Goal: Task Accomplishment & Management: Manage account settings

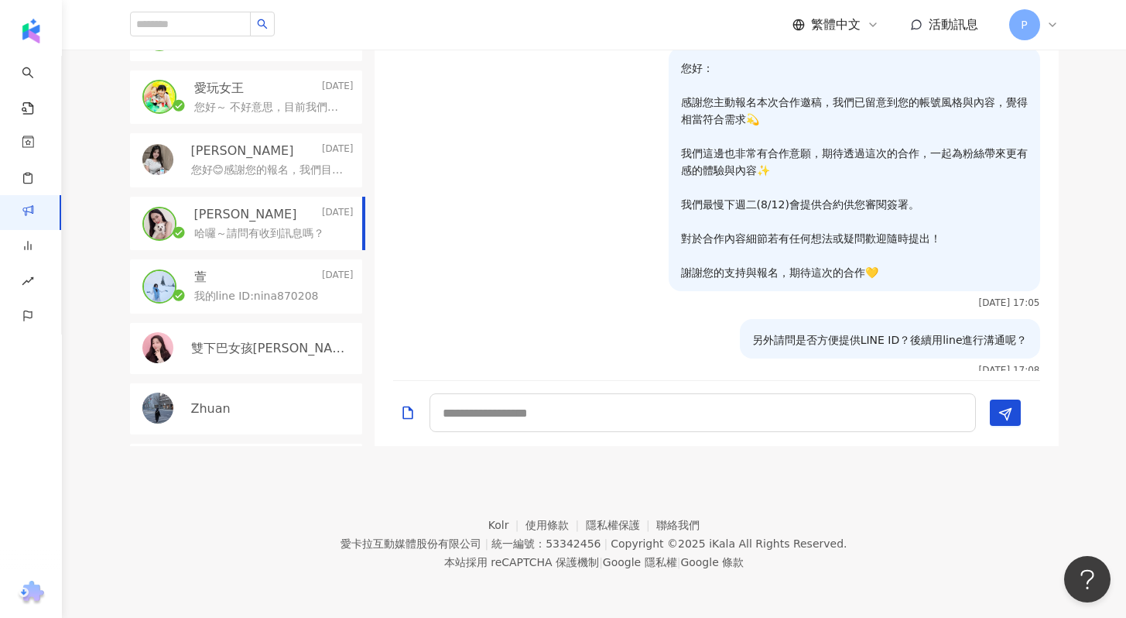
click at [232, 168] on p "您好😊感謝您的報名，我們目前正在進行第二階段篩選名單，因為我們有看到您限動有分享證券開戶資訊，此次活動的協辦單位及客戶也有證券業，為避免利益衝突，可以請問您是…" at bounding box center [269, 170] width 156 height 15
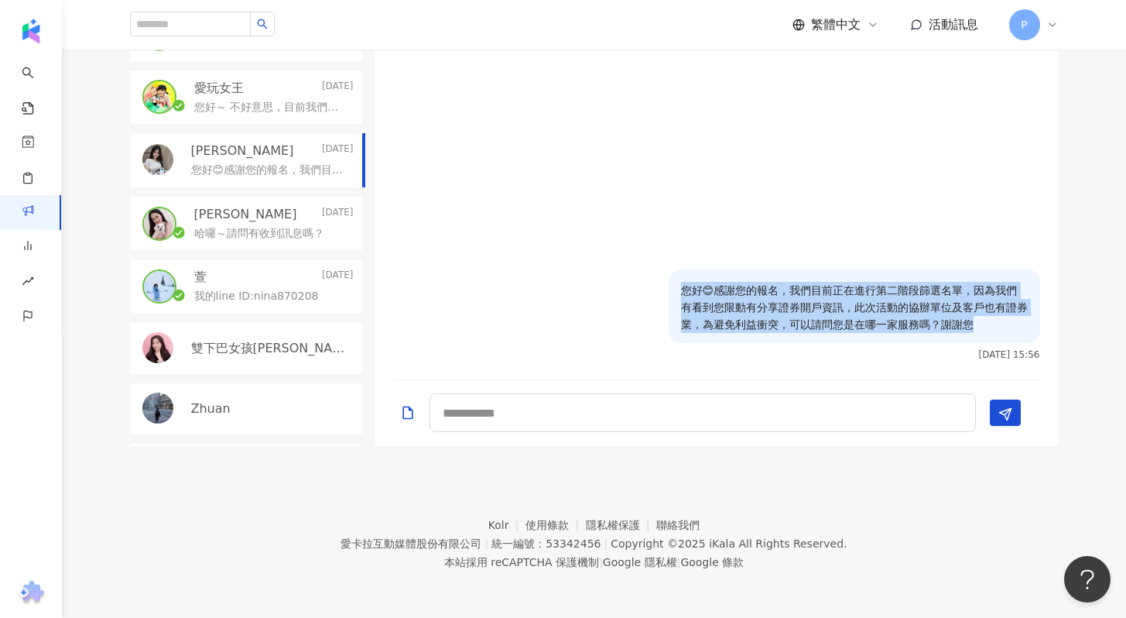
drag, startPoint x: 683, startPoint y: 290, endPoint x: 1016, endPoint y: 324, distance: 334.5
click at [1016, 324] on p "您好😊感謝您的報名，我們目前正在進行第二階段篩選名單，因為我們有看到您限動有分享證券開戶資訊，此次活動的協辦單位及客戶也有證券業，為避免利益衝突，可以請問您是…" at bounding box center [854, 307] width 347 height 51
copy p "您好😊感謝您的報名，我們目前正在進行第二階段篩選名單，因為我們有看到您限動有分享證券開戶資訊，此次活動的協辦單位及客戶也有證券業，為避免利益衝突，可以請問您是…"
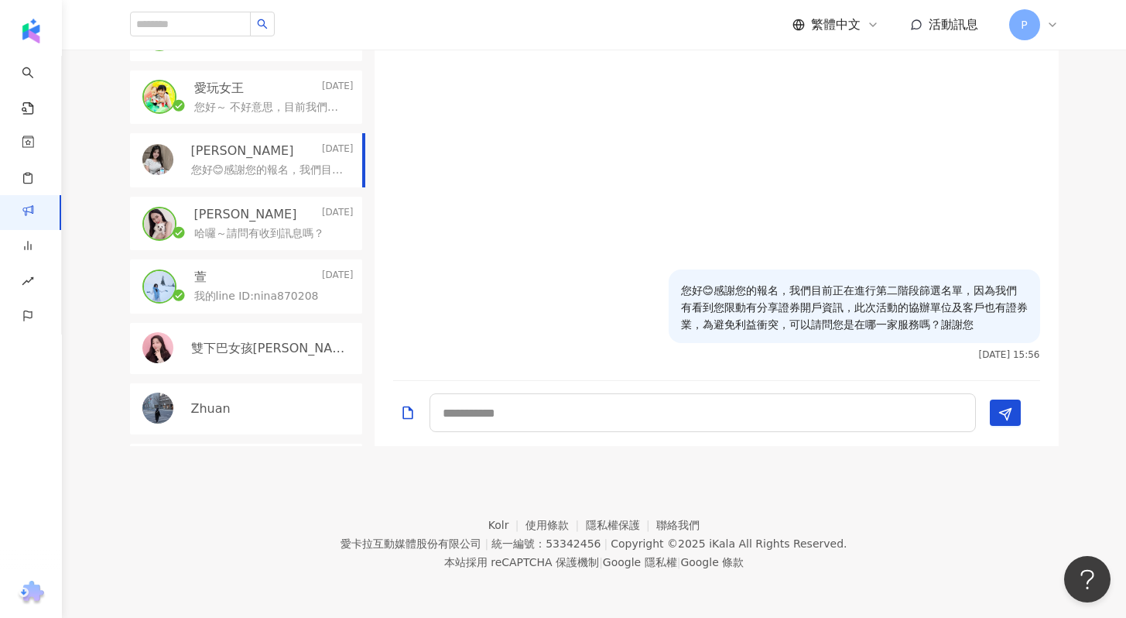
click at [244, 216] on p "[PERSON_NAME]" at bounding box center [245, 214] width 103 height 17
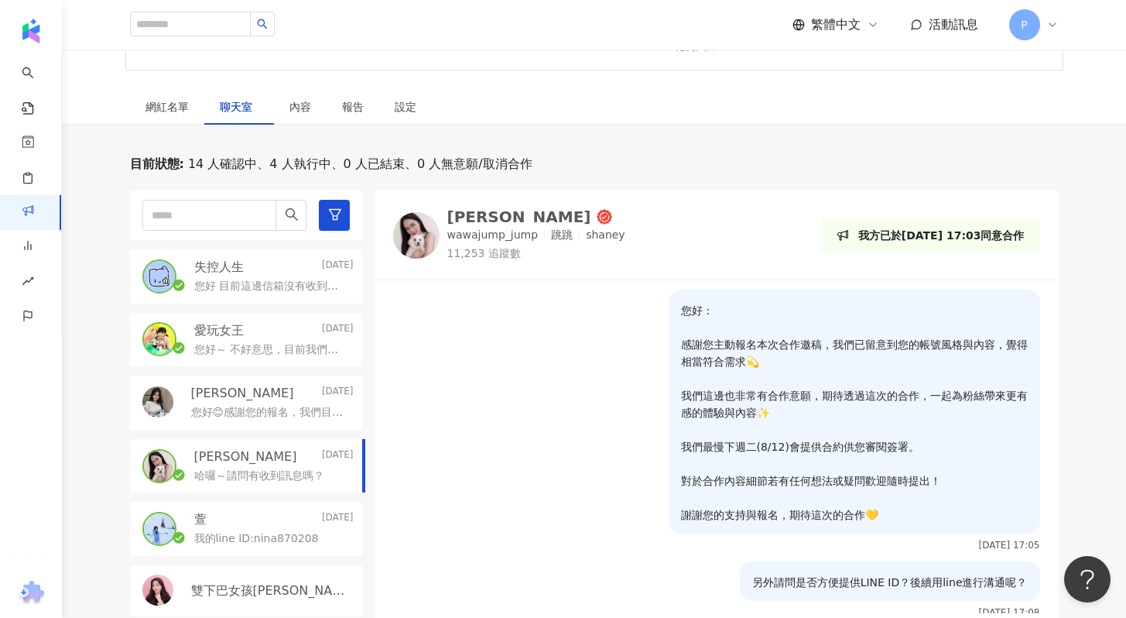
scroll to position [391, 0]
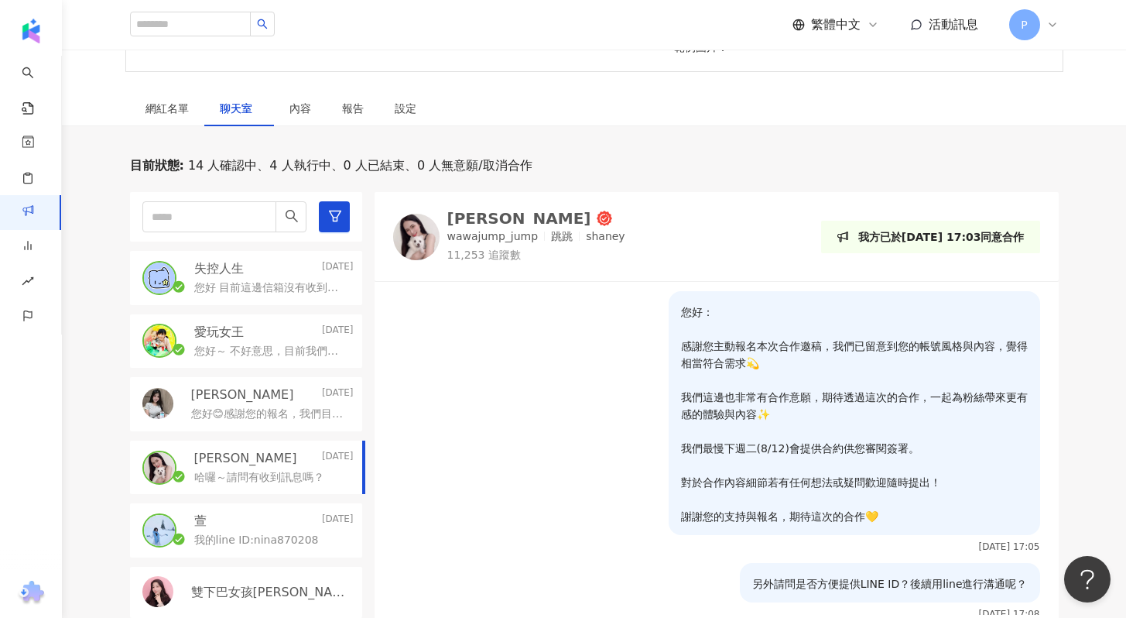
click at [248, 276] on div "失控人生 [DATE]" at bounding box center [273, 268] width 159 height 17
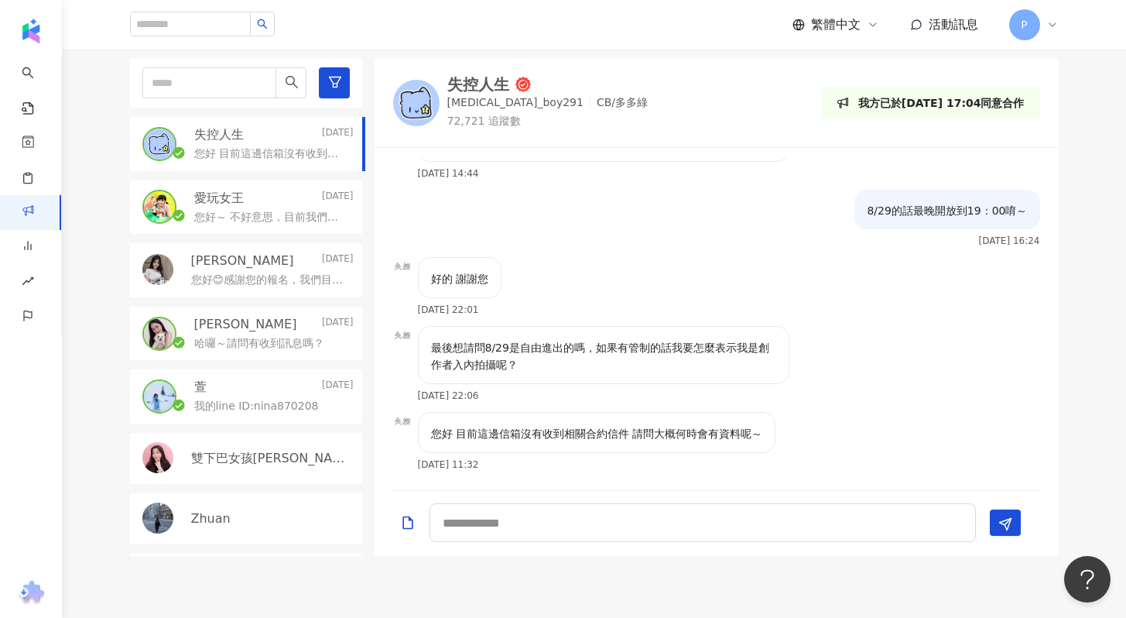
scroll to position [558, 0]
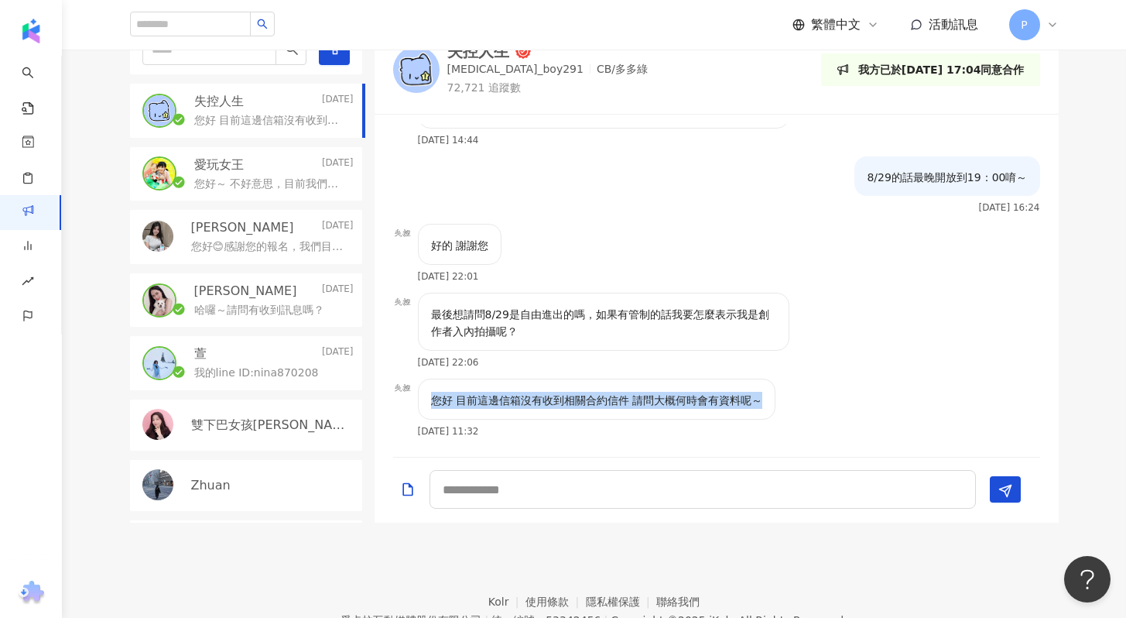
drag, startPoint x: 430, startPoint y: 402, endPoint x: 759, endPoint y: 400, distance: 328.9
click at [759, 400] on p "您好 目前這邊信箱沒有收到相關合約信件 請問大概何時會有資料呢～" at bounding box center [597, 400] width 332 height 17
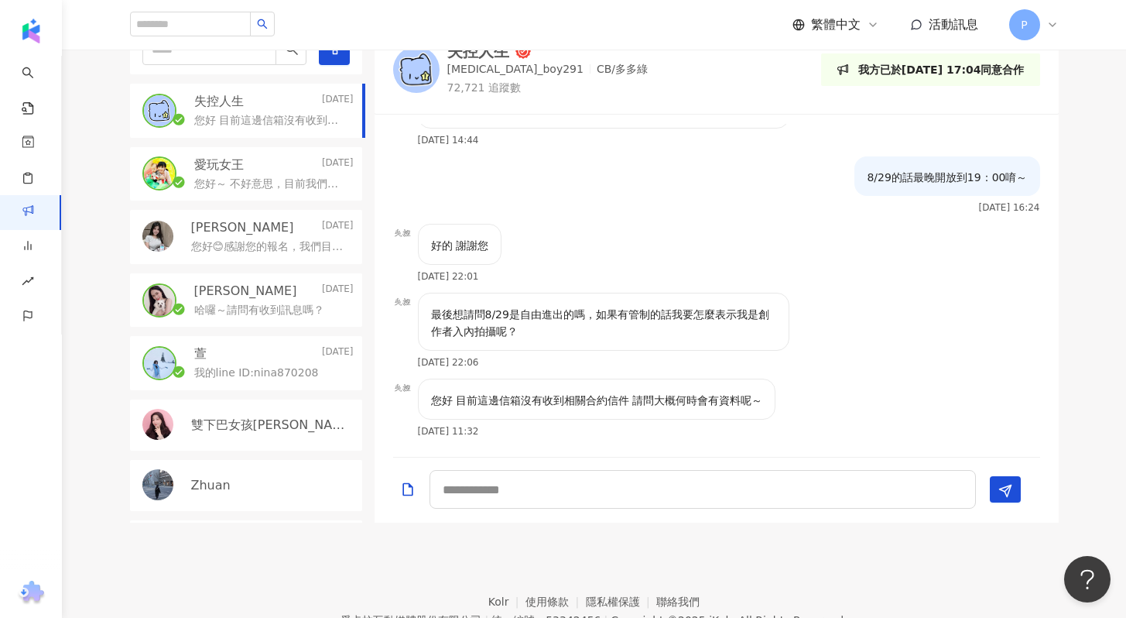
click at [868, 325] on div "最後想請問8/29是自由進出的嗎，如果有管制的話我要怎麼表示我是創作者入內拍攝呢？ [DATE] 22:06" at bounding box center [717, 336] width 684 height 86
drag, startPoint x: 432, startPoint y: 313, endPoint x: 522, endPoint y: 332, distance: 91.8
click at [522, 332] on p "最後想請問8/29是自由進出的嗎，如果有管制的話我要怎麼表示我是創作者入內拍攝呢？" at bounding box center [603, 323] width 345 height 34
click at [575, 336] on p "最後想請問8/29是自由進出的嗎，如果有管制的話我要怎麼表示我是創作者入內拍攝呢？" at bounding box center [603, 323] width 345 height 34
click at [610, 494] on textarea at bounding box center [702, 489] width 546 height 39
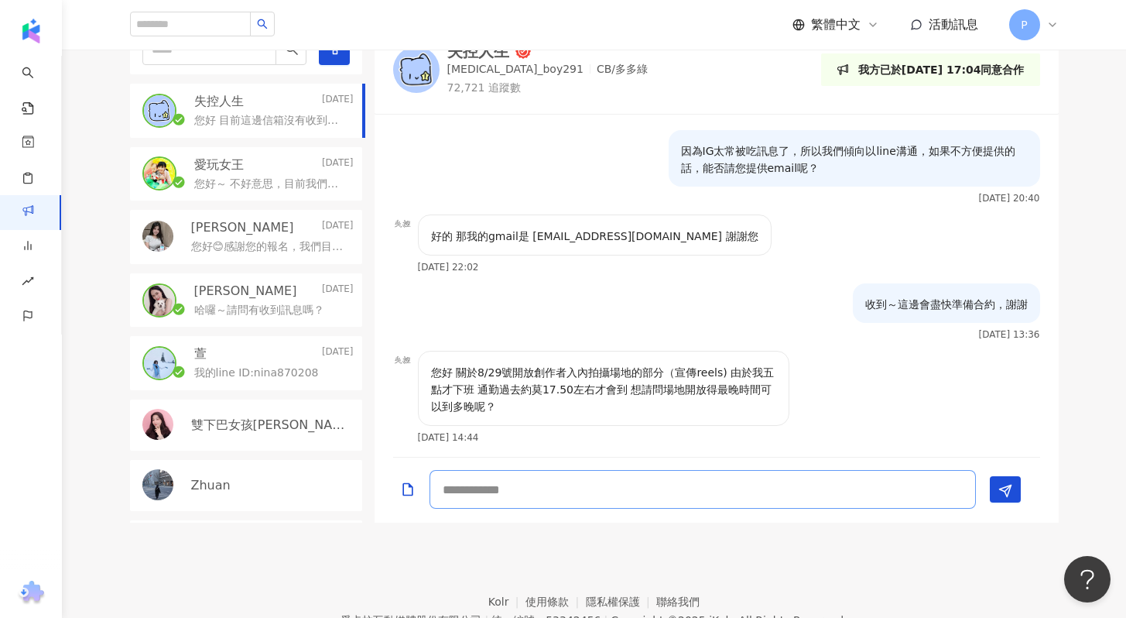
scroll to position [402, 0]
drag, startPoint x: 529, startPoint y: 236, endPoint x: 680, endPoint y: 234, distance: 151.7
click at [680, 234] on p "好的 那我的gmail是 [EMAIL_ADDRESS][DOMAIN_NAME] 謝謝您" at bounding box center [594, 236] width 327 height 17
copy p "[EMAIL_ADDRESS][DOMAIN_NAME]"
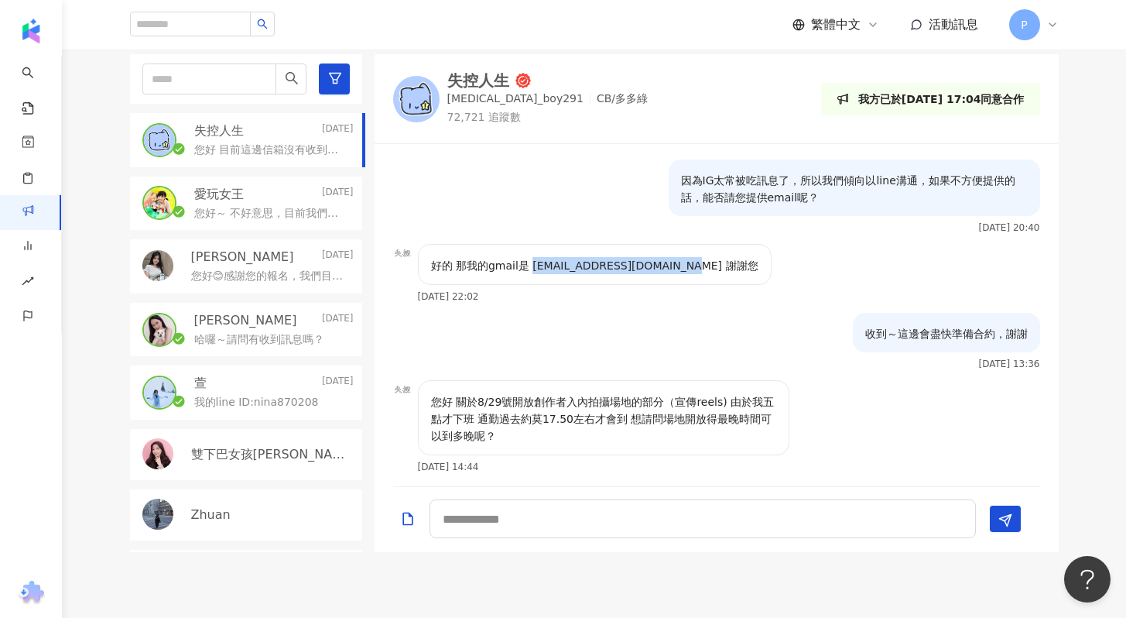
scroll to position [699, 0]
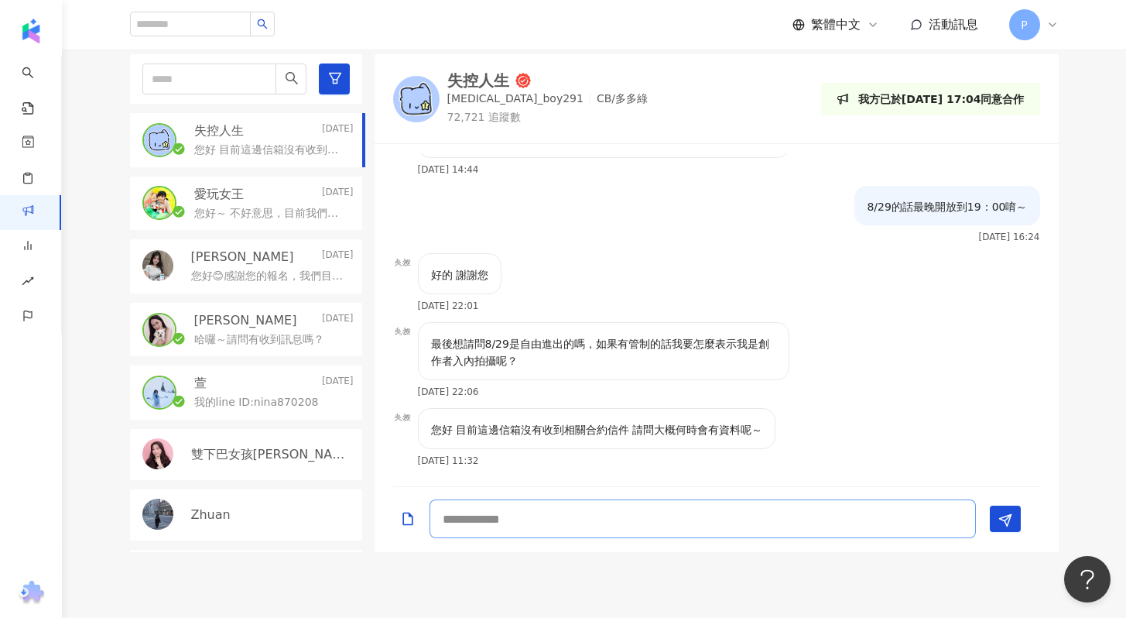
click at [580, 518] on textarea at bounding box center [702, 518] width 546 height 39
type textarea "**********"
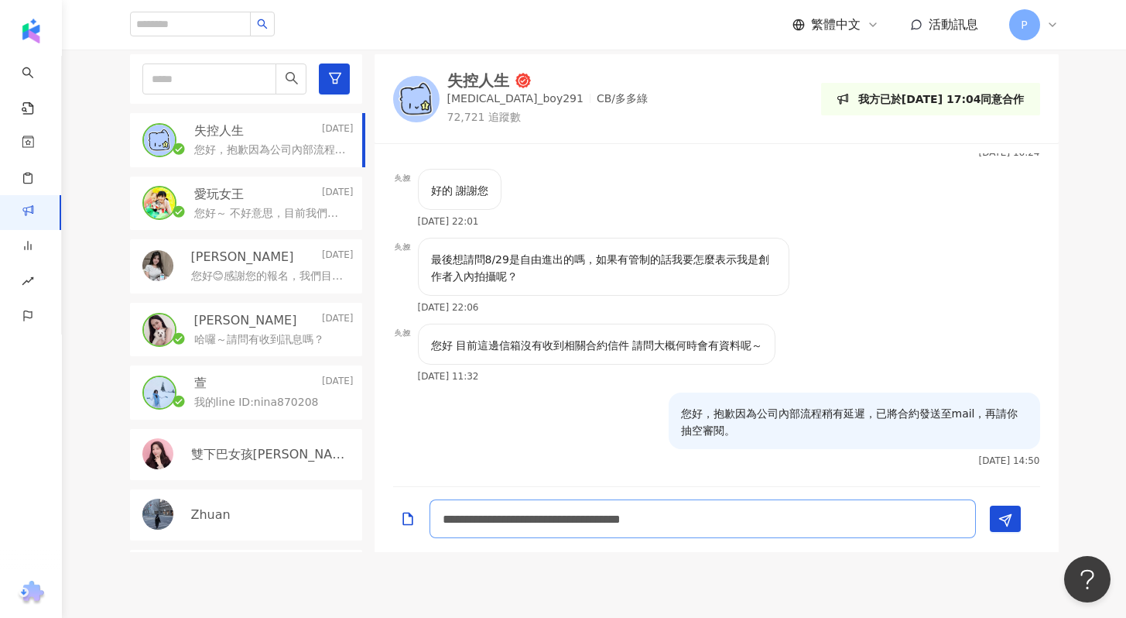
click at [529, 516] on textarea "**********" at bounding box center [702, 518] width 546 height 39
click at [789, 521] on textarea "**********" at bounding box center [702, 518] width 546 height 39
drag, startPoint x: 838, startPoint y: 519, endPoint x: 816, endPoint y: 522, distance: 21.8
click at [816, 522] on textarea "**********" at bounding box center [702, 518] width 546 height 39
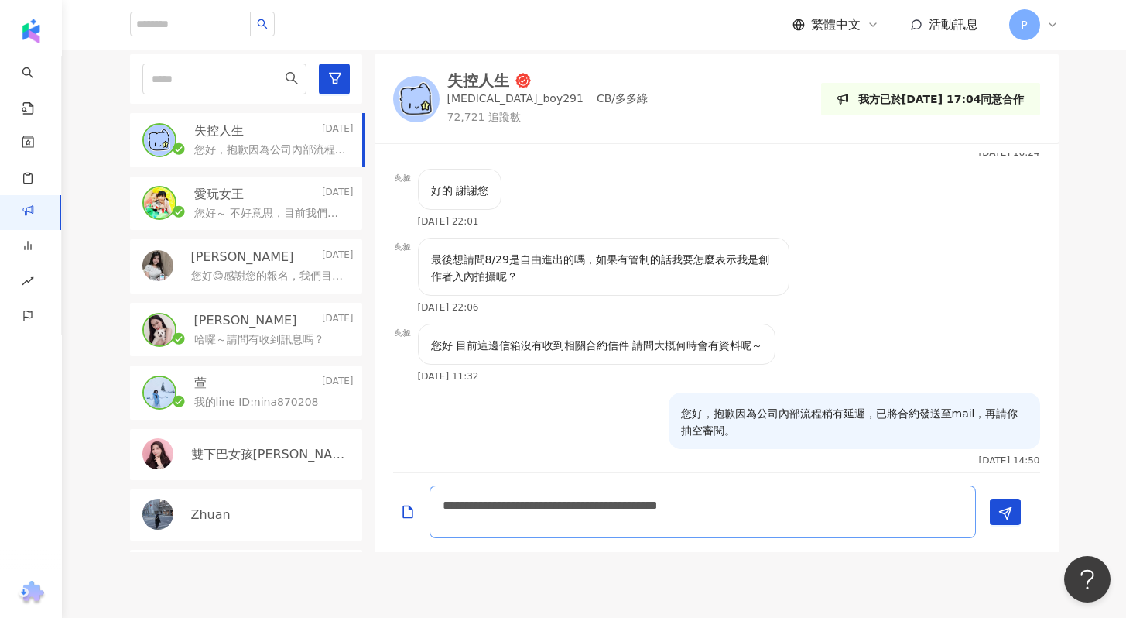
scroll to position [797, 0]
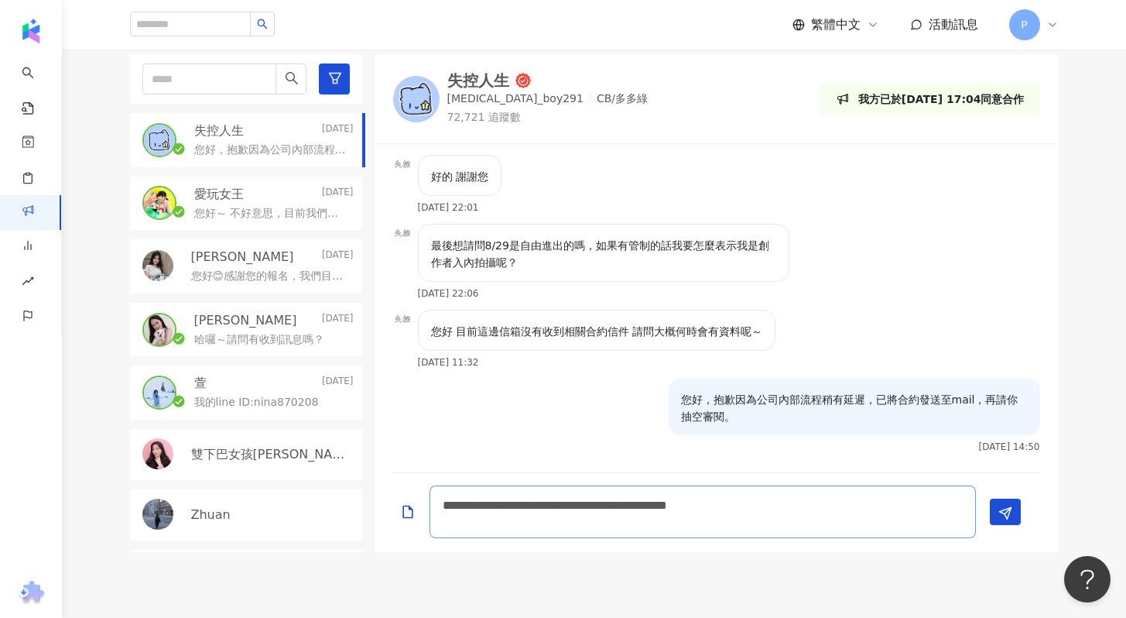
click at [508, 524] on textarea "**********" at bounding box center [702, 511] width 546 height 53
type textarea "**********"
click at [604, 517] on textarea "**********" at bounding box center [702, 511] width 546 height 53
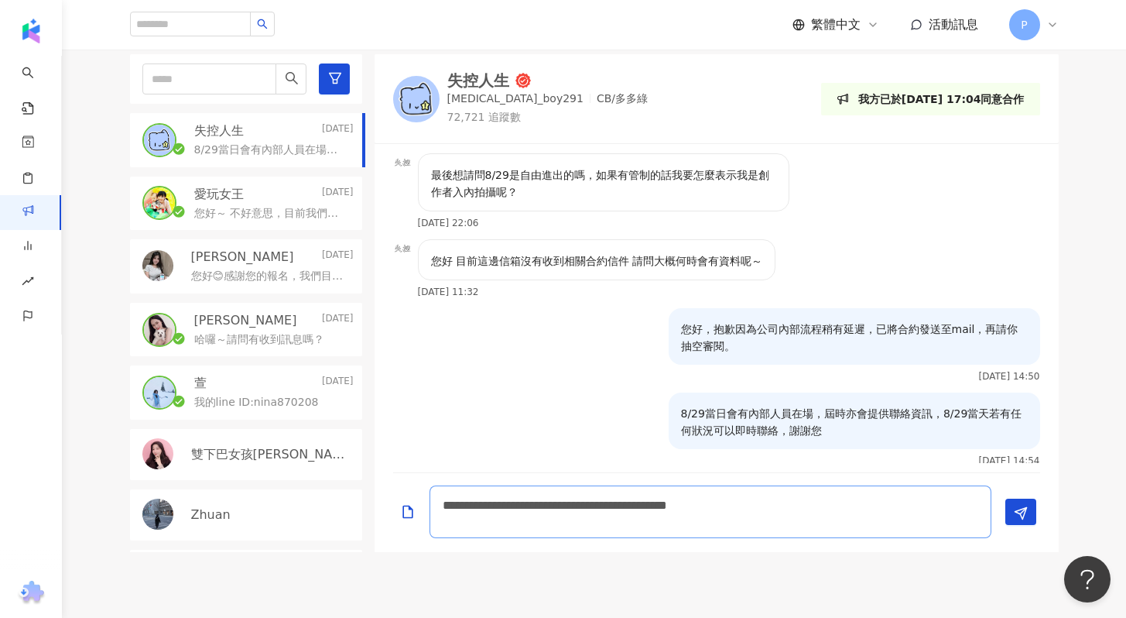
scroll to position [0, 0]
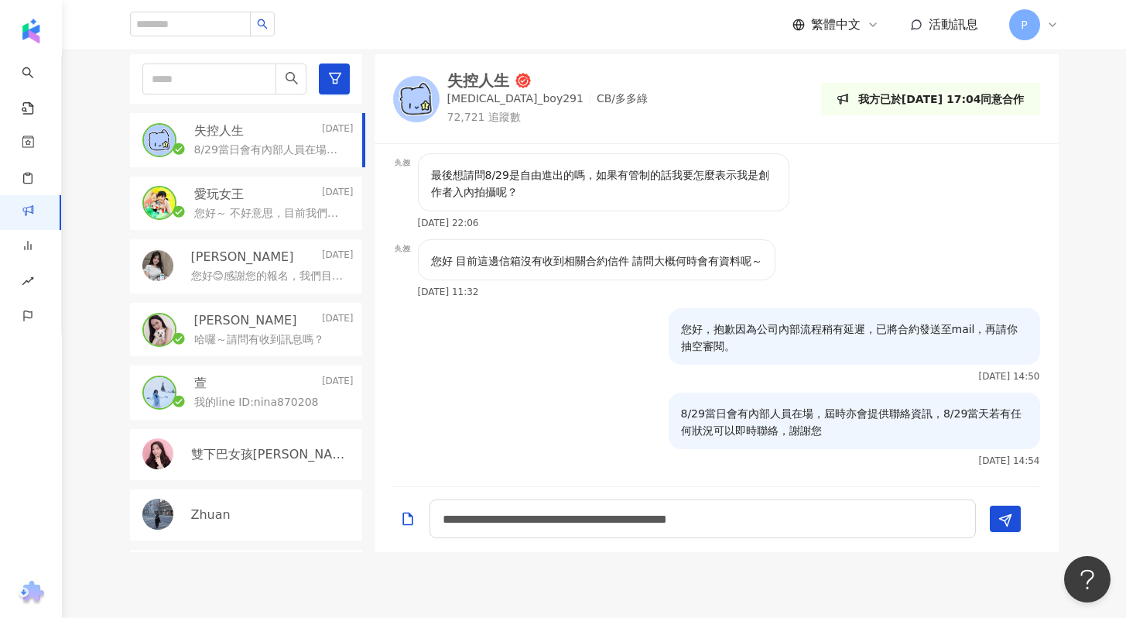
click at [247, 337] on p "哈囉～請問有收到訊息嗎？" at bounding box center [259, 339] width 130 height 15
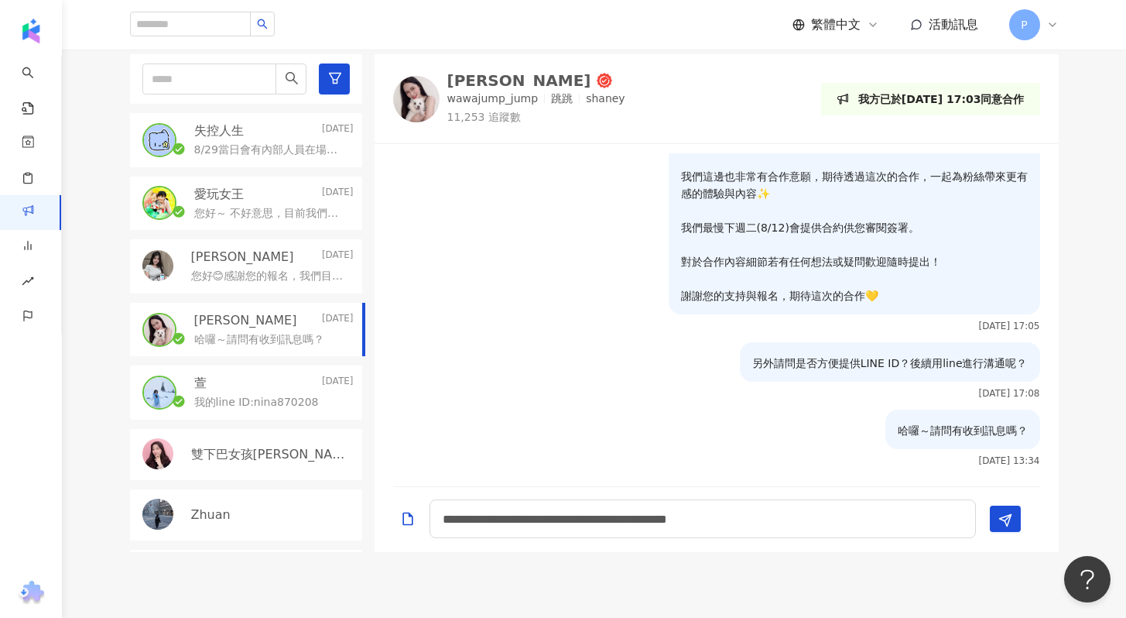
click at [261, 278] on p "您好😊感謝您的報名，我們目前正在進行第二階段篩選名單，因為我們有看到您限動有分享證券開戶資訊，此次活動的協辦單位及客戶也有證券業，為避免利益衝突，可以請問您是…" at bounding box center [269, 276] width 156 height 15
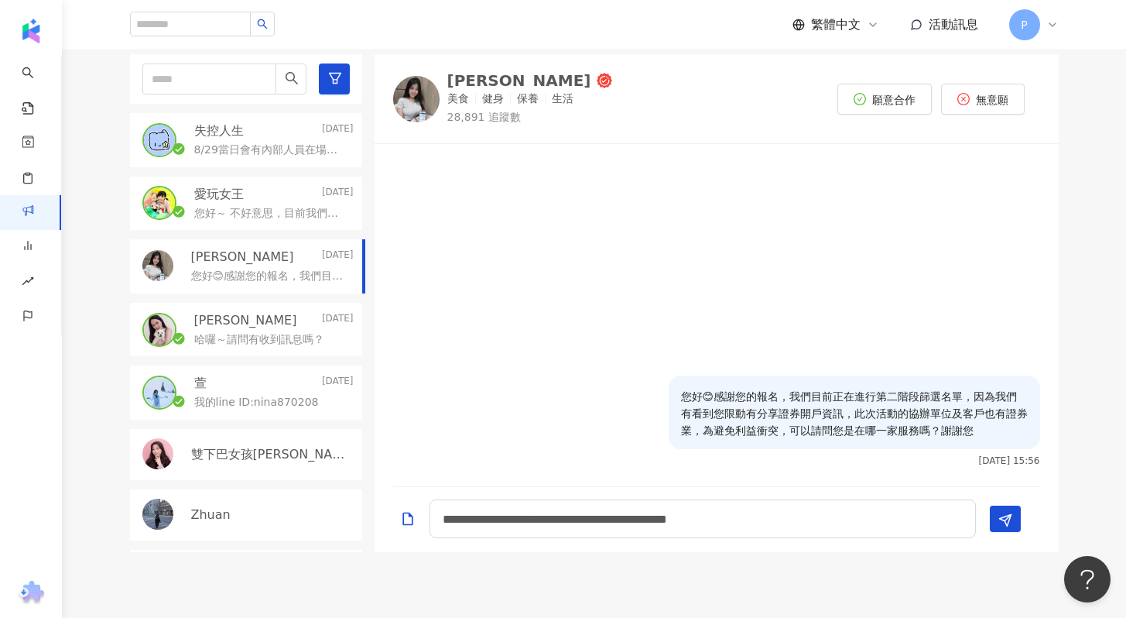
click at [265, 197] on div "愛玩女王 [DATE]" at bounding box center [273, 194] width 159 height 17
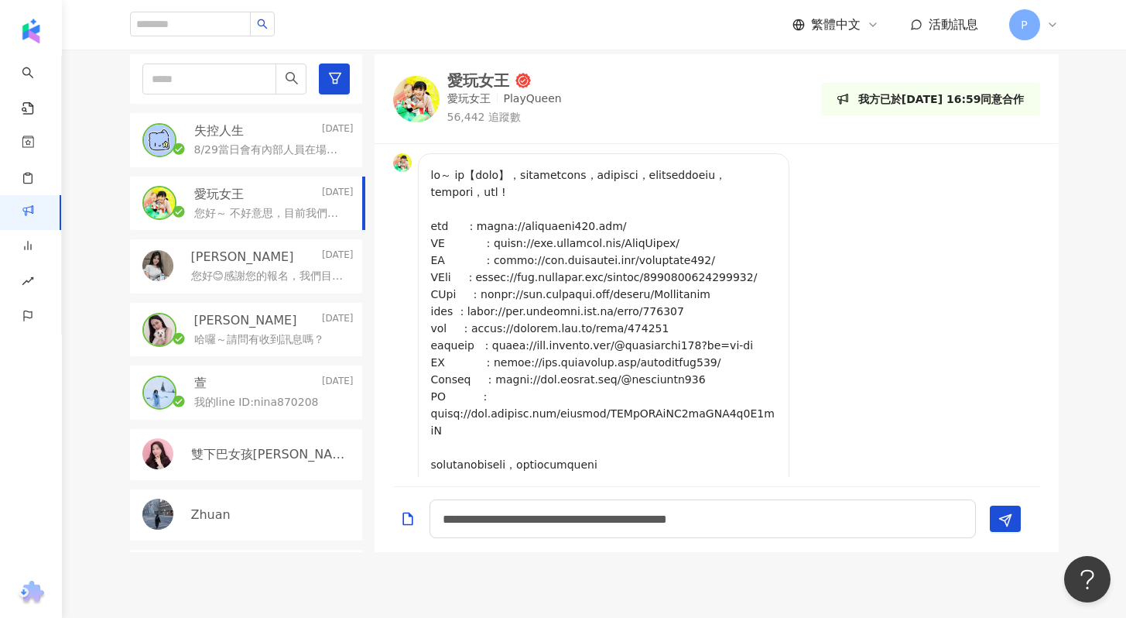
scroll to position [1276, 0]
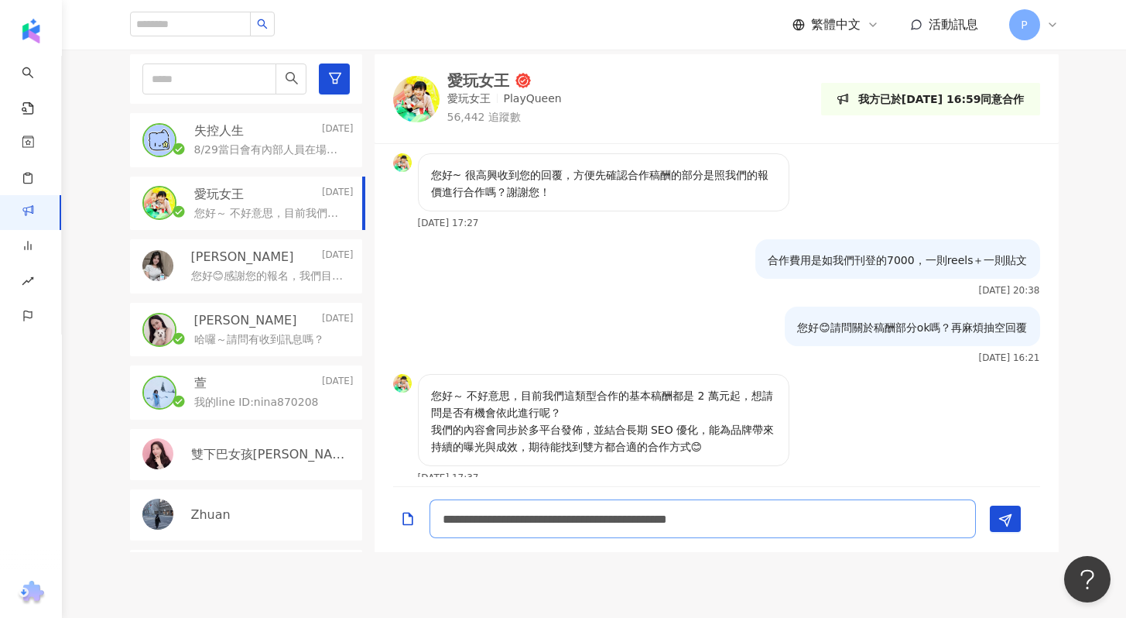
click at [636, 519] on textarea "**********" at bounding box center [702, 518] width 546 height 39
drag, startPoint x: 629, startPoint y: 520, endPoint x: 651, endPoint y: 518, distance: 21.8
click at [651, 518] on textarea "**********" at bounding box center [702, 518] width 546 height 39
type textarea "**********"
click at [189, 142] on div "失控人生 [DATE]當日會有內部人員在場，屆時亦會提供聯絡資訊，8/29當天若有任何狀況可以即時聯絡，謝謝您" at bounding box center [246, 140] width 232 height 54
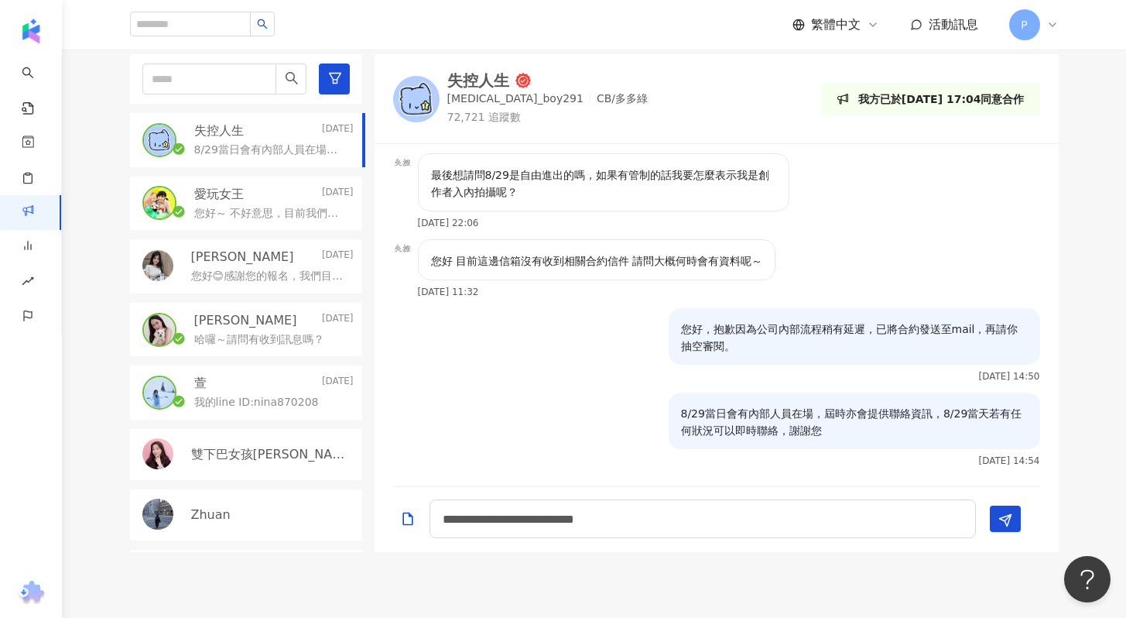
scroll to position [867, 0]
click at [813, 525] on textarea "**********" at bounding box center [702, 518] width 546 height 39
type textarea "*"
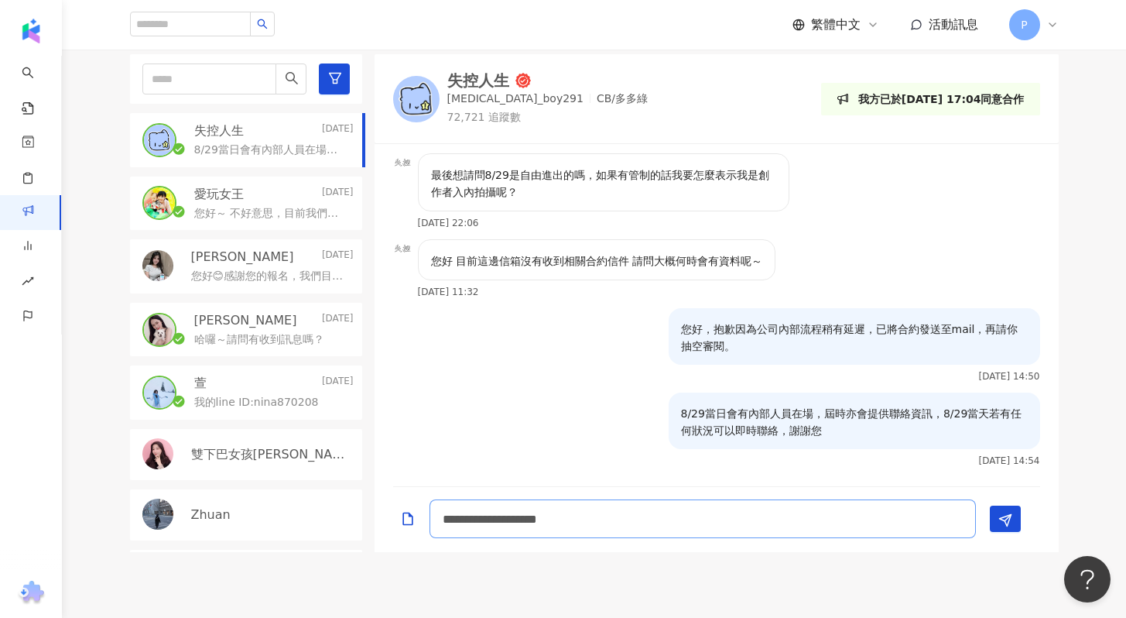
drag, startPoint x: 566, startPoint y: 519, endPoint x: 692, endPoint y: 518, distance: 126.1
click at [692, 518] on textarea "**********" at bounding box center [702, 518] width 546 height 39
drag, startPoint x: 811, startPoint y: 518, endPoint x: 841, endPoint y: 518, distance: 30.2
click at [841, 518] on textarea "**********" at bounding box center [702, 518] width 546 height 39
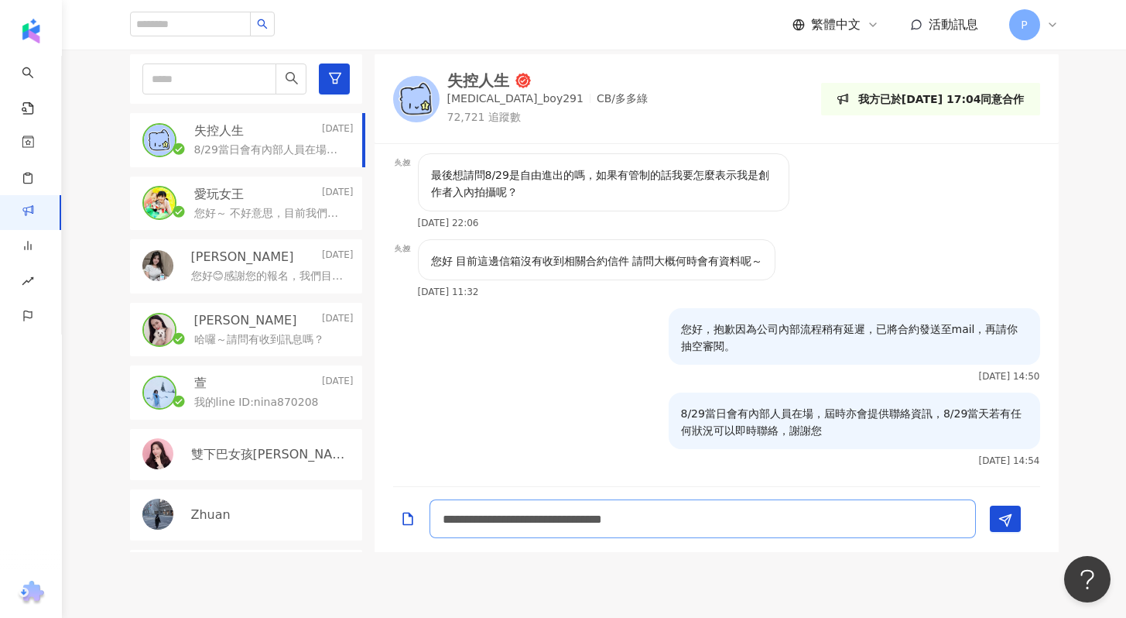
click at [443, 518] on textarea "**********" at bounding box center [702, 518] width 546 height 39
drag, startPoint x: 848, startPoint y: 521, endPoint x: 871, endPoint y: 515, distance: 23.8
click at [871, 515] on textarea "**********" at bounding box center [702, 518] width 546 height 39
type textarea "**********"
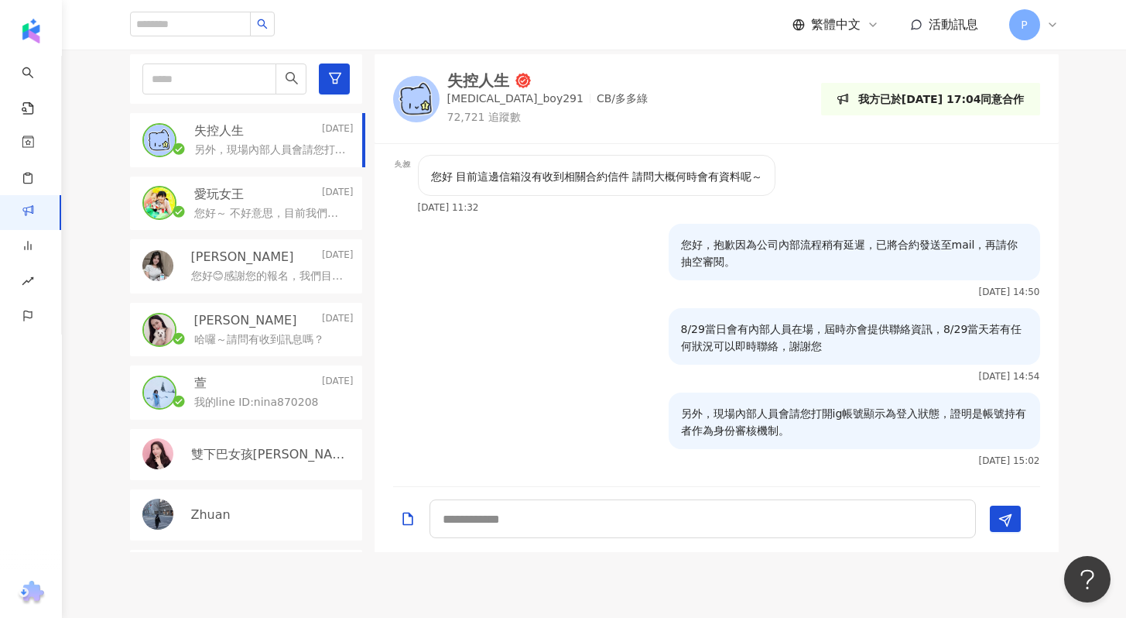
click at [272, 210] on p "您好～ 不好意思，目前我們這類型合作的基本稿酬都是 2 萬元起，想請問是否有機會依此進行呢？ 我們的內容會同步於多平台發佈，並結合長期 SEO 優化，能為品牌…" at bounding box center [270, 213] width 153 height 15
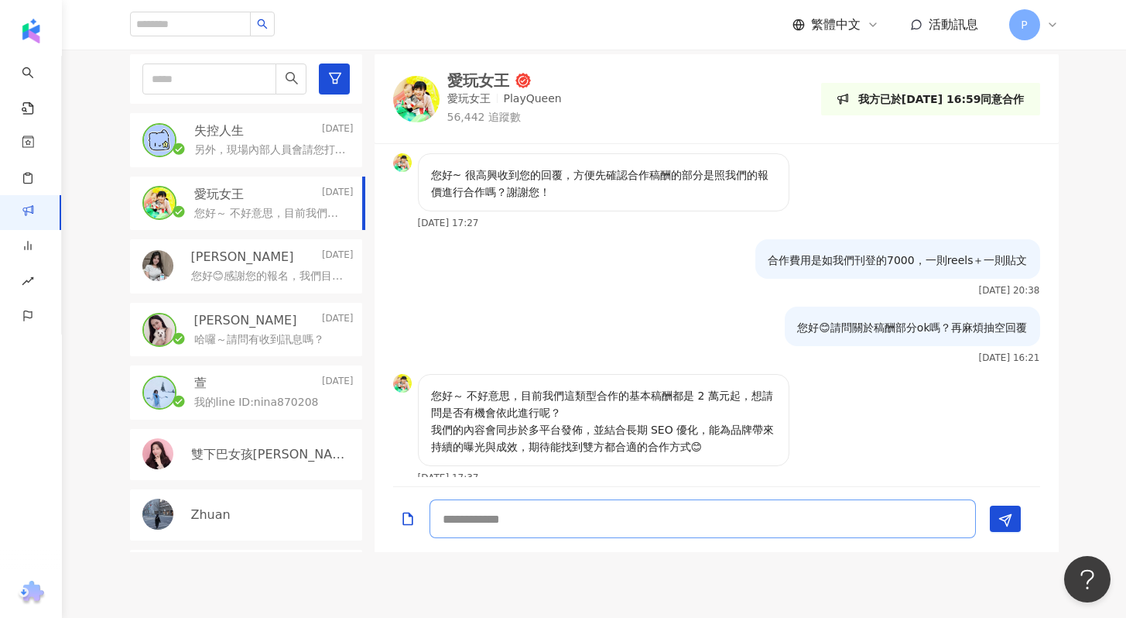
click at [560, 528] on textarea at bounding box center [702, 518] width 546 height 39
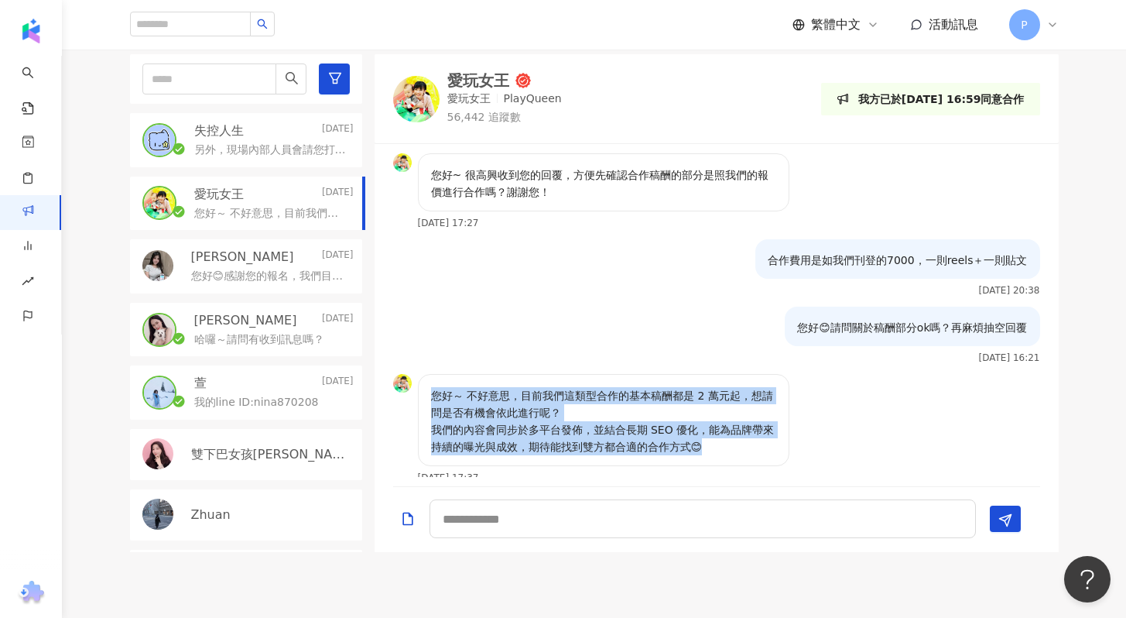
drag, startPoint x: 434, startPoint y: 379, endPoint x: 716, endPoint y: 431, distance: 286.4
click at [716, 431] on p "您好～ 不好意思，目前我們這類型合作的基本稿酬都是 2 萬元起，想請問是否有機會依此進行呢？ 我們的內容會同步於多平台發佈，並結合長期 SEO 優化，能為品牌…" at bounding box center [603, 421] width 345 height 68
copy p "您好～ 不好意思，目前我們這類型合作的基本稿酬都是 2 萬元起，想請問是否有機會依此進行呢？ 我們的內容會同步於多平台發佈，並結合長期 SEO 優化，能為品牌…"
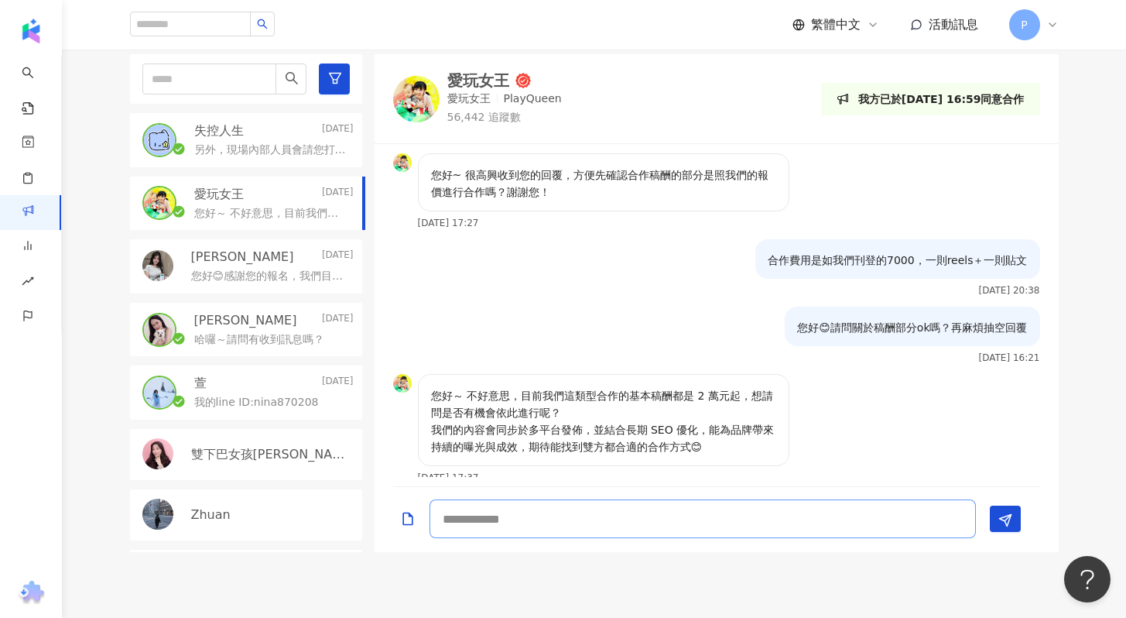
click at [536, 520] on textarea at bounding box center [702, 518] width 546 height 39
paste textarea "**********"
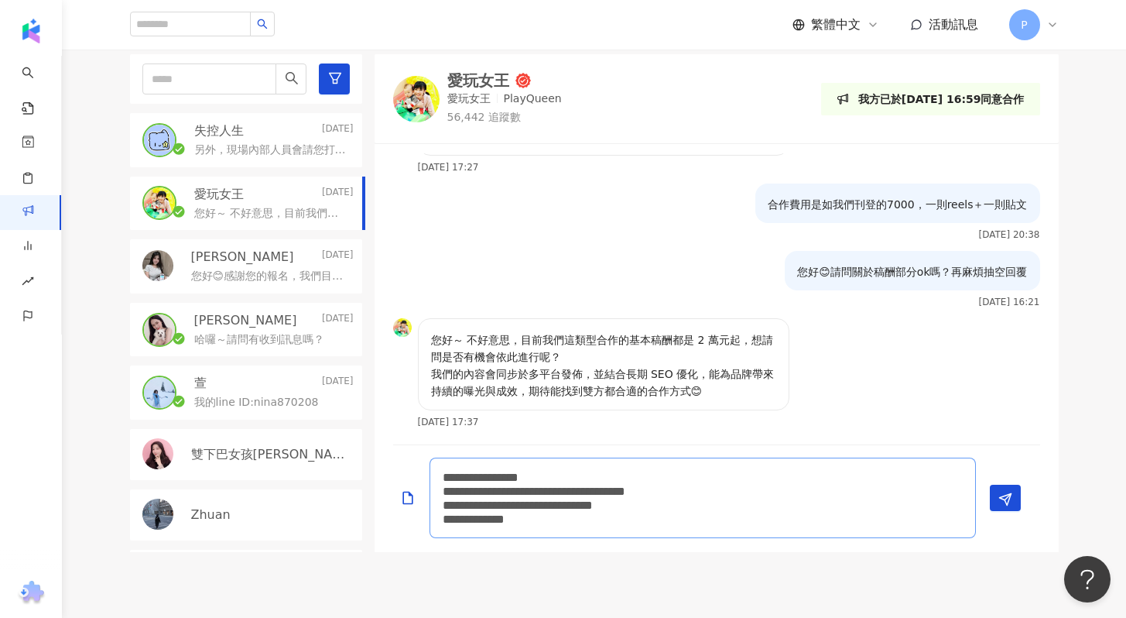
scroll to position [1318, 0]
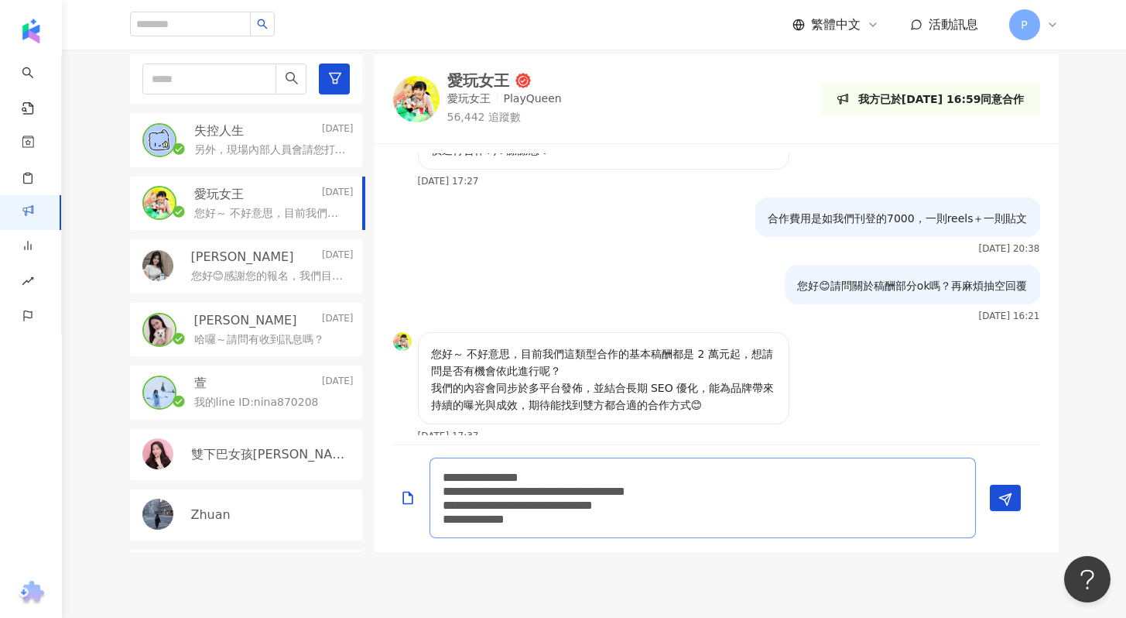
drag, startPoint x: 580, startPoint y: 475, endPoint x: 619, endPoint y: 473, distance: 39.5
click at [619, 473] on textarea "**********" at bounding box center [702, 497] width 546 height 80
click at [654, 488] on textarea "**********" at bounding box center [702, 497] width 546 height 80
drag, startPoint x: 608, startPoint y: 508, endPoint x: 446, endPoint y: 504, distance: 162.6
click at [446, 504] on textarea "**********" at bounding box center [702, 497] width 546 height 80
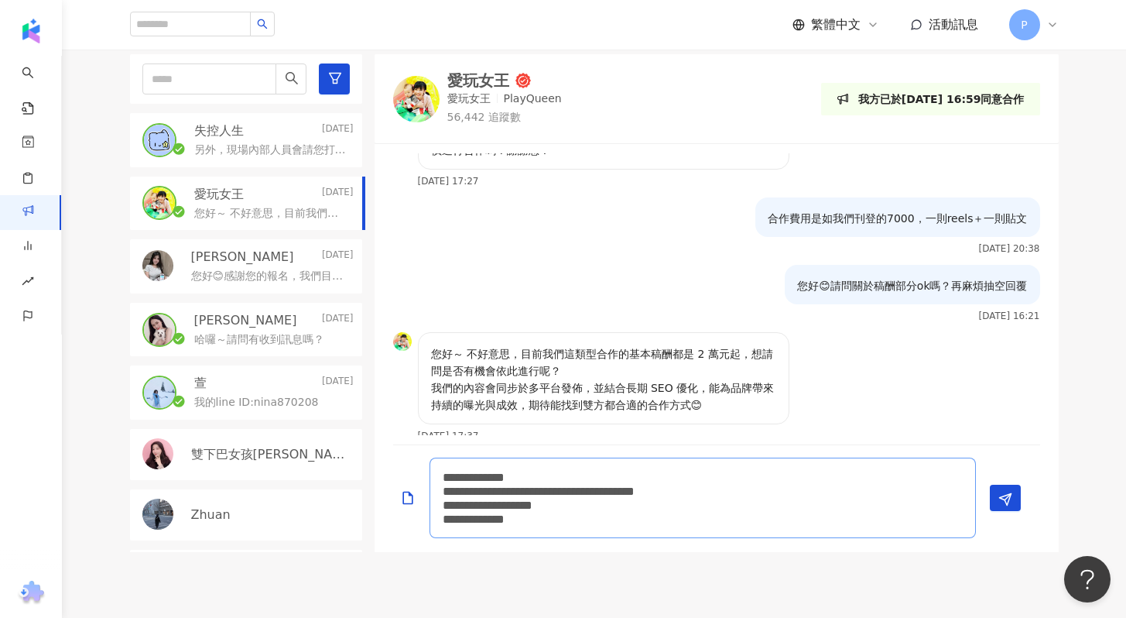
click at [602, 519] on textarea "**********" at bounding box center [702, 497] width 546 height 80
drag, startPoint x: 575, startPoint y: 522, endPoint x: 601, endPoint y: 518, distance: 26.5
click at [575, 522] on textarea "**********" at bounding box center [702, 497] width 546 height 80
click at [591, 520] on textarea "**********" at bounding box center [702, 497] width 546 height 80
type textarea "**********"
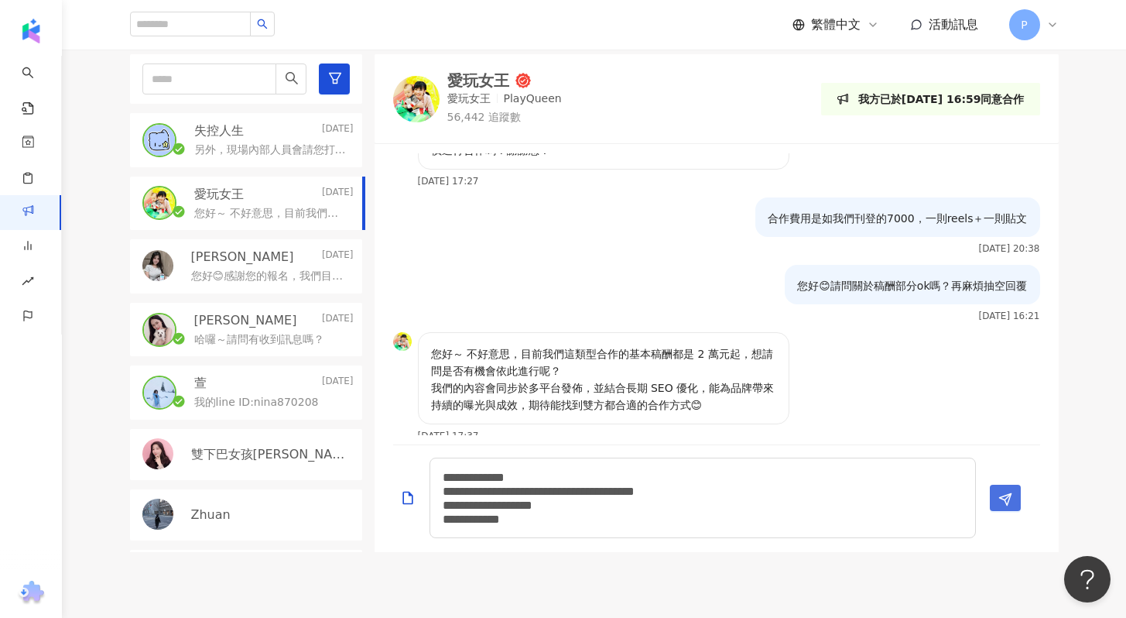
click at [1004, 507] on span "Send" at bounding box center [1005, 499] width 14 height 16
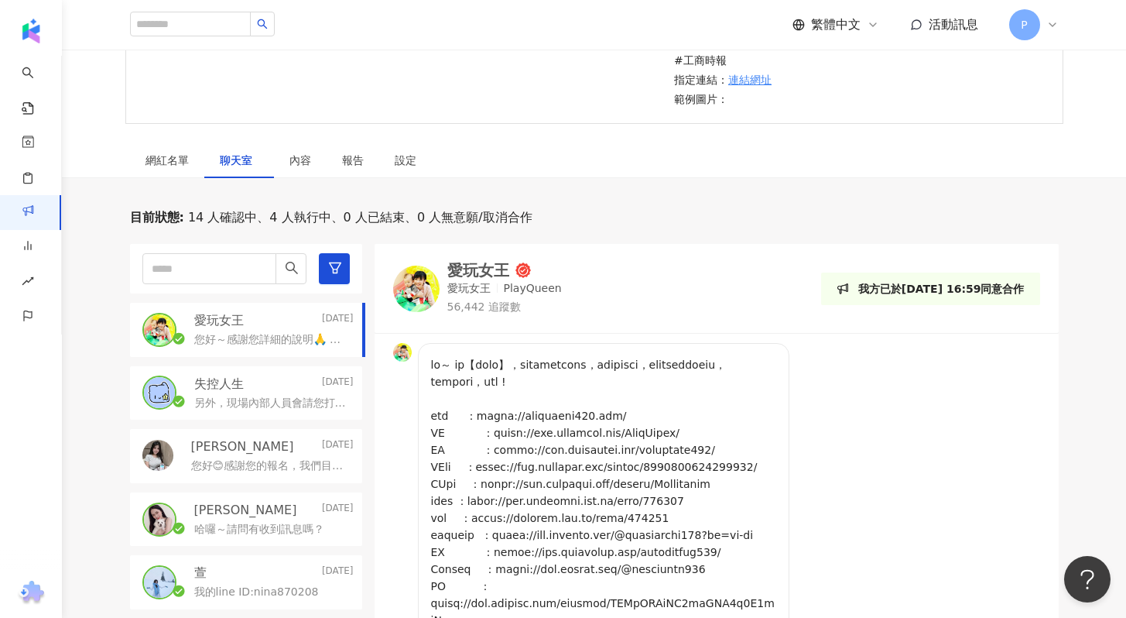
scroll to position [338, 0]
click at [289, 168] on div "內容" at bounding box center [300, 160] width 22 height 17
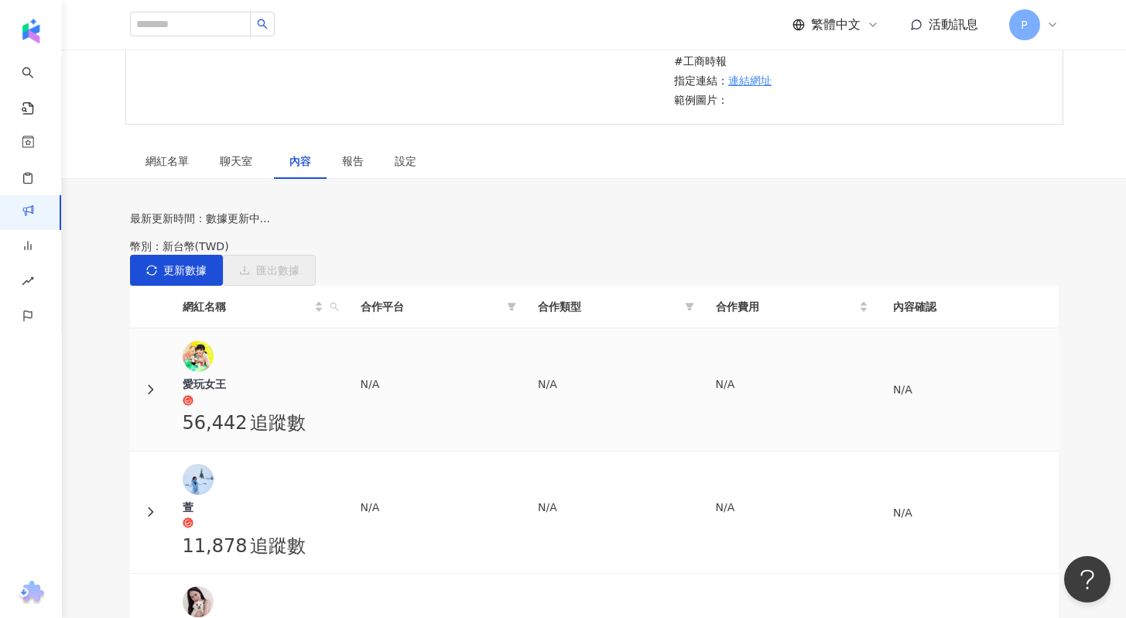
click at [158, 381] on div at bounding box center [149, 389] width 15 height 17
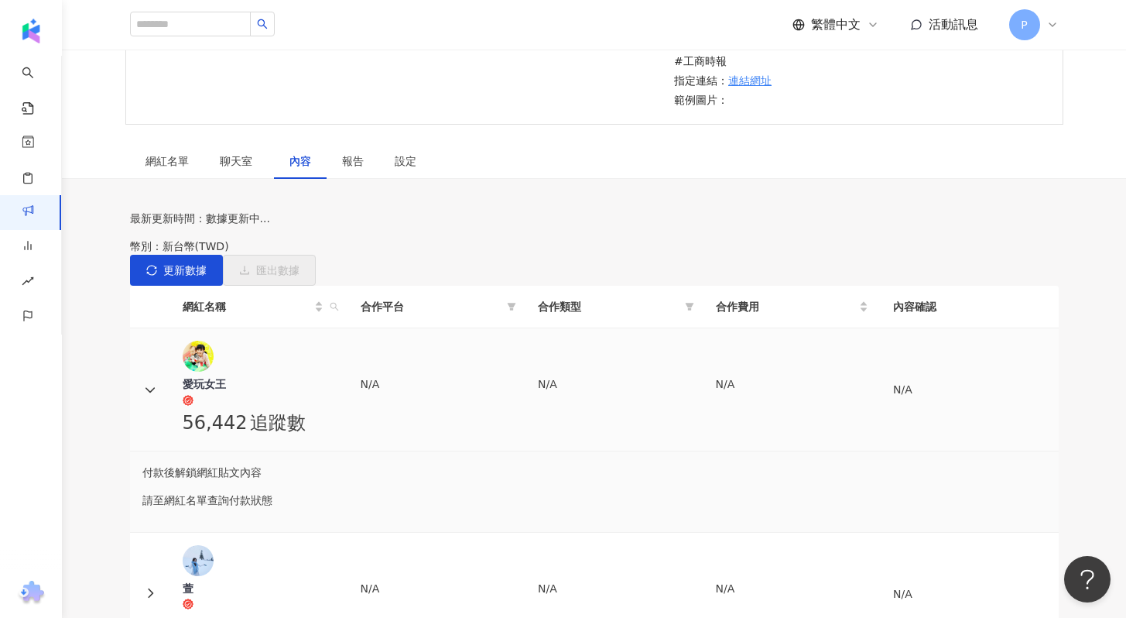
click at [156, 384] on icon at bounding box center [150, 389] width 11 height 11
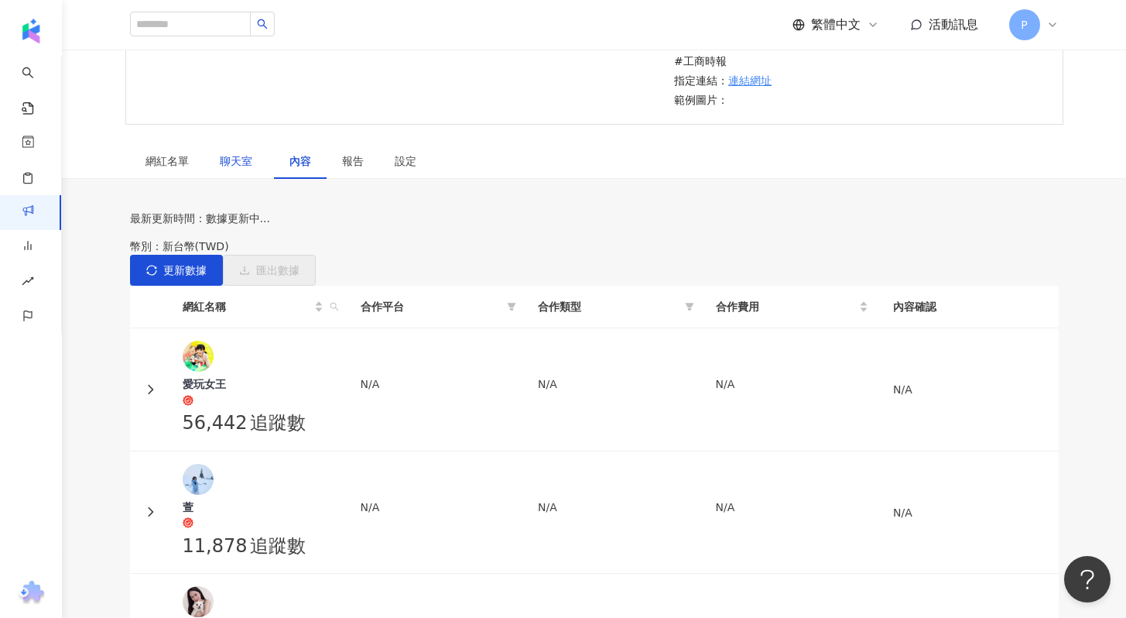
click at [236, 160] on span "聊天室" at bounding box center [239, 161] width 39 height 11
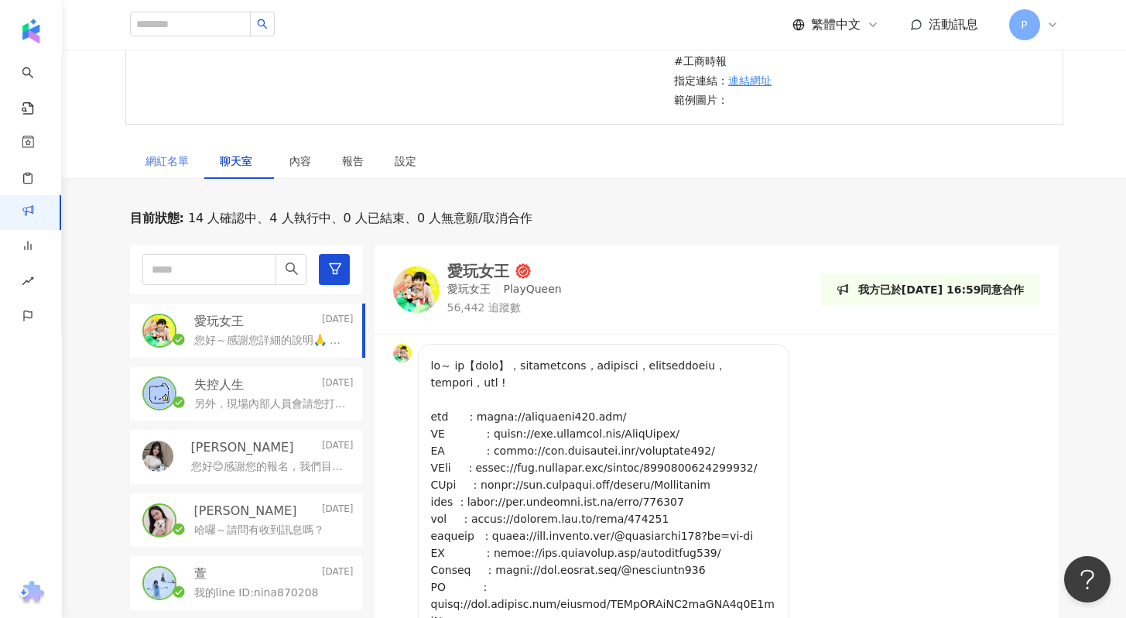
click at [169, 173] on div "網紅名單" at bounding box center [167, 161] width 74 height 36
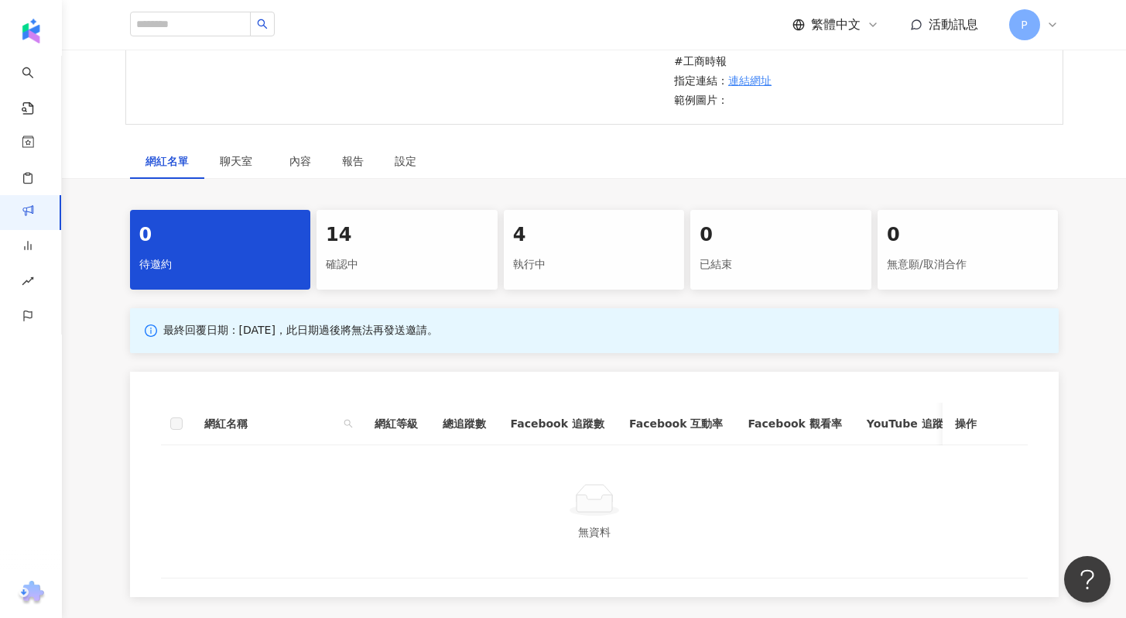
click at [401, 270] on div "確認中" at bounding box center [407, 265] width 163 height 26
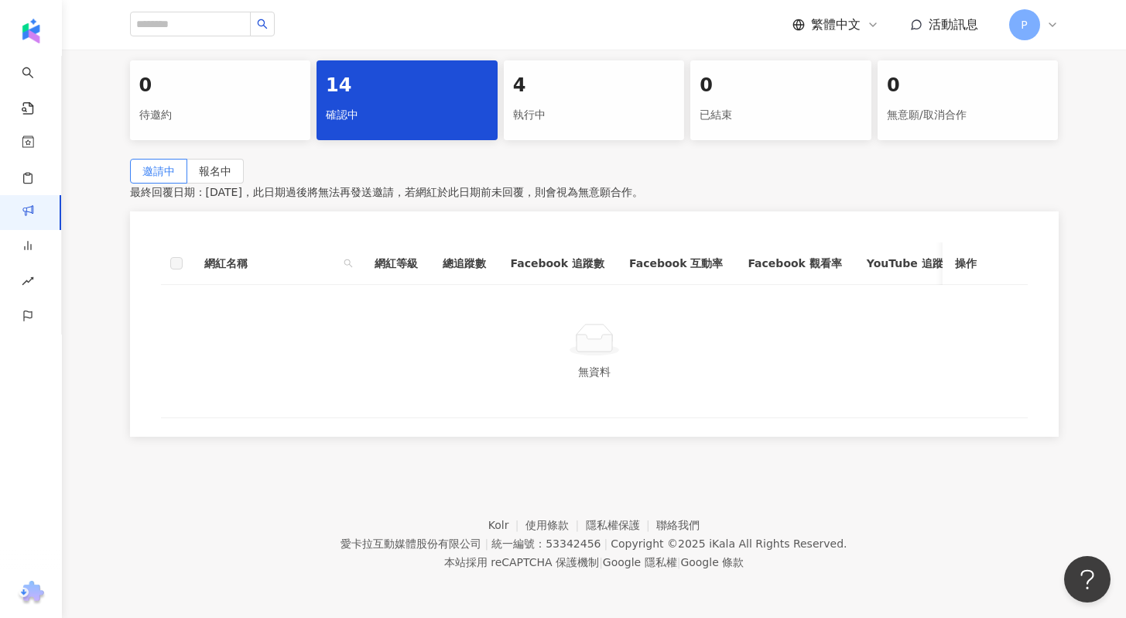
scroll to position [519, 0]
click at [581, 102] on div "執行中" at bounding box center [594, 115] width 163 height 26
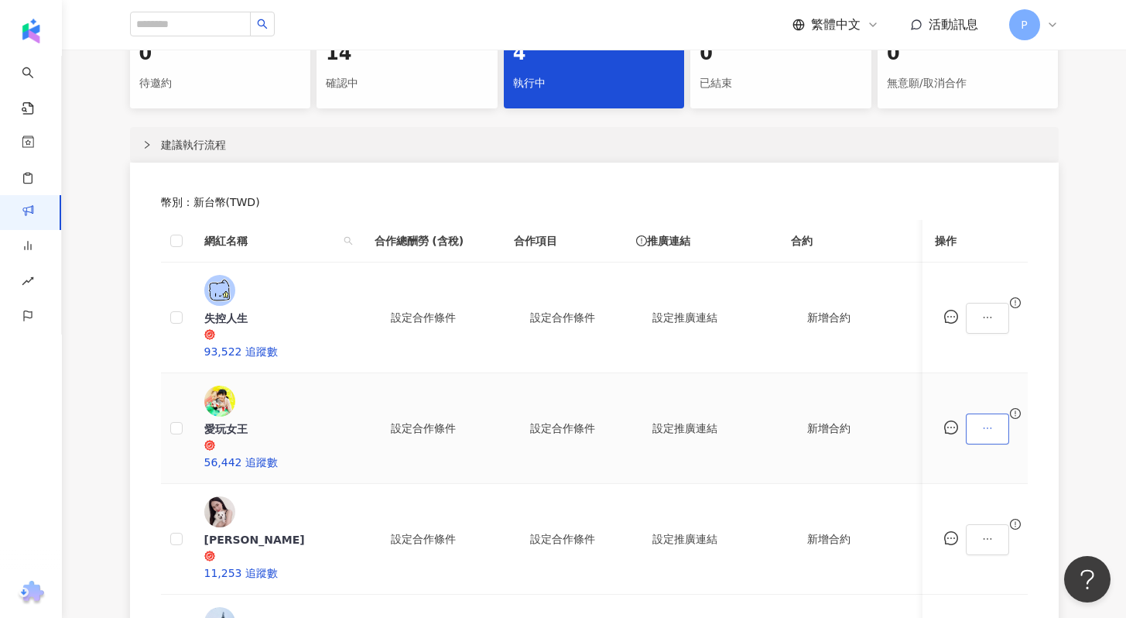
click at [993, 423] on icon "ellipsis" at bounding box center [987, 428] width 11 height 11
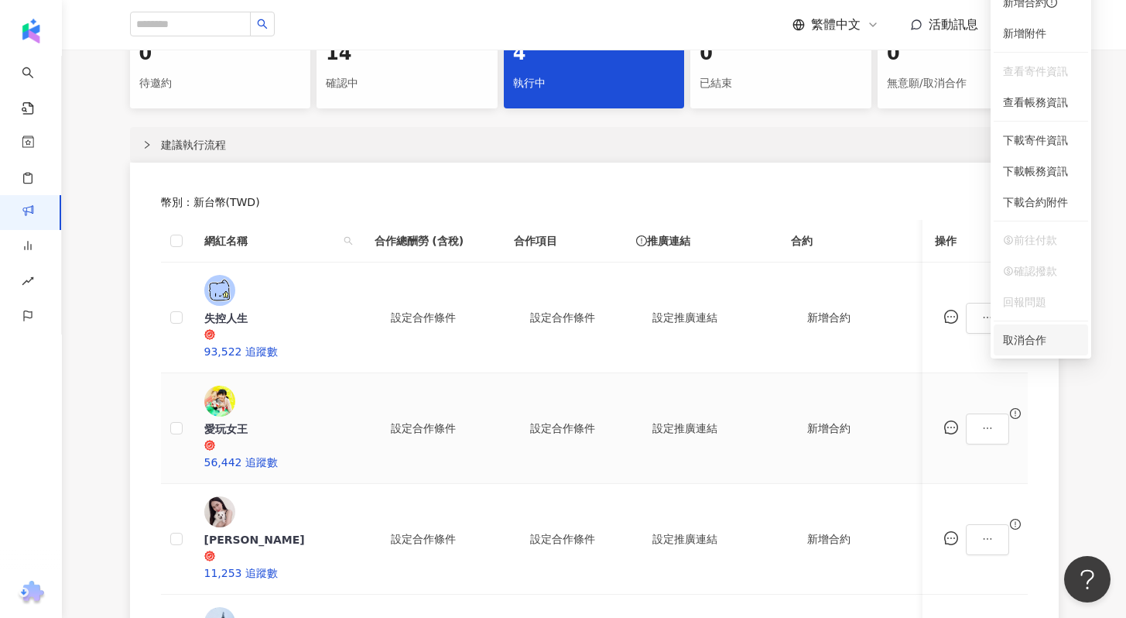
click at [1026, 335] on div "取消合作" at bounding box center [1041, 339] width 76 height 17
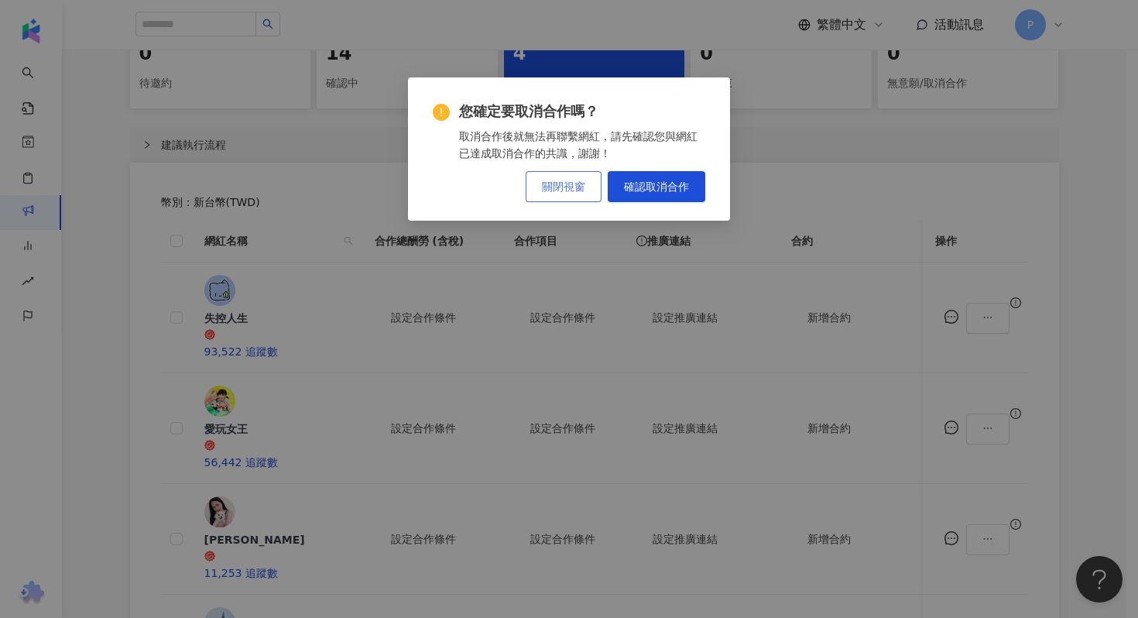
click at [577, 196] on button "關閉視窗" at bounding box center [563, 186] width 76 height 31
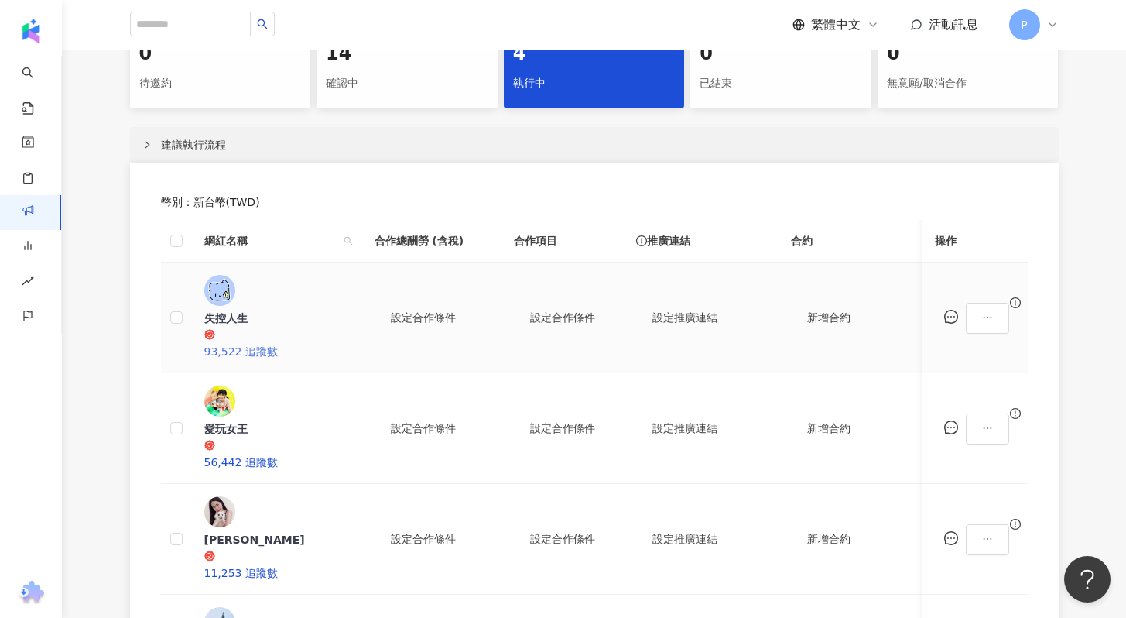
click at [266, 310] on div "失控人生" at bounding box center [276, 317] width 145 height 15
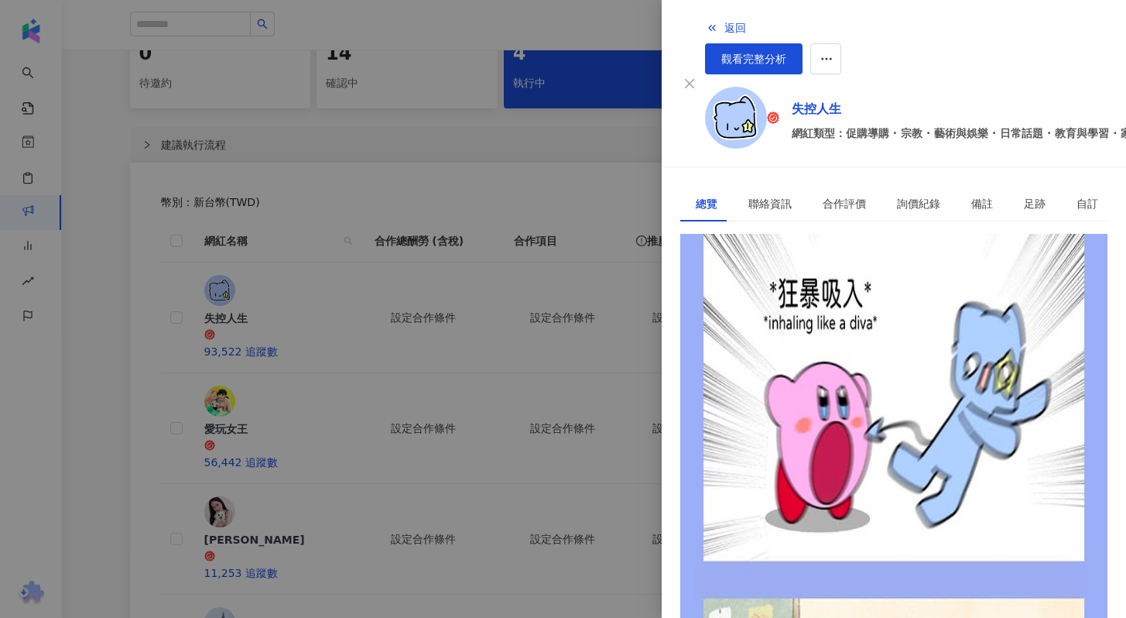
click at [265, 369] on div at bounding box center [563, 309] width 1126 height 618
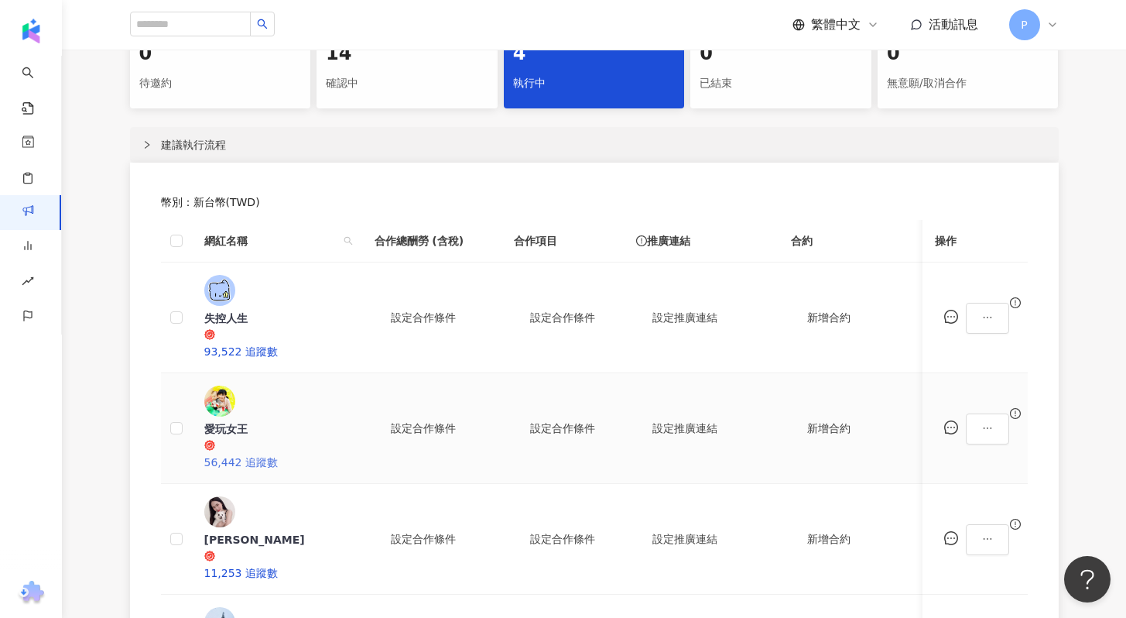
click at [265, 421] on div "愛玩女王" at bounding box center [276, 428] width 145 height 15
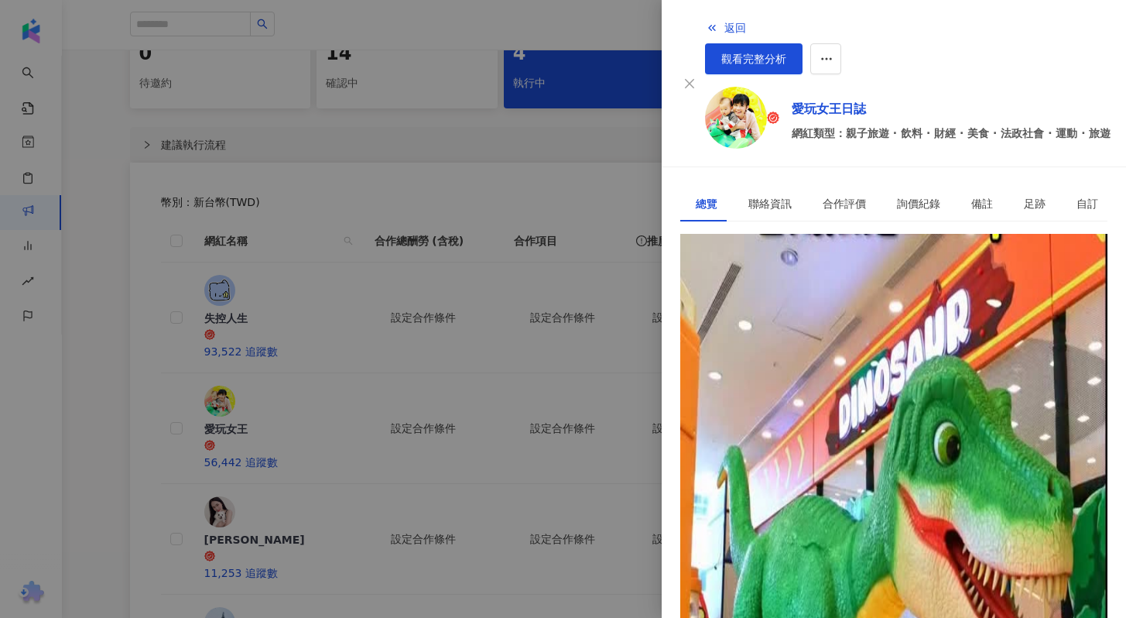
click at [265, 426] on div at bounding box center [563, 309] width 1126 height 618
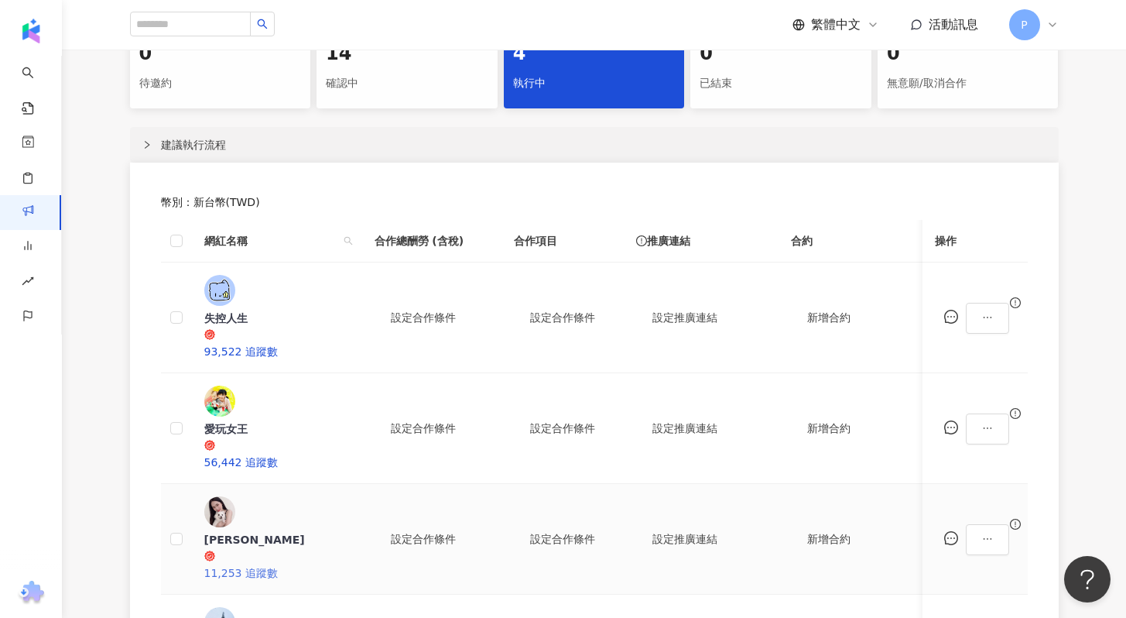
click at [269, 532] on div "[PERSON_NAME]" at bounding box center [276, 539] width 145 height 15
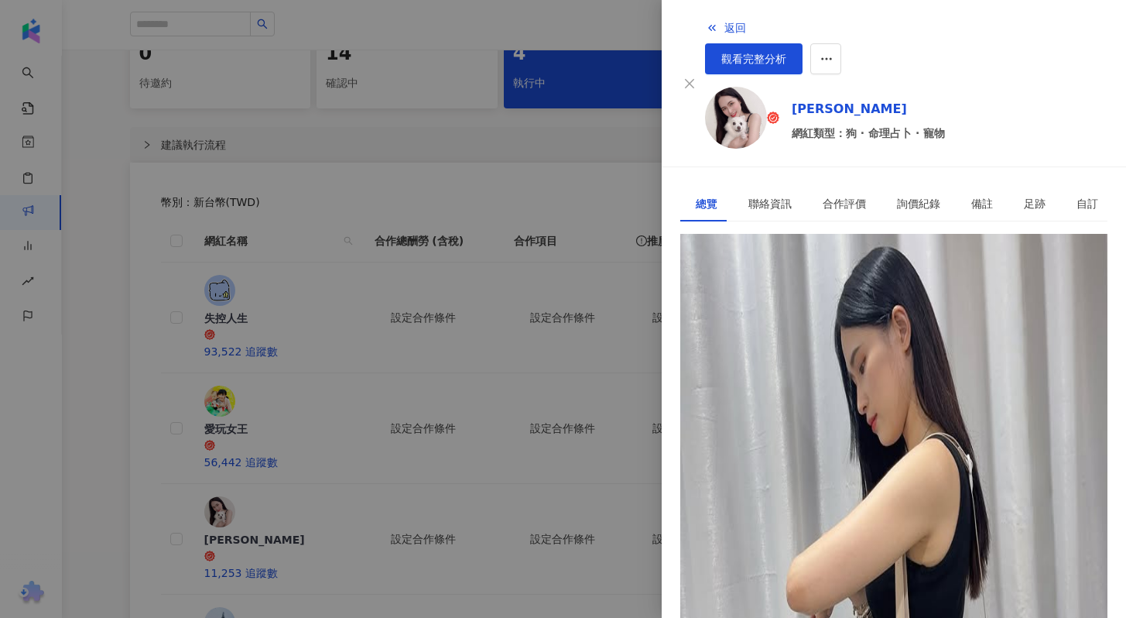
click at [262, 513] on div at bounding box center [563, 309] width 1126 height 618
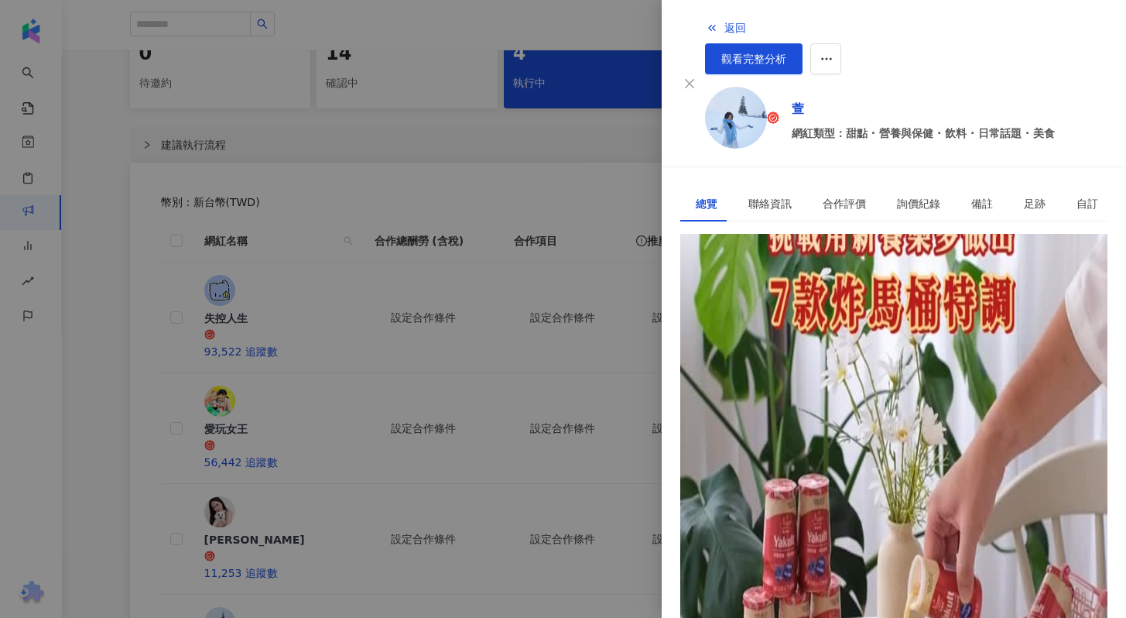
scroll to position [325, 0]
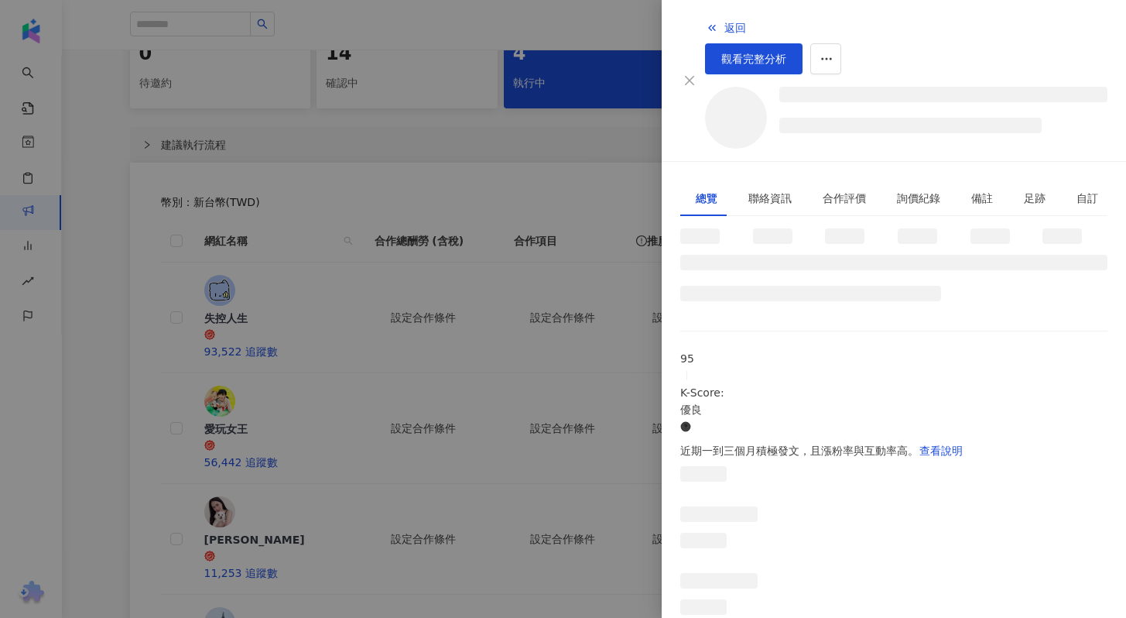
scroll to position [283, 0]
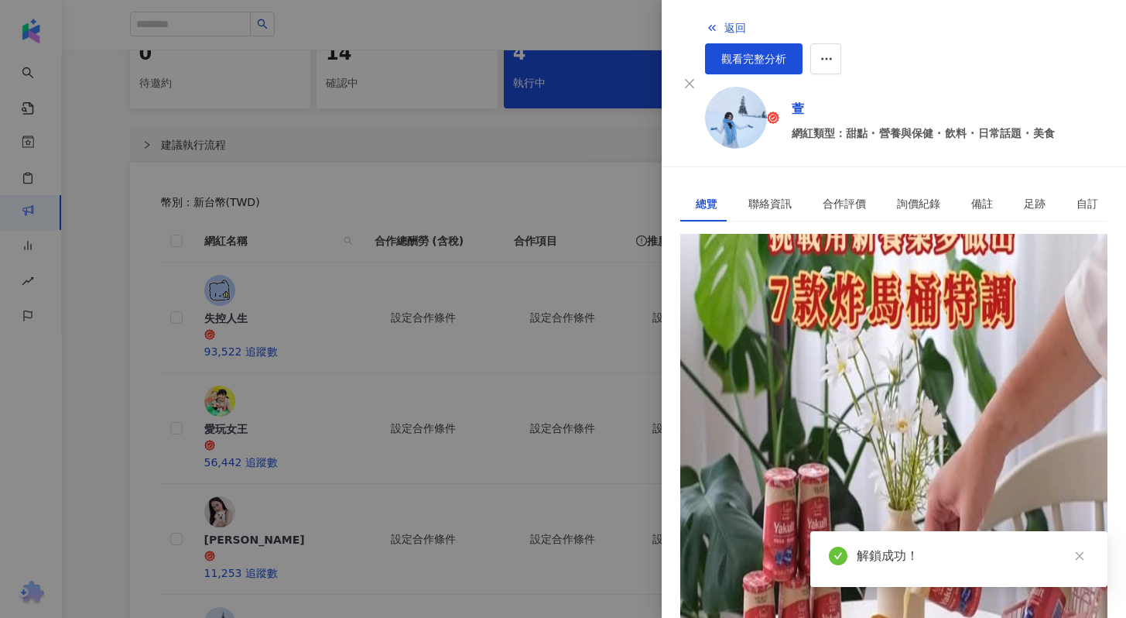
click at [283, 427] on div at bounding box center [563, 309] width 1126 height 618
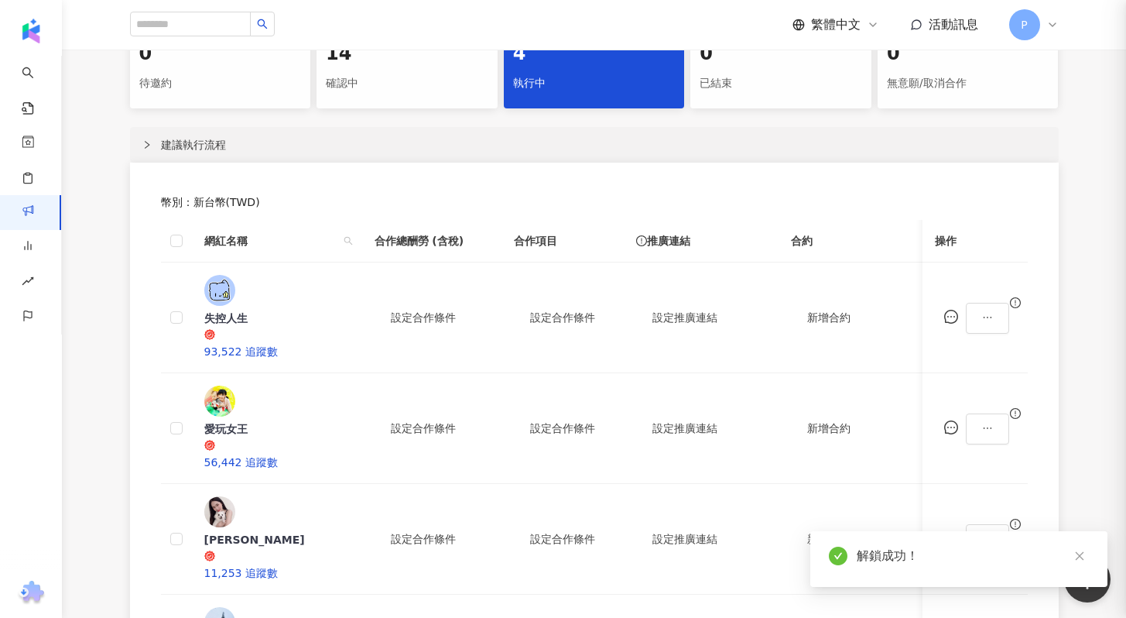
scroll to position [272, 0]
click at [285, 532] on div "[PERSON_NAME]" at bounding box center [276, 539] width 145 height 15
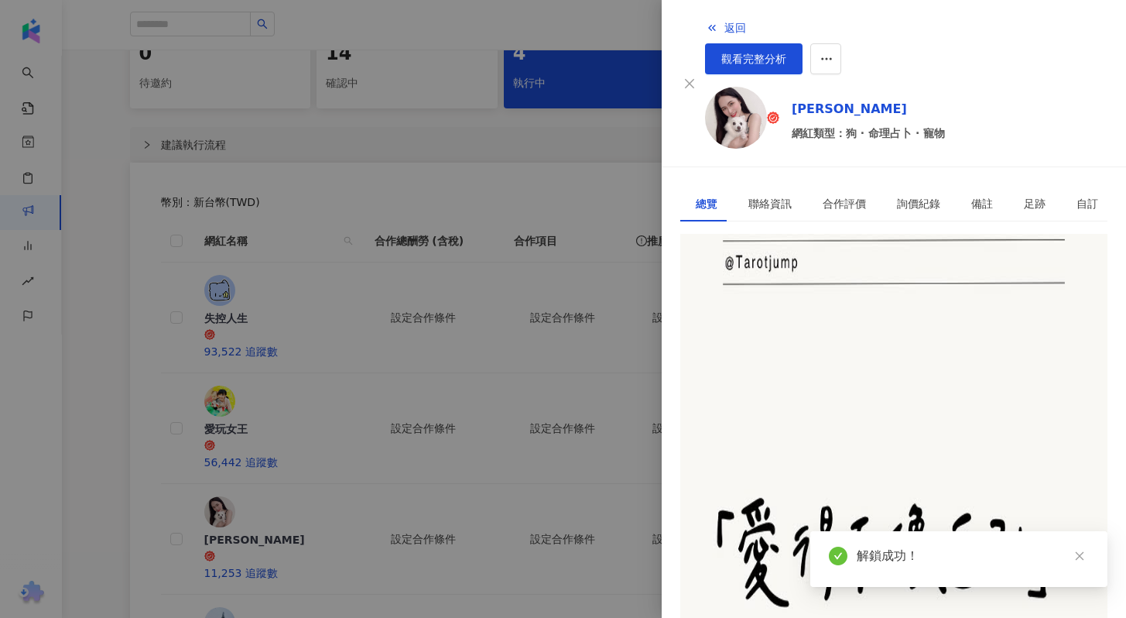
click at [286, 362] on div at bounding box center [563, 309] width 1126 height 618
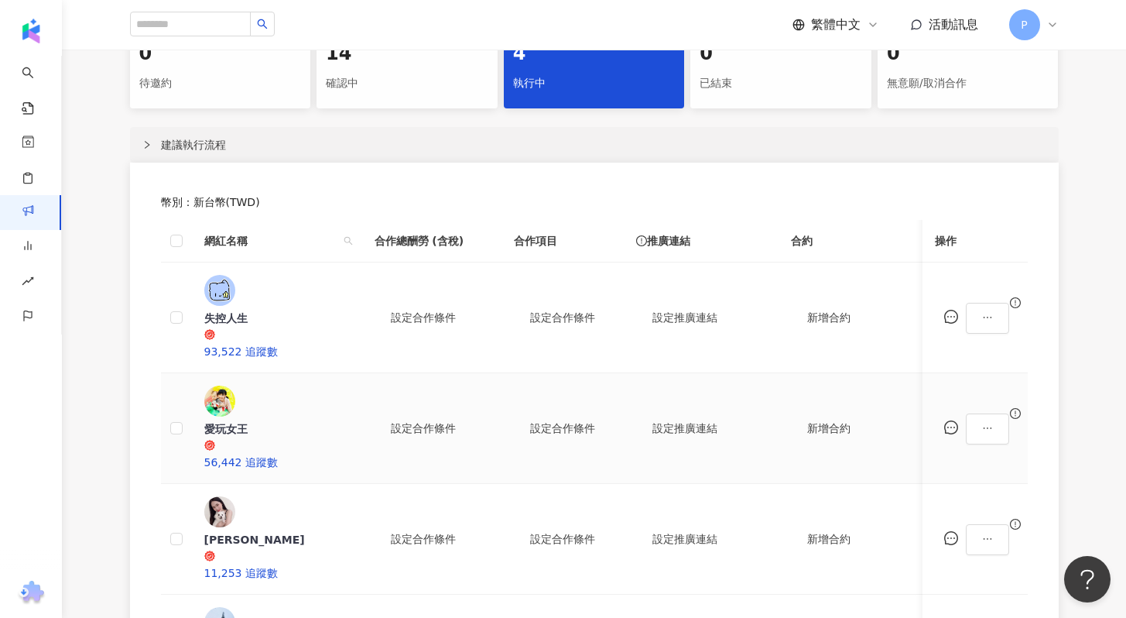
click at [278, 421] on div "愛玩女王" at bounding box center [276, 428] width 145 height 15
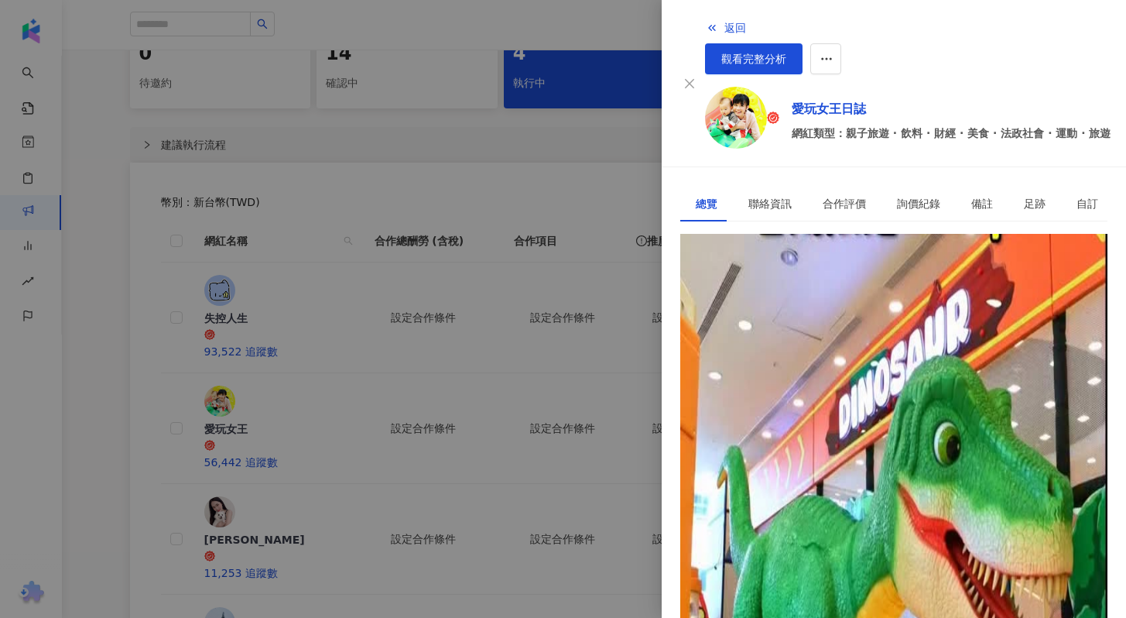
scroll to position [0, 0]
click at [535, 178] on div at bounding box center [563, 309] width 1126 height 618
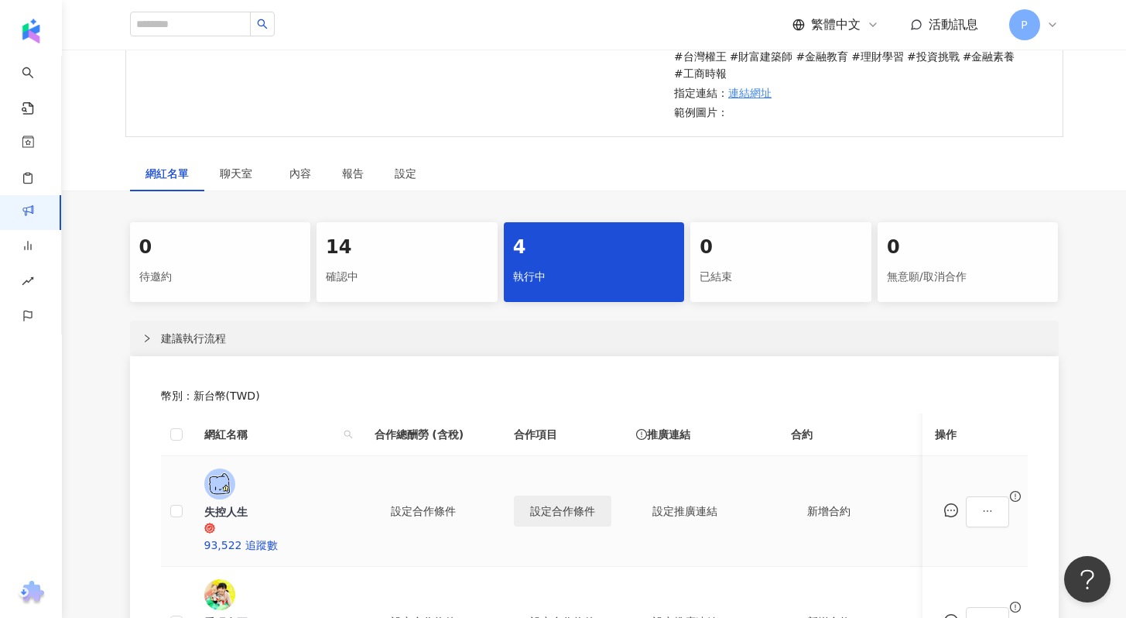
scroll to position [325, 0]
click at [413, 286] on div "確認中" at bounding box center [407, 278] width 163 height 26
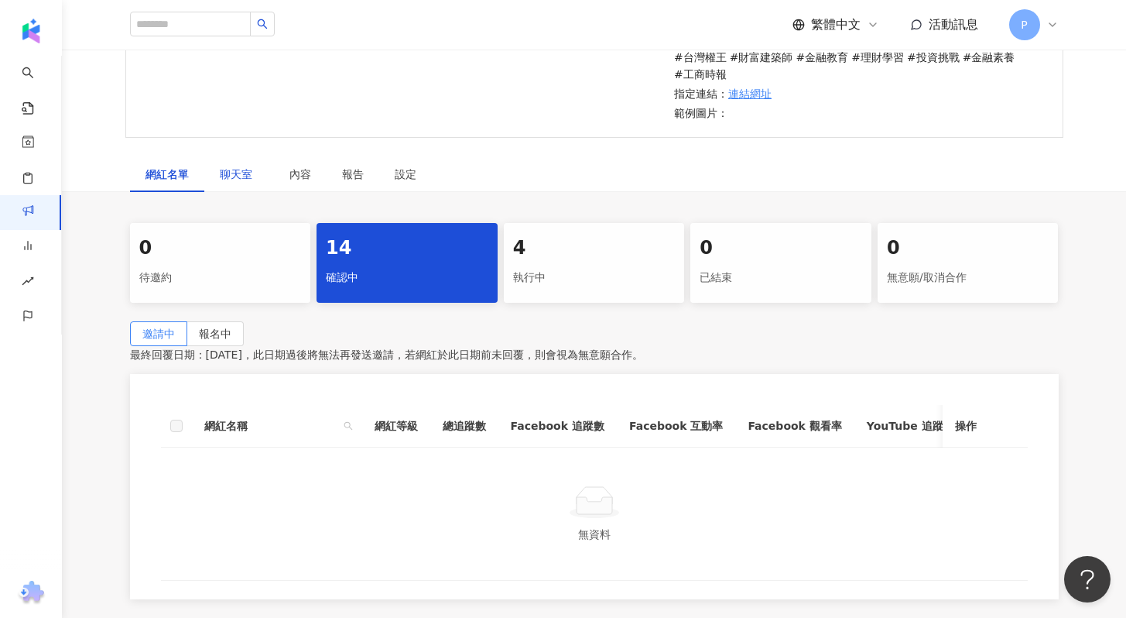
click at [225, 179] on span "聊天室" at bounding box center [239, 174] width 39 height 11
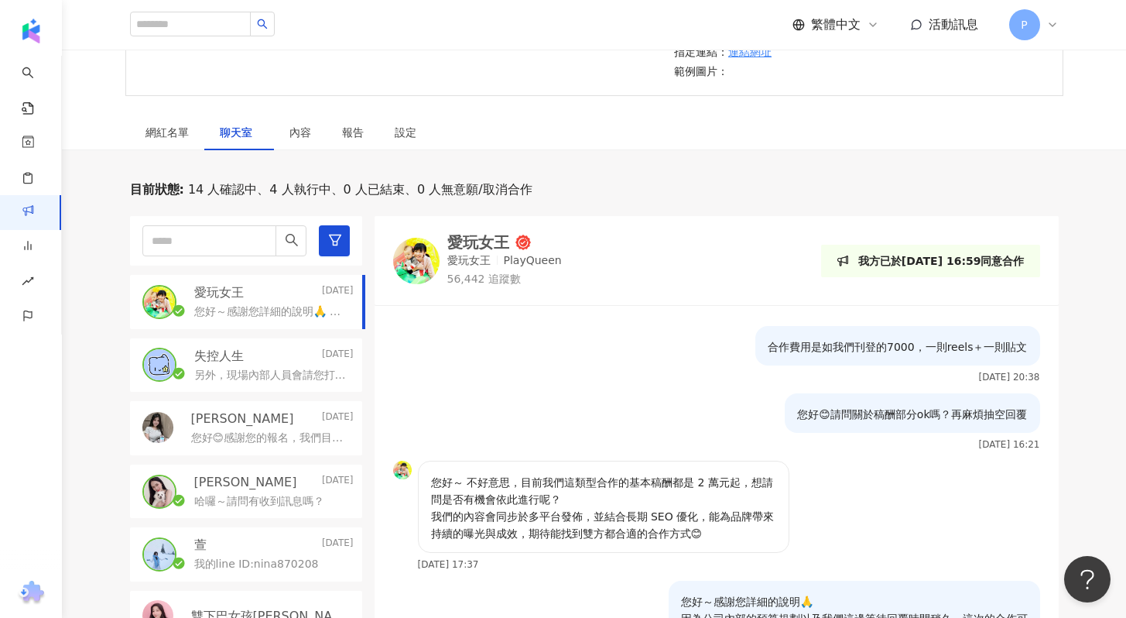
scroll to position [1412, 0]
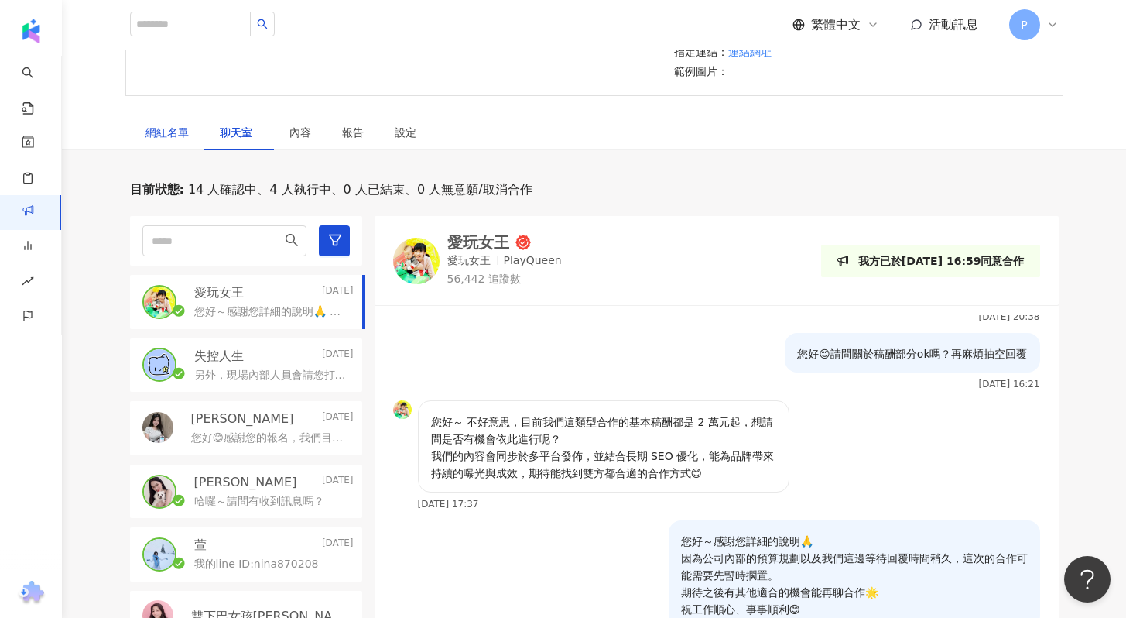
click at [178, 131] on div "網紅名單" at bounding box center [166, 132] width 43 height 17
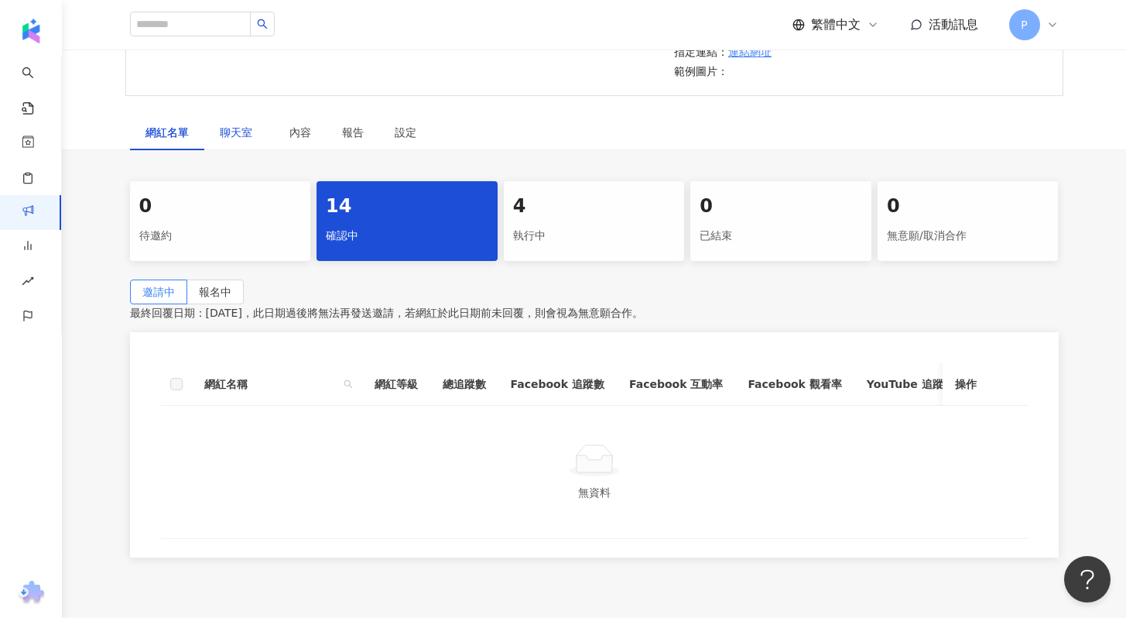
click at [231, 133] on span "聊天室" at bounding box center [239, 132] width 39 height 11
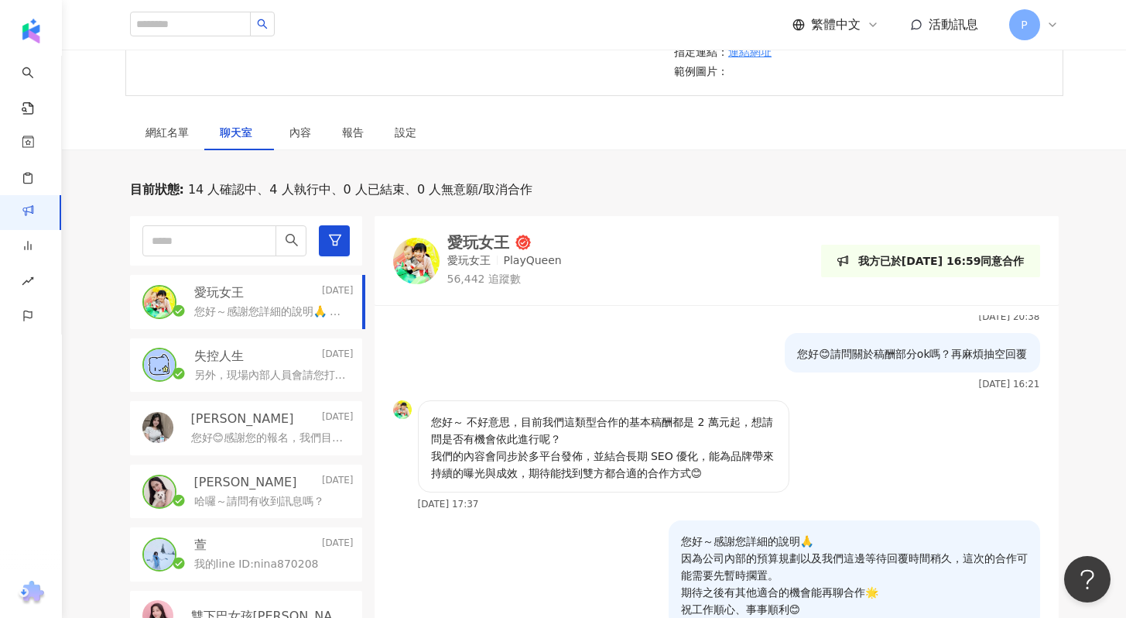
scroll to position [1412, 0]
click at [285, 423] on div "[PERSON_NAME][DATE]" at bounding box center [272, 418] width 163 height 17
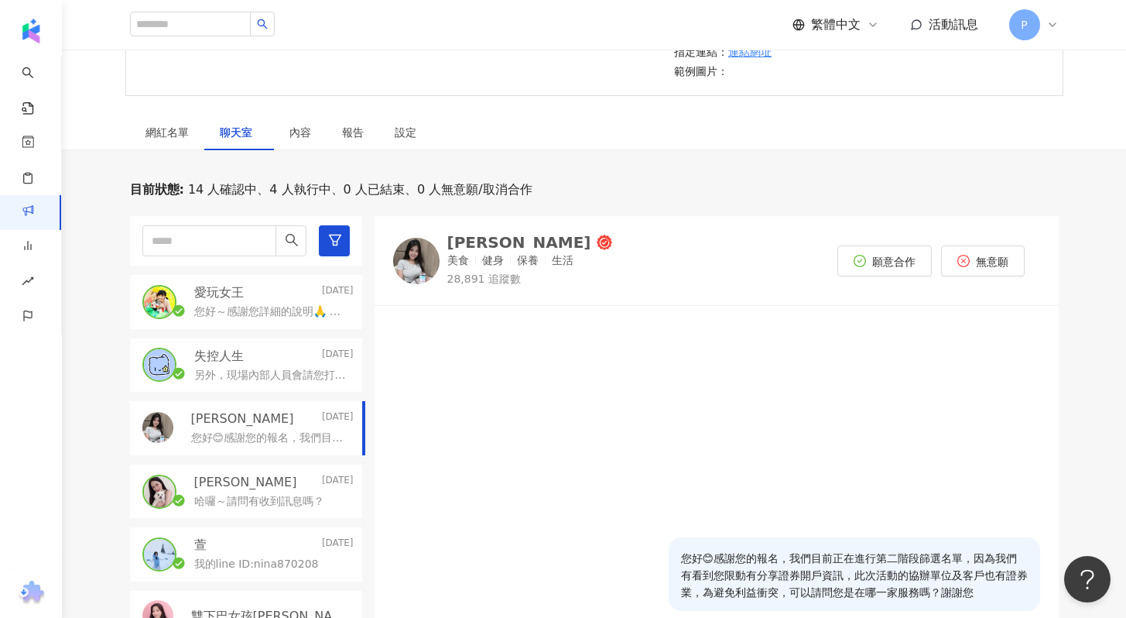
click at [281, 313] on p "您好～感謝您詳細的說明🙏 因為公司內部的預算規劃以及我們這邊等待回覆時間稍久，這次的合作可能需要先暫時擱置。 期待之後有其他適合的機會能再聊合作🌟 祝工作順心…" at bounding box center [270, 311] width 153 height 15
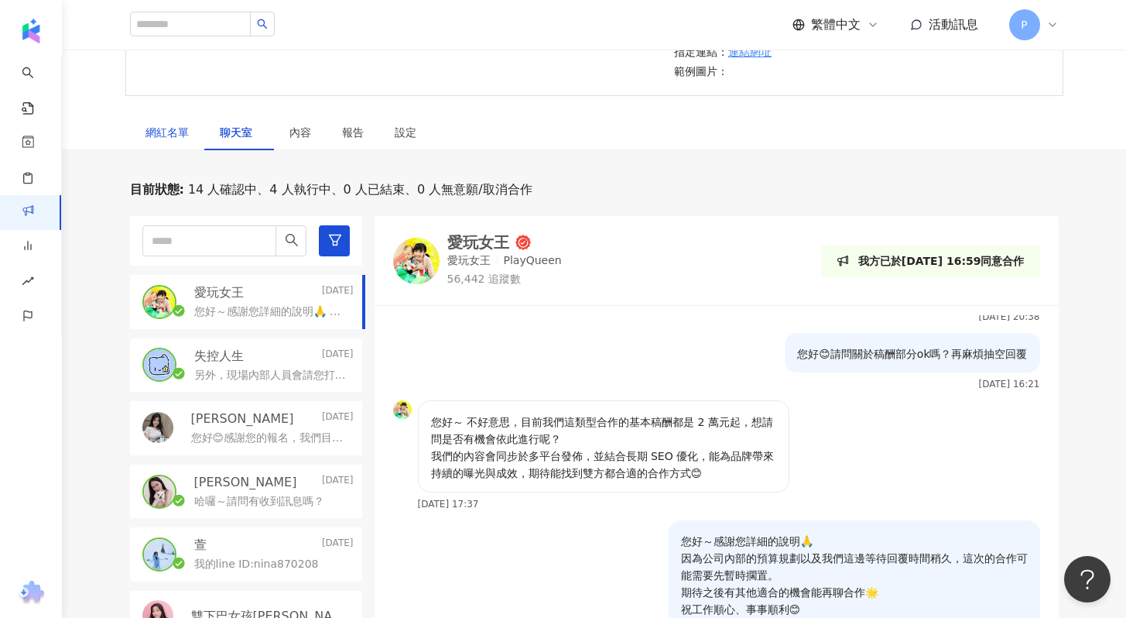
click at [160, 133] on div "網紅名單" at bounding box center [166, 132] width 43 height 17
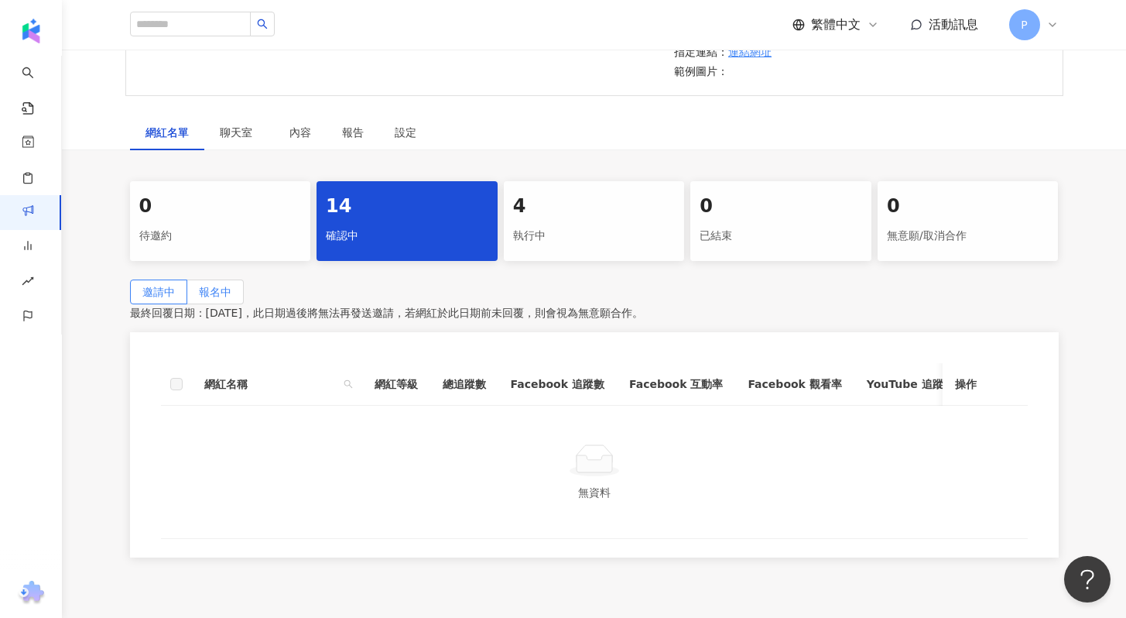
click at [231, 290] on span "報名中" at bounding box center [215, 292] width 33 height 12
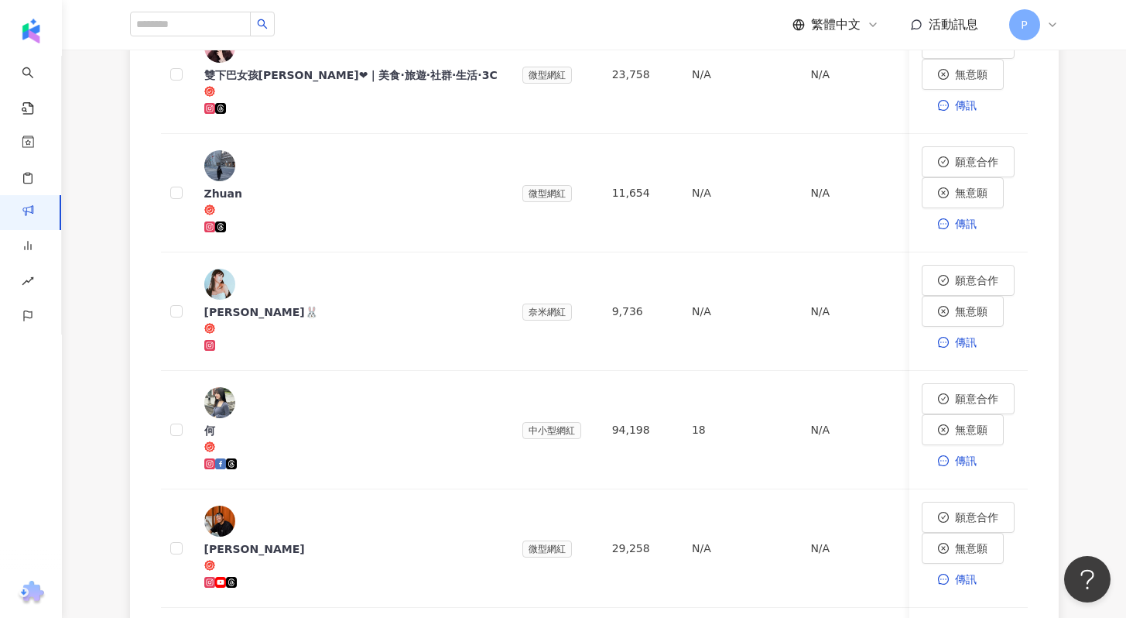
scroll to position [909, 0]
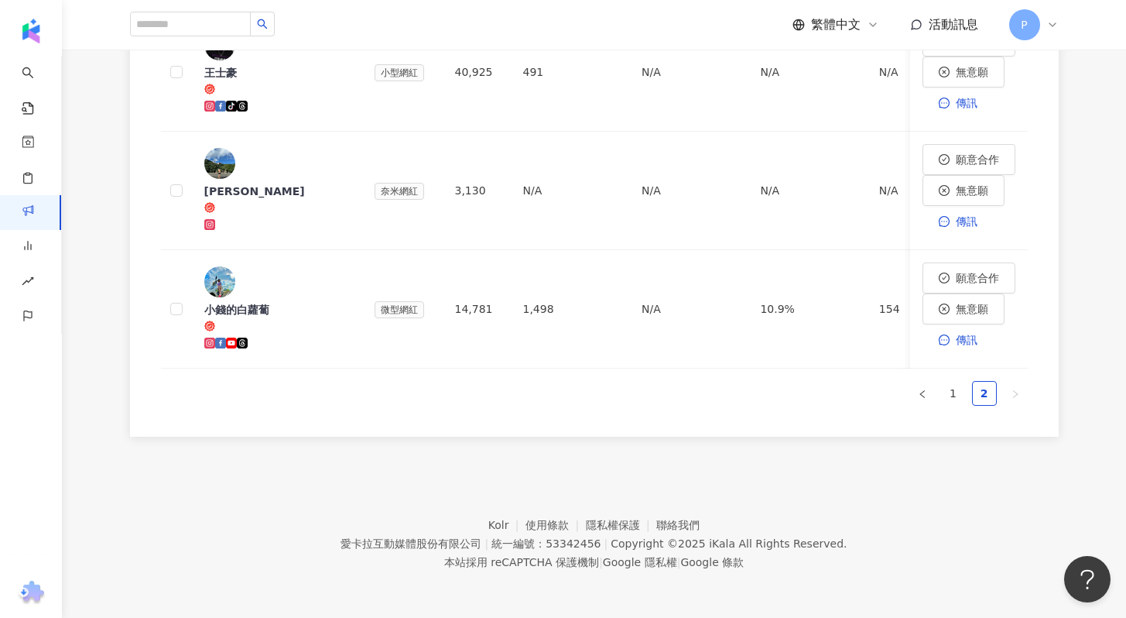
scroll to position [674, 0]
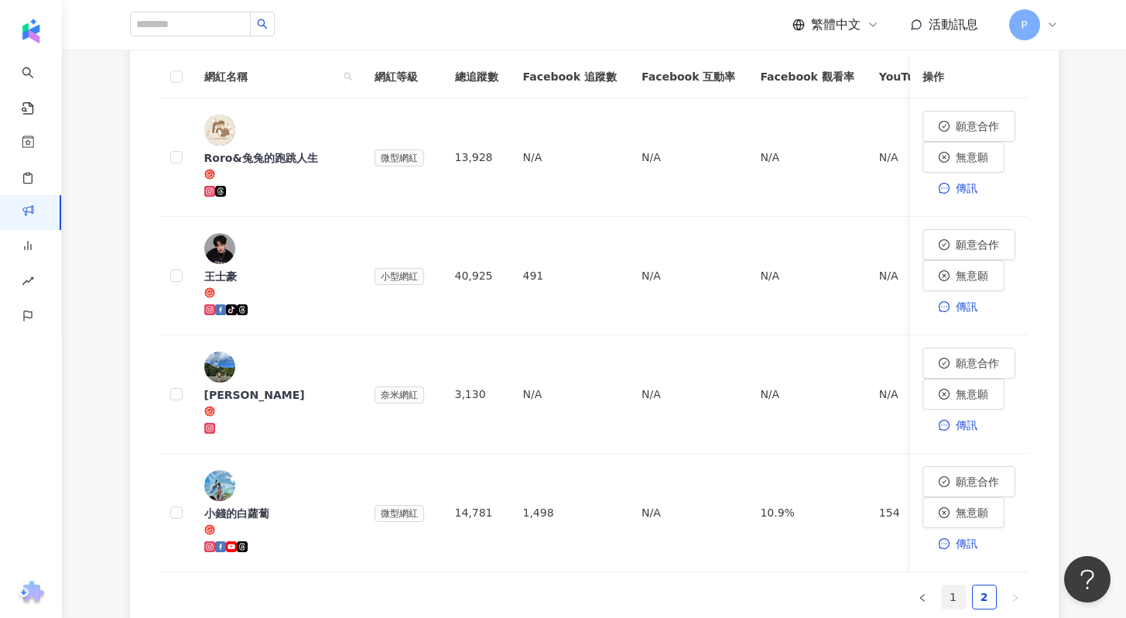
click at [957, 585] on link "1" at bounding box center [953, 596] width 23 height 23
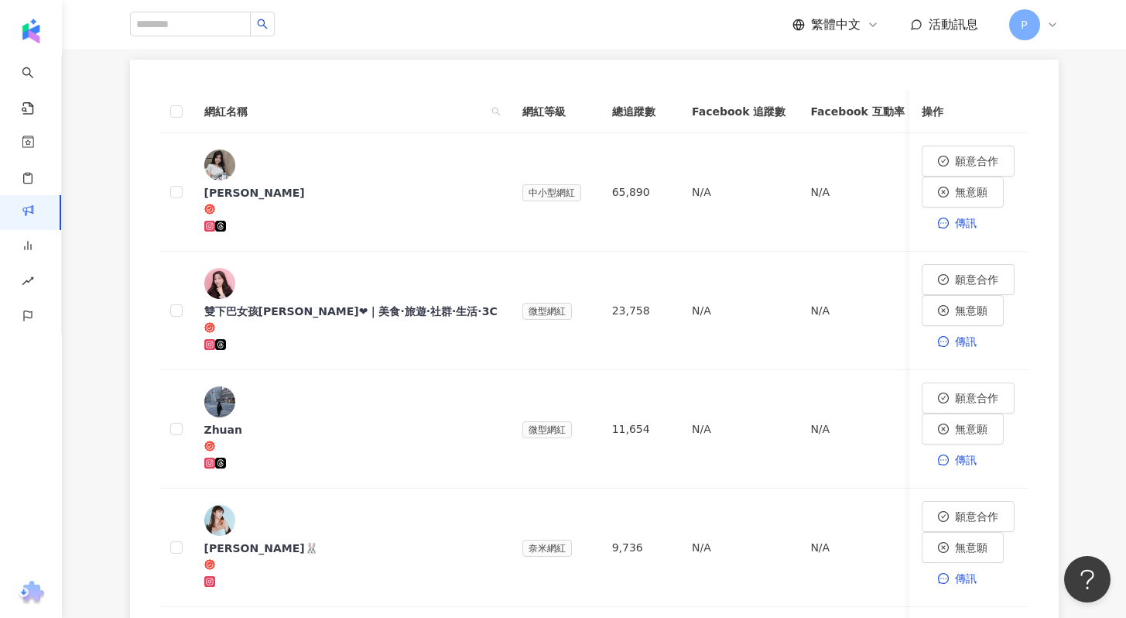
scroll to position [457, 0]
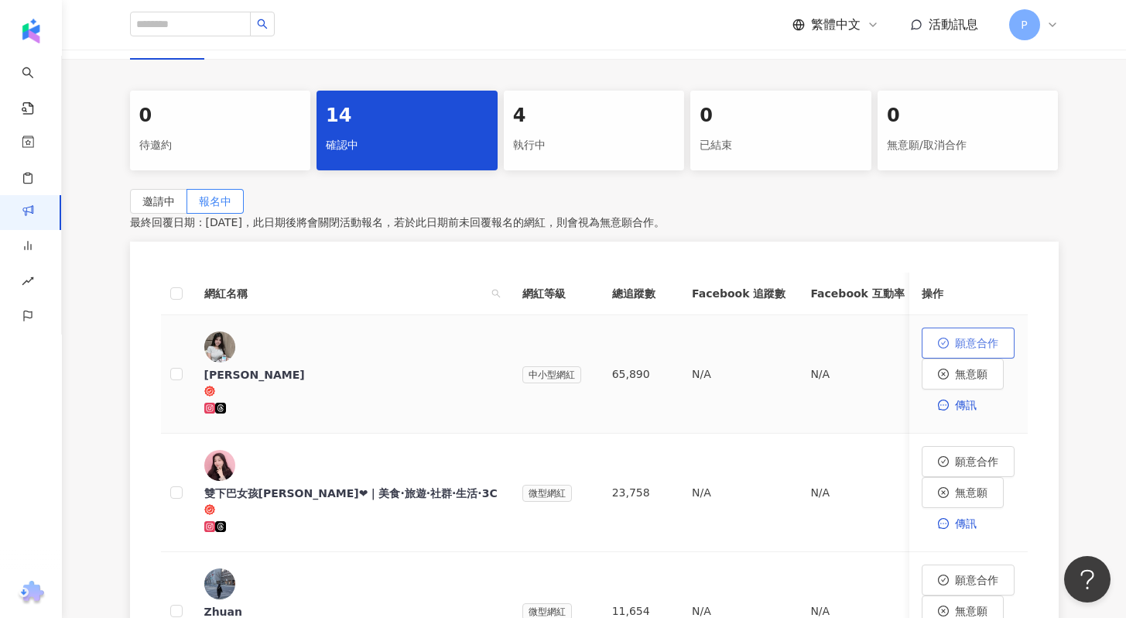
click at [922, 358] on button "願意合作" at bounding box center [968, 342] width 93 height 31
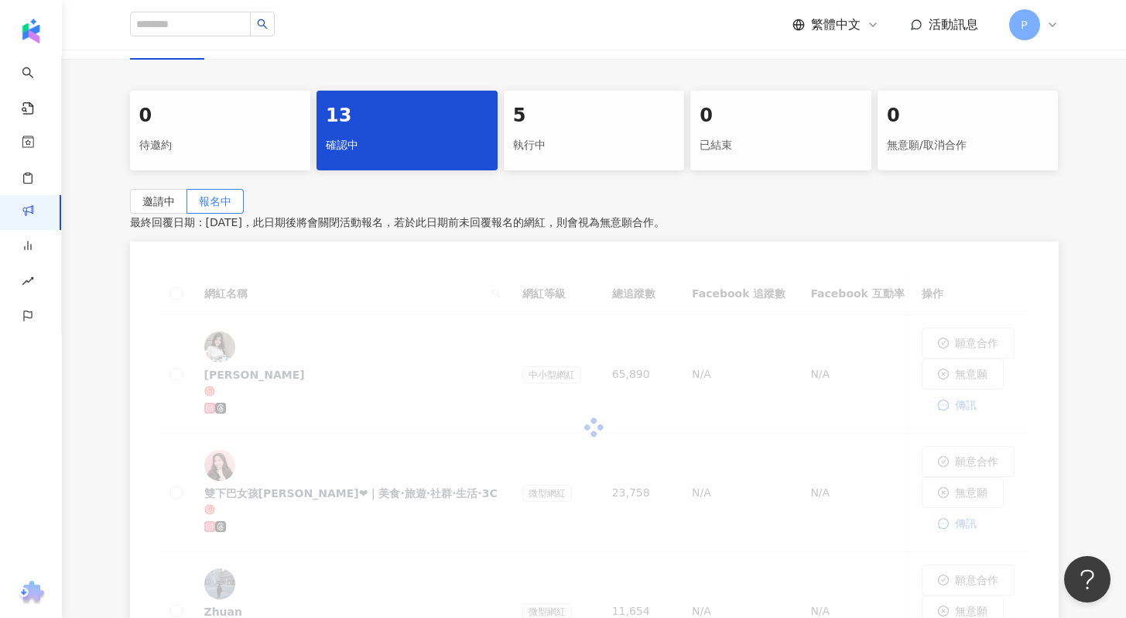
click at [577, 111] on div "5" at bounding box center [594, 116] width 163 height 26
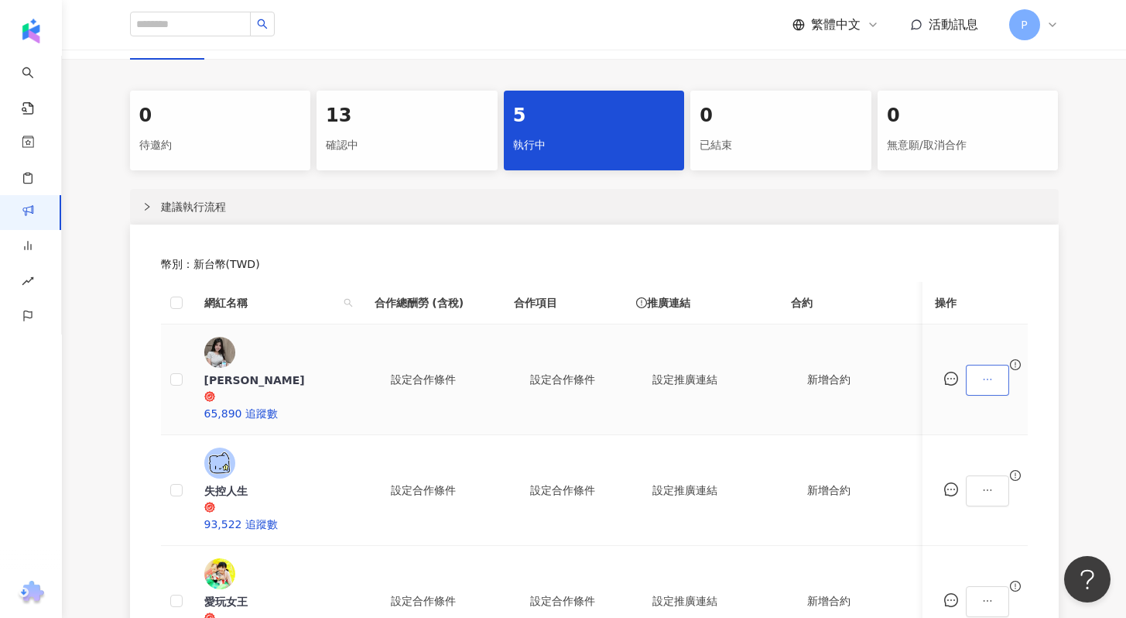
click at [993, 374] on icon "ellipsis" at bounding box center [987, 379] width 11 height 11
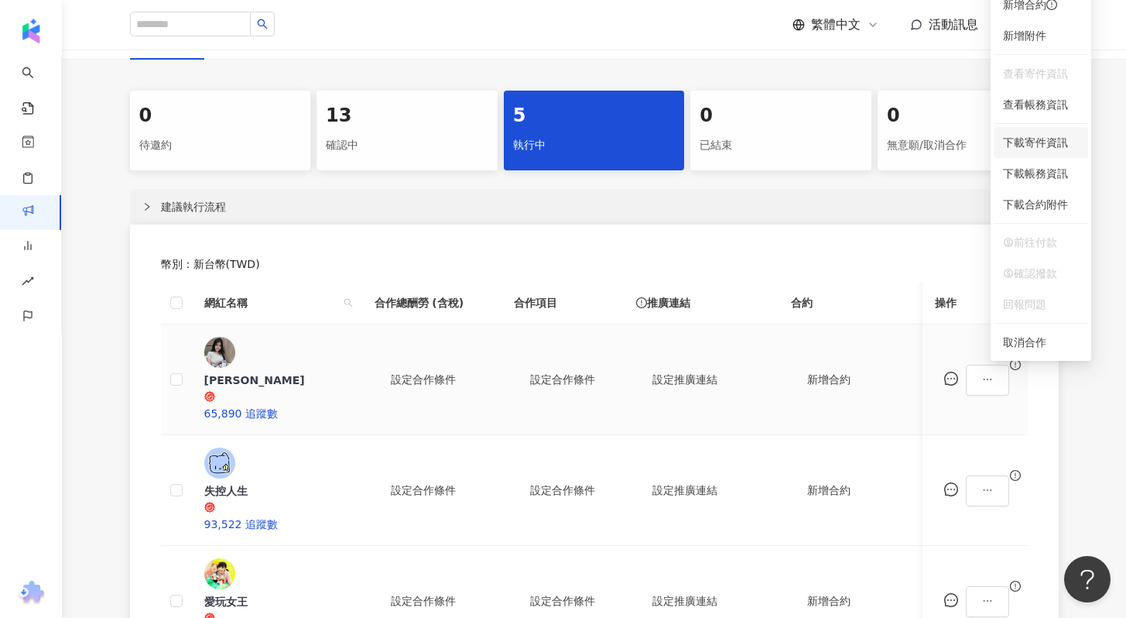
click at [1063, 145] on span "下載寄件資訊" at bounding box center [1041, 142] width 76 height 17
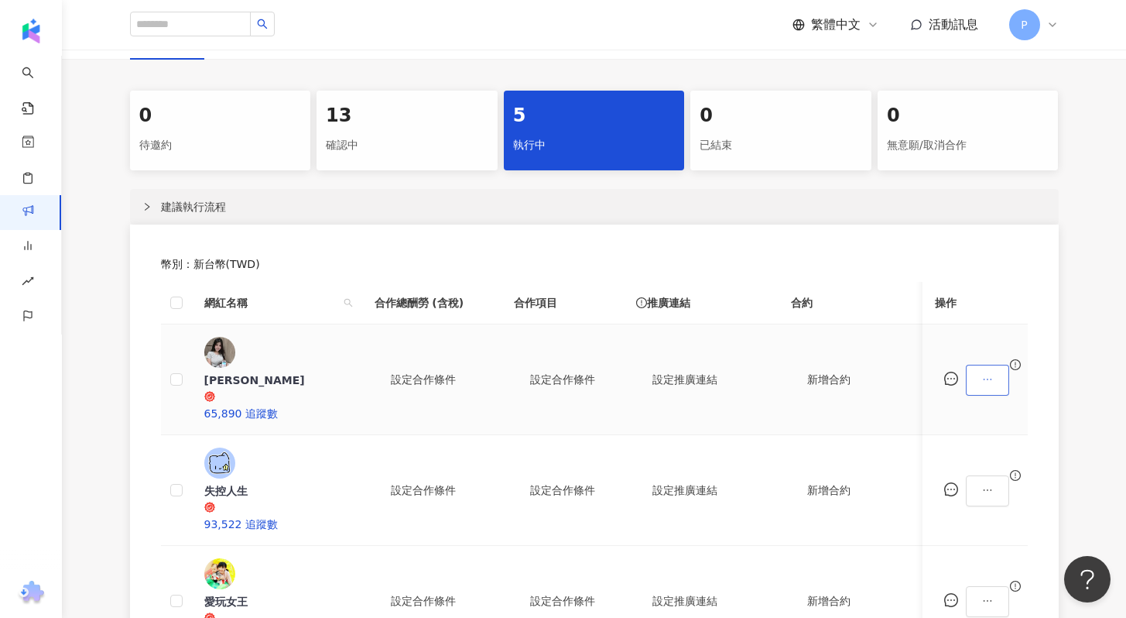
click at [993, 374] on icon "ellipsis" at bounding box center [987, 379] width 11 height 11
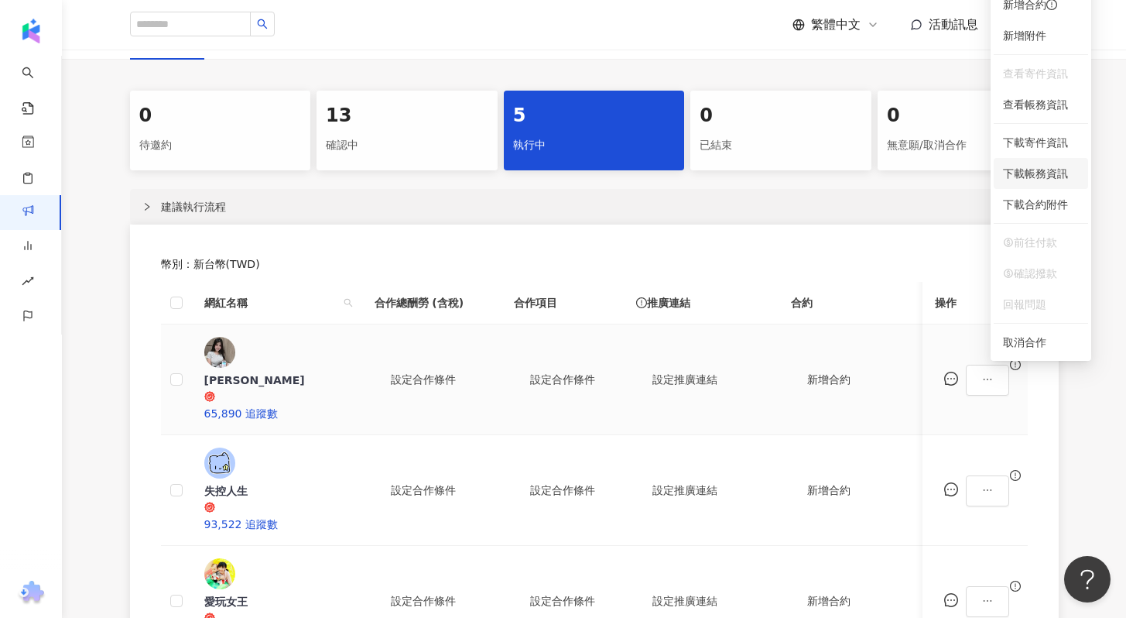
click at [1032, 176] on span "下載帳務資訊" at bounding box center [1041, 173] width 76 height 17
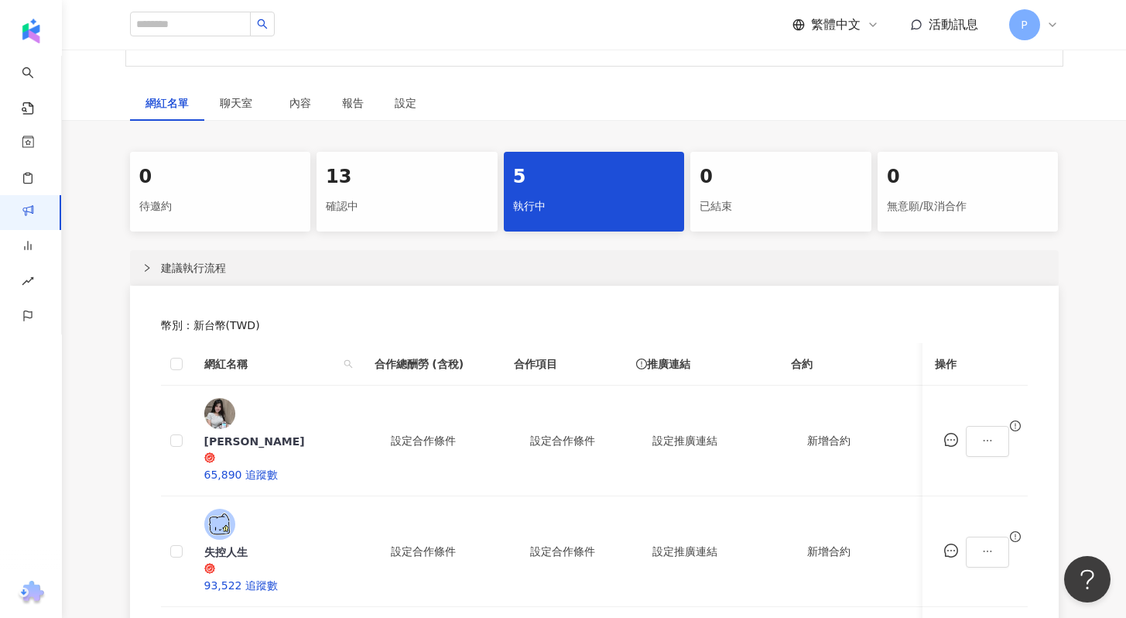
scroll to position [346, 0]
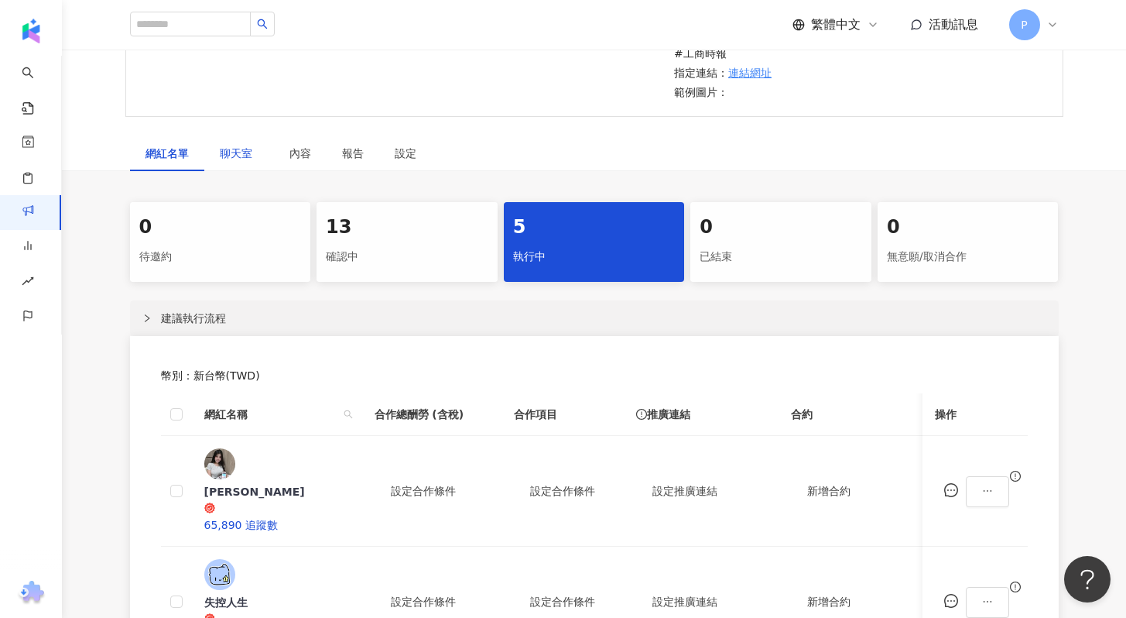
click at [253, 155] on span "聊天室" at bounding box center [239, 153] width 39 height 11
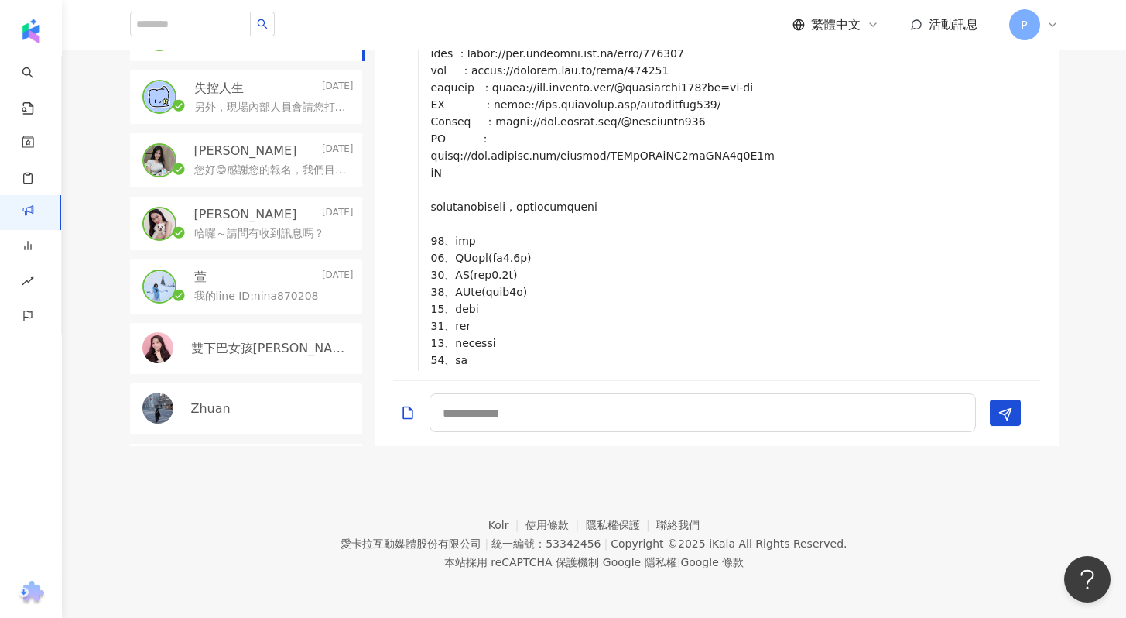
scroll to position [1412, 0]
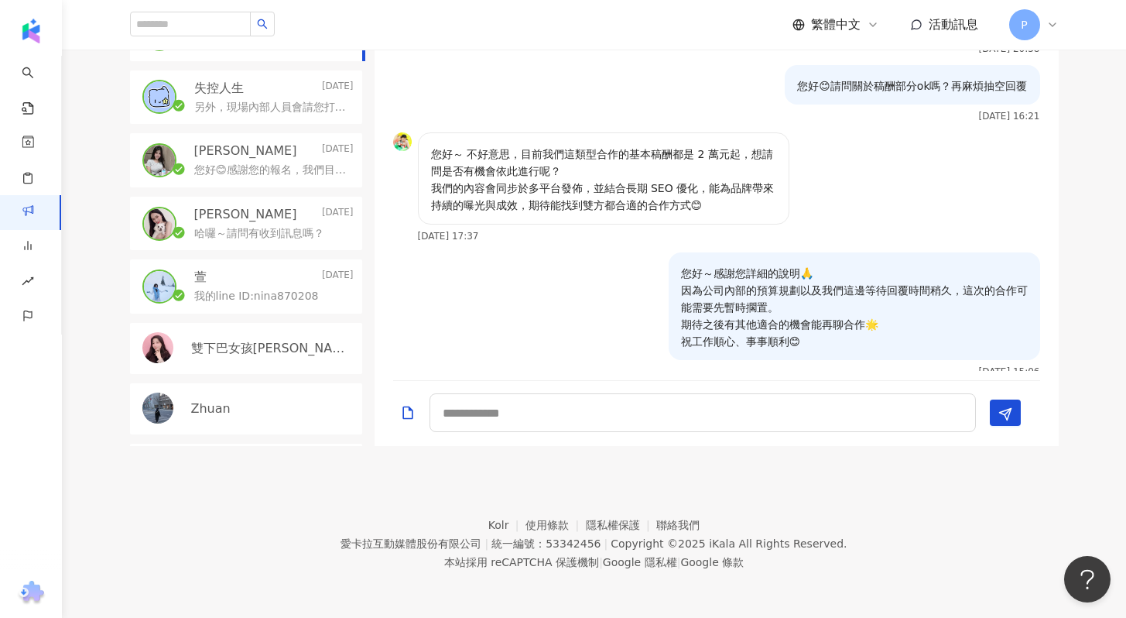
click at [219, 173] on p "您好😊感謝您的報名，我們目前正在進行第二階段篩選名單，因為我們有看到您限動有分享證券開戶資訊，此次活動的協辦單位及客戶也有證券業，為避免利益衝突，可以請問您是…" at bounding box center [270, 170] width 153 height 15
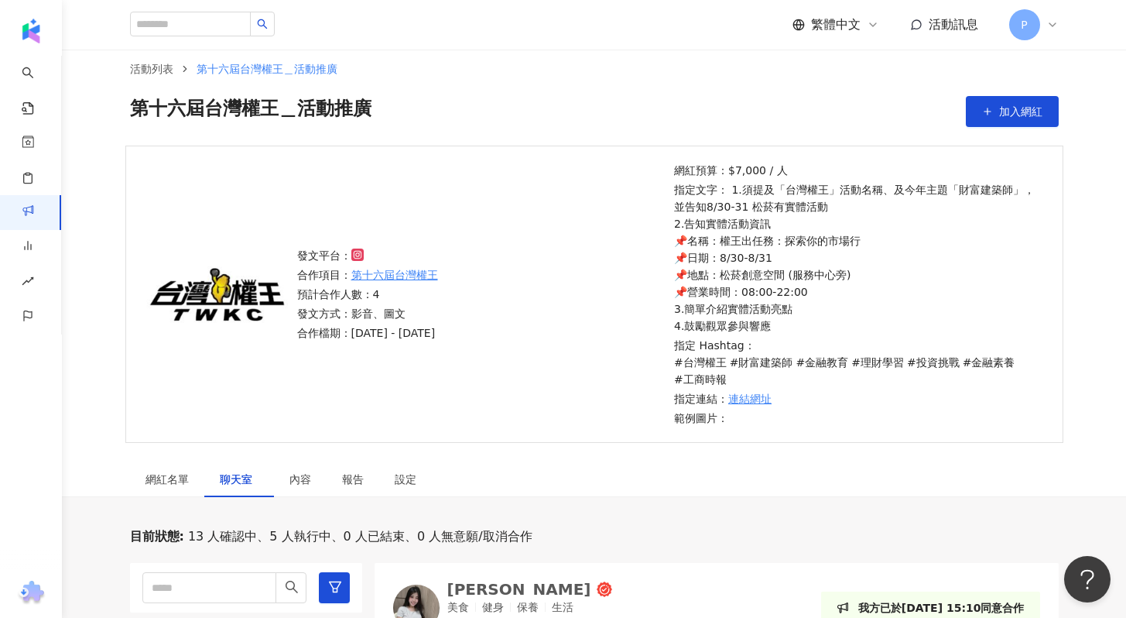
scroll to position [152, 0]
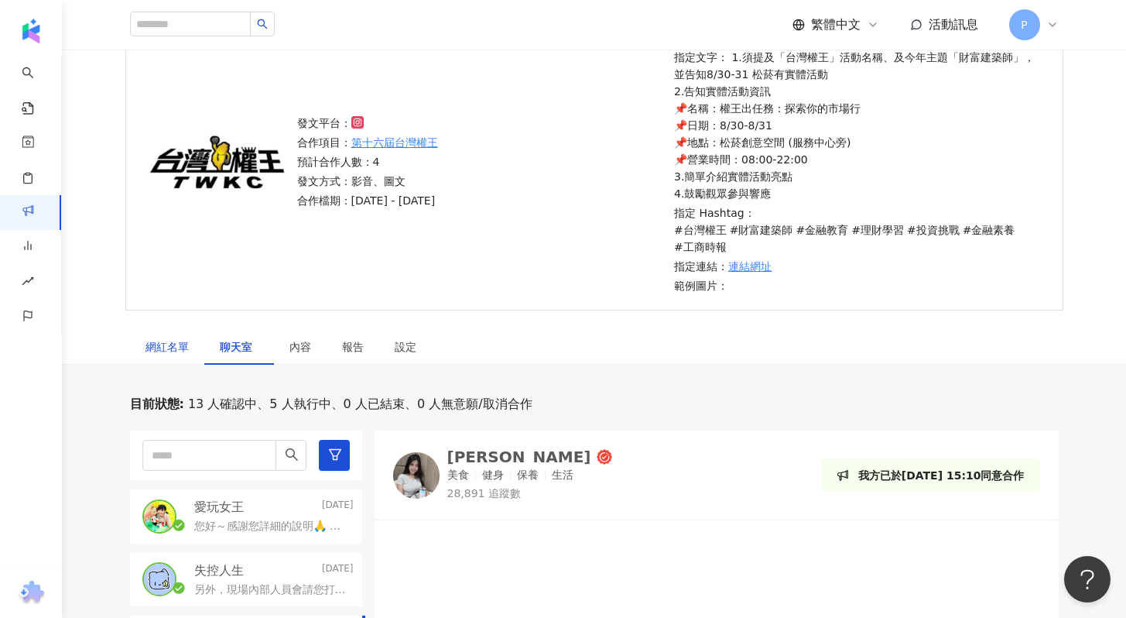
click at [176, 341] on div "網紅名單" at bounding box center [166, 346] width 43 height 17
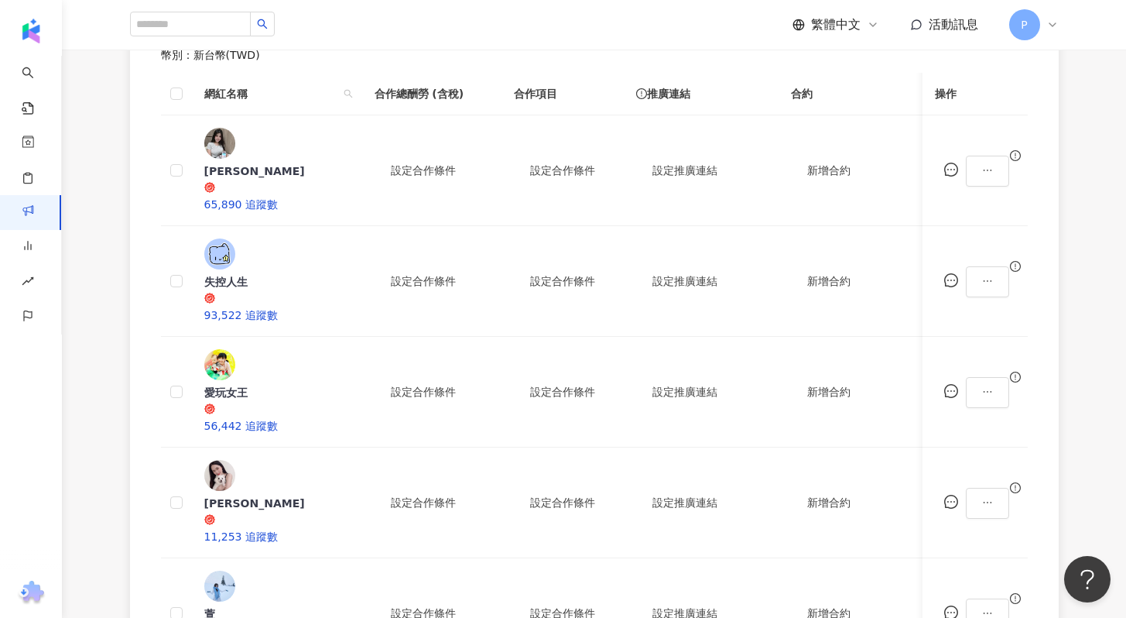
scroll to position [680, 0]
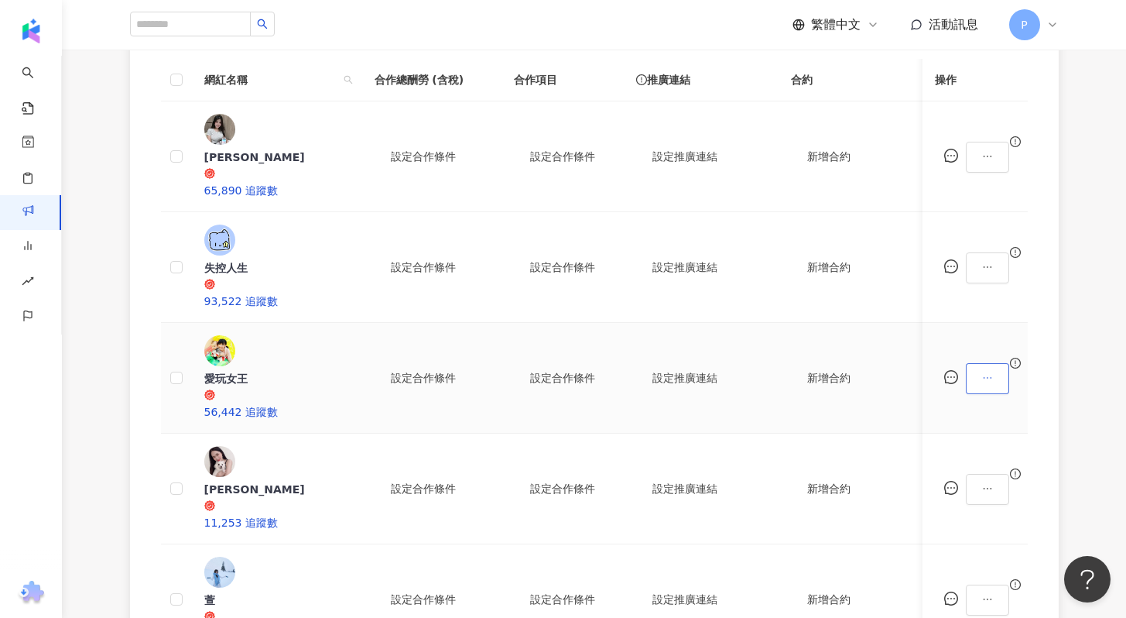
click at [1008, 363] on button "button" at bounding box center [987, 378] width 43 height 31
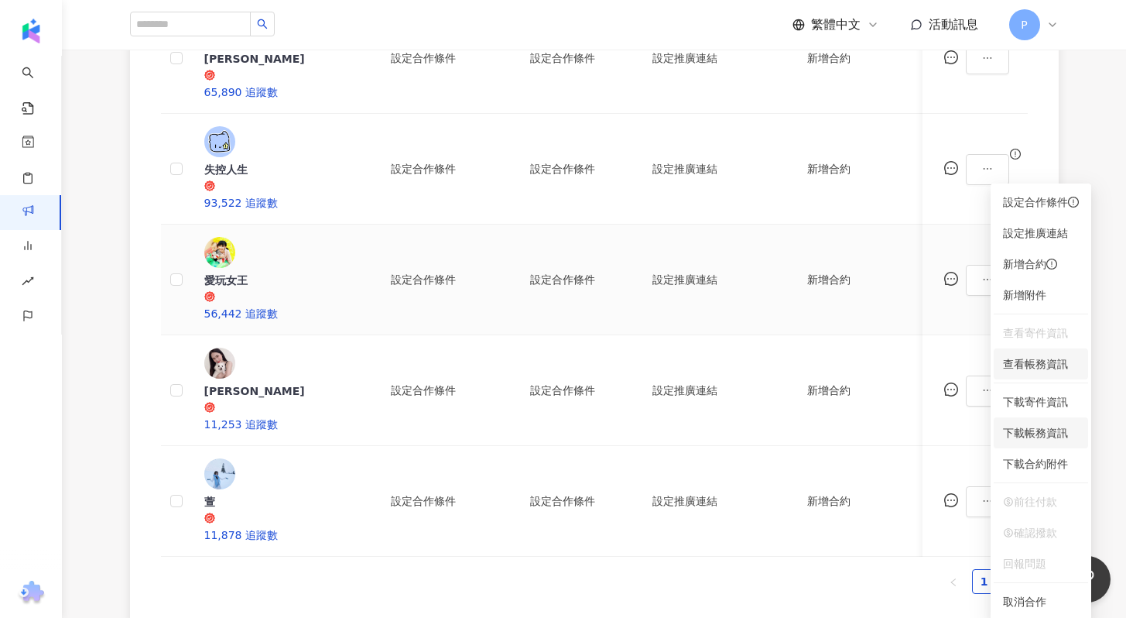
scroll to position [781, 0]
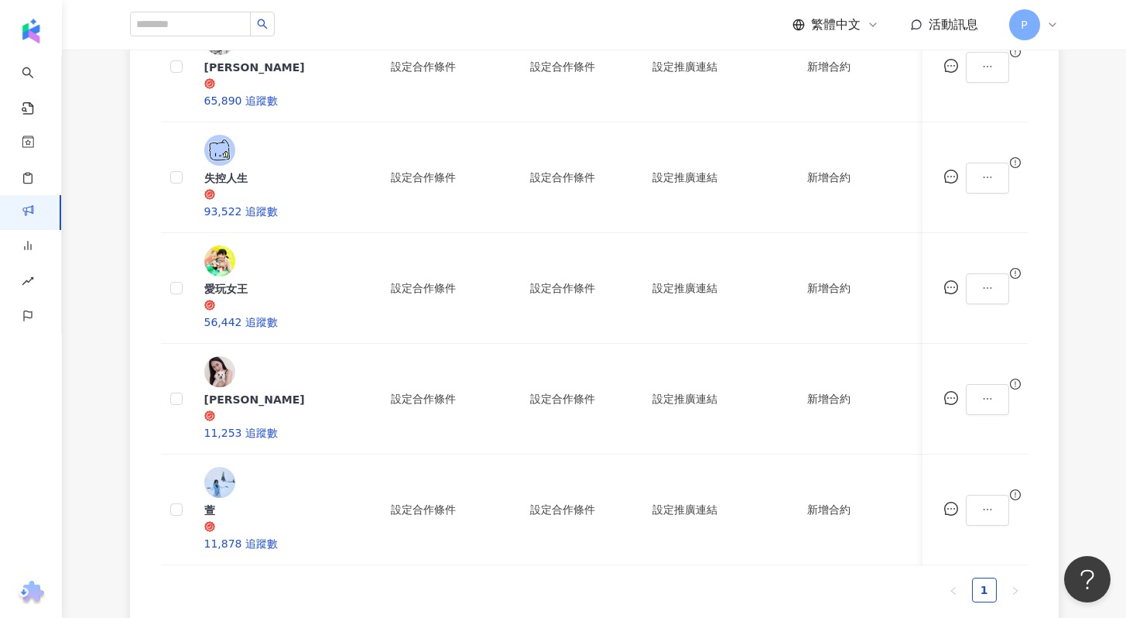
scroll to position [742, 0]
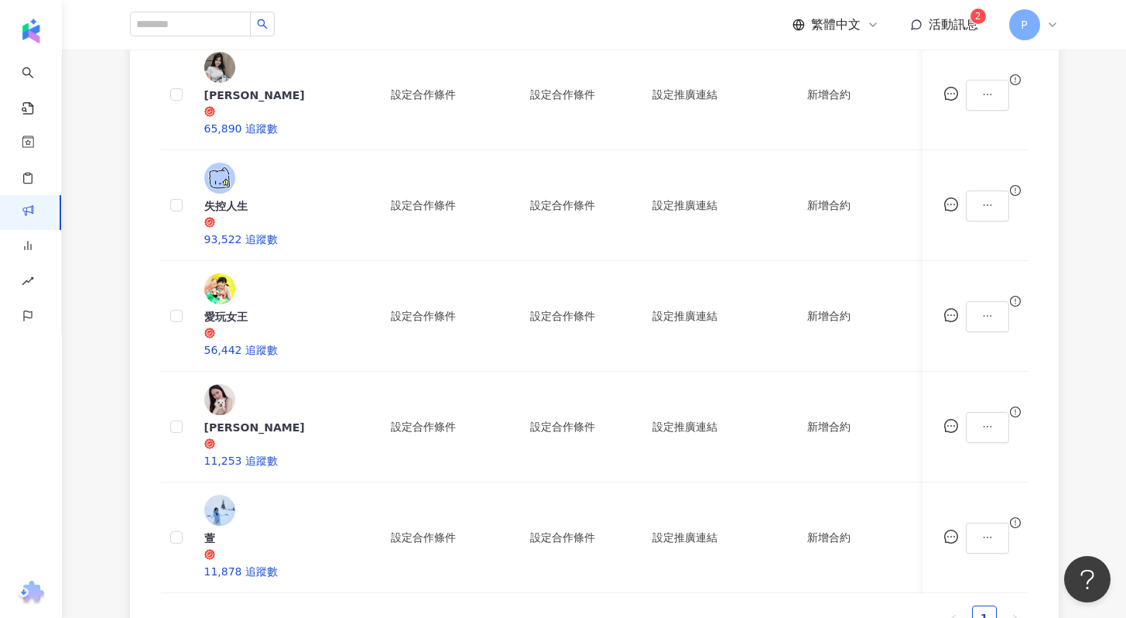
click at [931, 19] on span "活動訊息" at bounding box center [954, 24] width 50 height 15
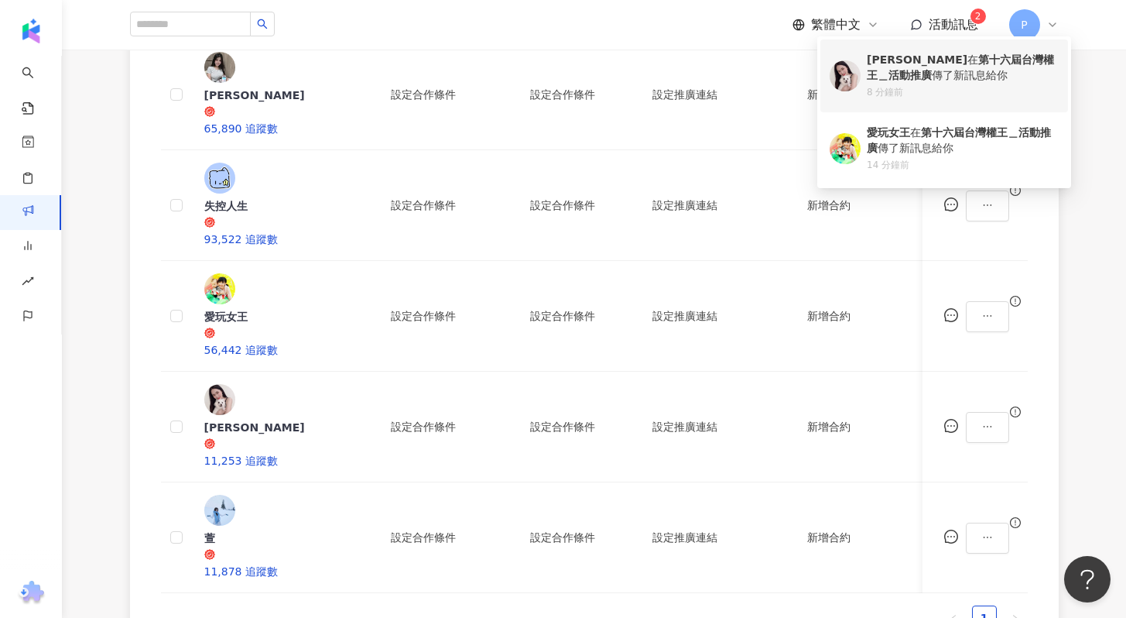
click at [905, 63] on b "[PERSON_NAME]" at bounding box center [917, 59] width 101 height 12
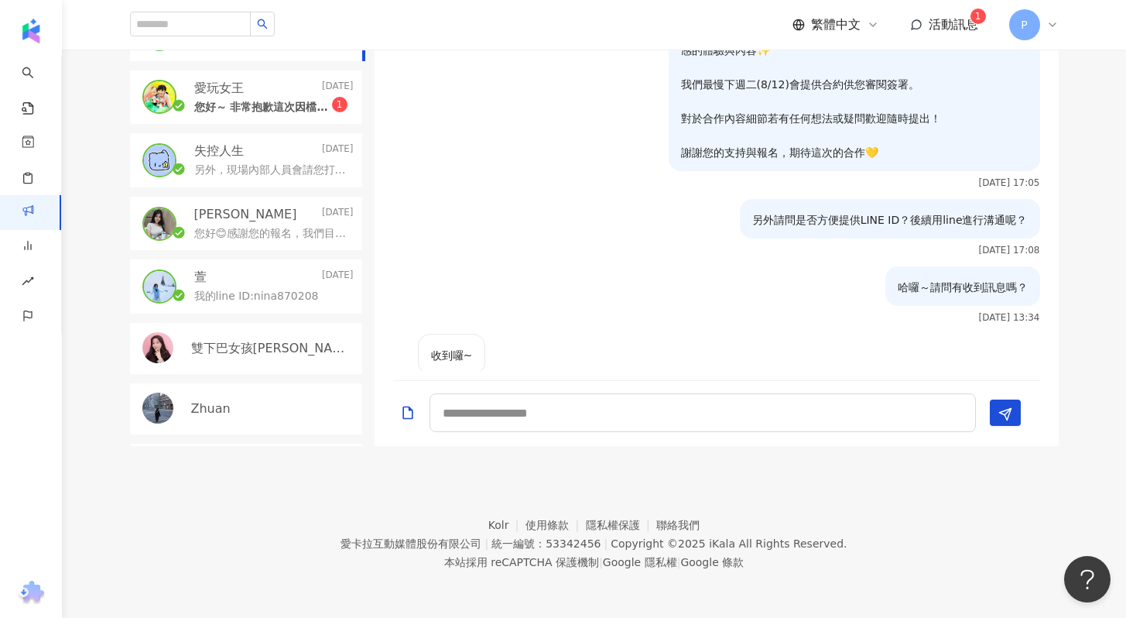
scroll to position [221, 0]
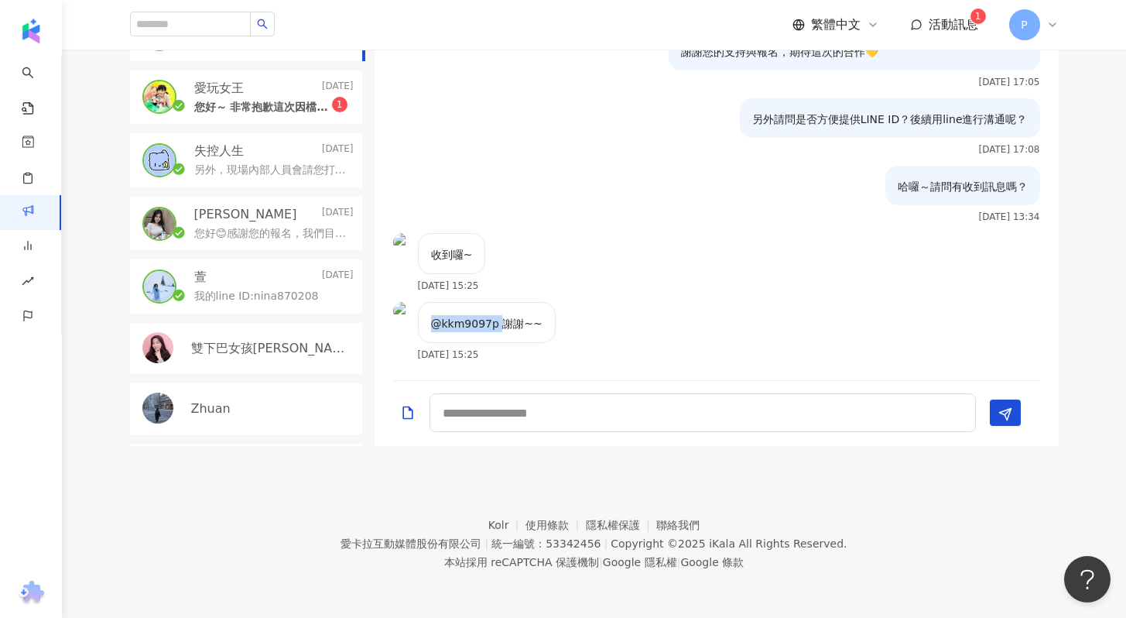
drag, startPoint x: 432, startPoint y: 326, endPoint x: 496, endPoint y: 325, distance: 64.2
click at [496, 325] on p "@kkm9097p 謝謝~~" at bounding box center [486, 323] width 111 height 17
click at [279, 111] on p "您好～ 非常抱歉這次因檔期與預算的關係無法促成合作，真的很感謝您抽空與我們詳細溝通🙏 這邊也附上我們的 LINE ID：matt2308 ，方便之後若有適合的…" at bounding box center [263, 107] width 138 height 15
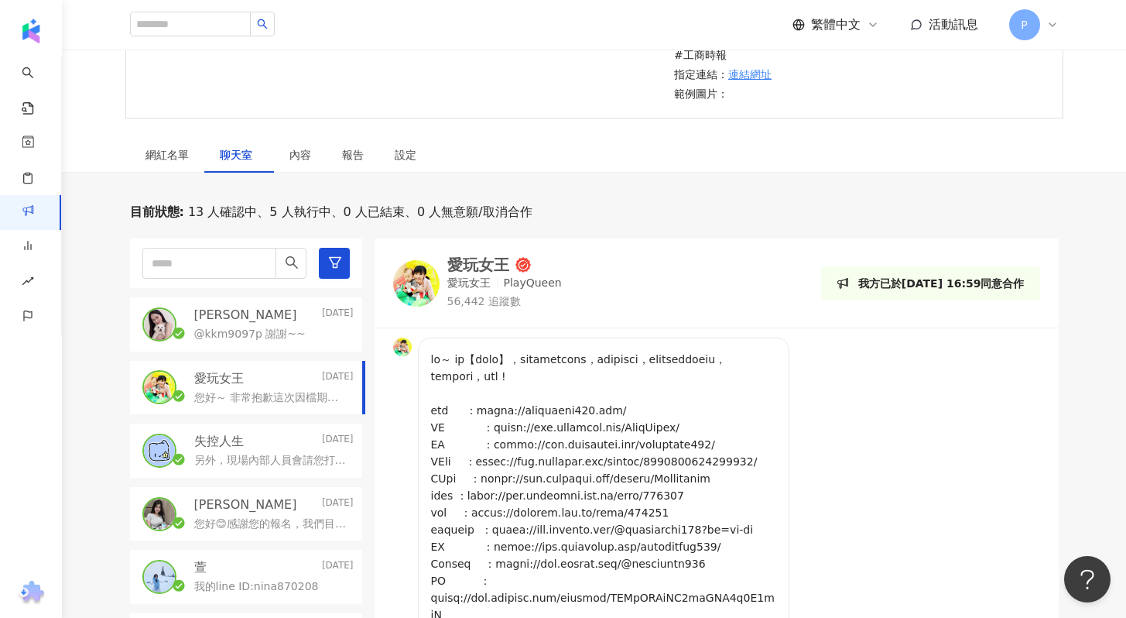
scroll to position [343, 0]
click at [180, 165] on div "網紅名單" at bounding box center [167, 157] width 74 height 36
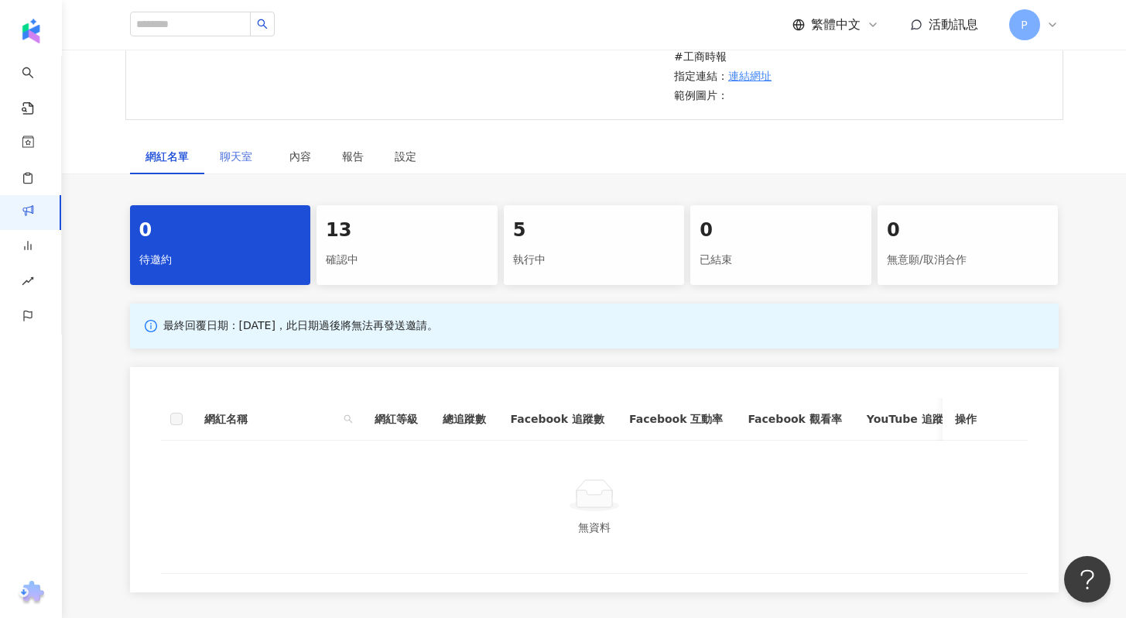
click at [214, 159] on div "聊天室" at bounding box center [239, 157] width 70 height 36
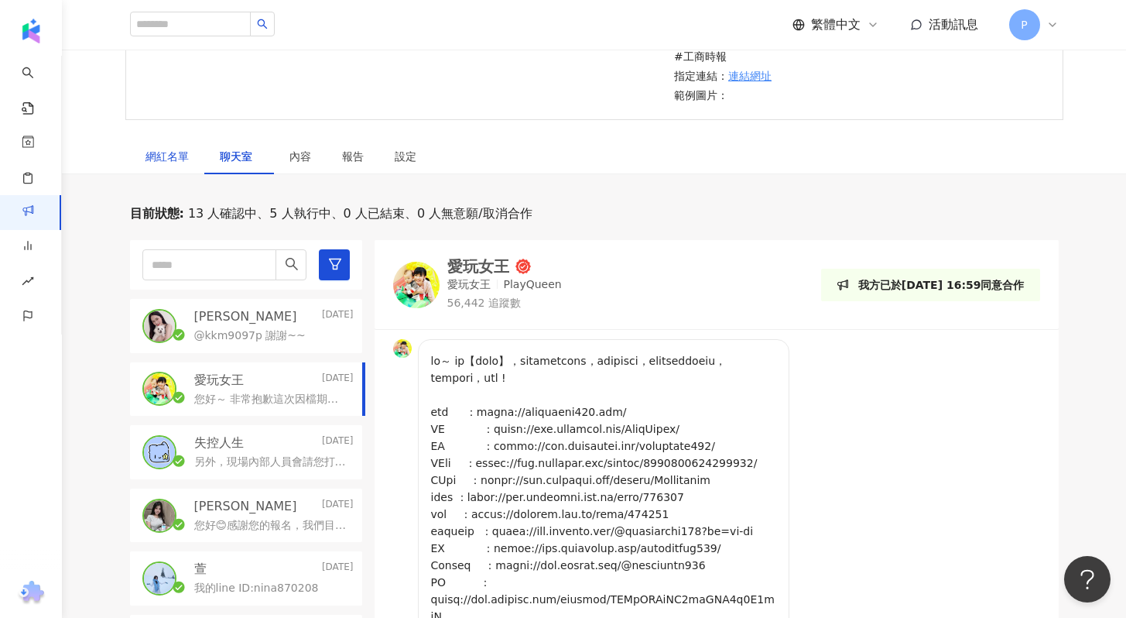
click at [169, 161] on div "網紅名單" at bounding box center [166, 156] width 43 height 17
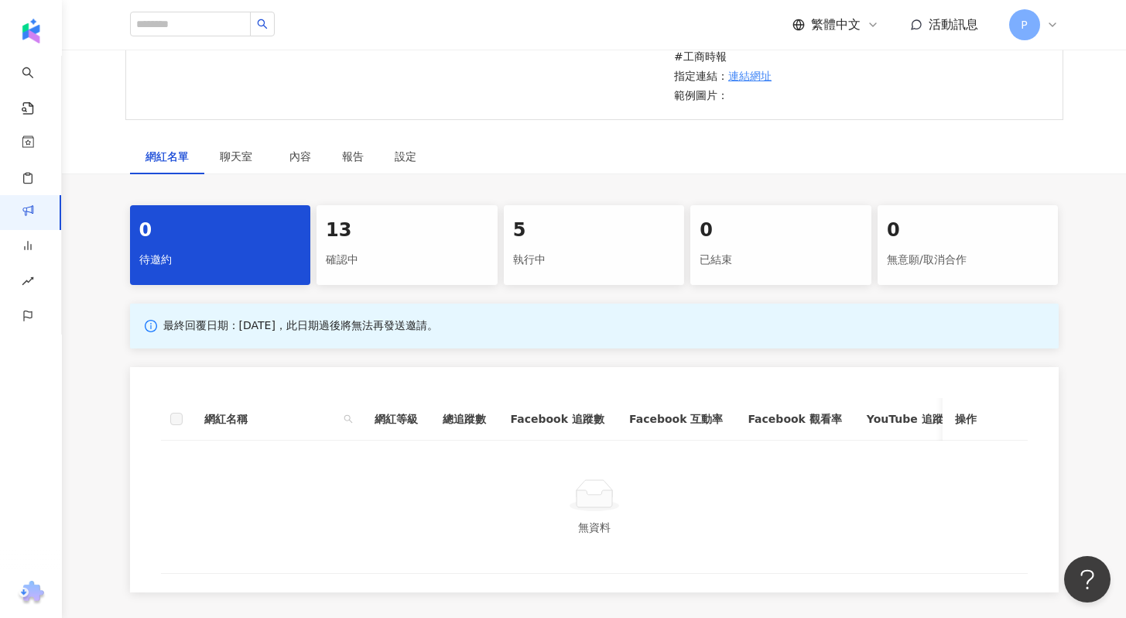
click at [388, 258] on div "確認中" at bounding box center [407, 260] width 163 height 26
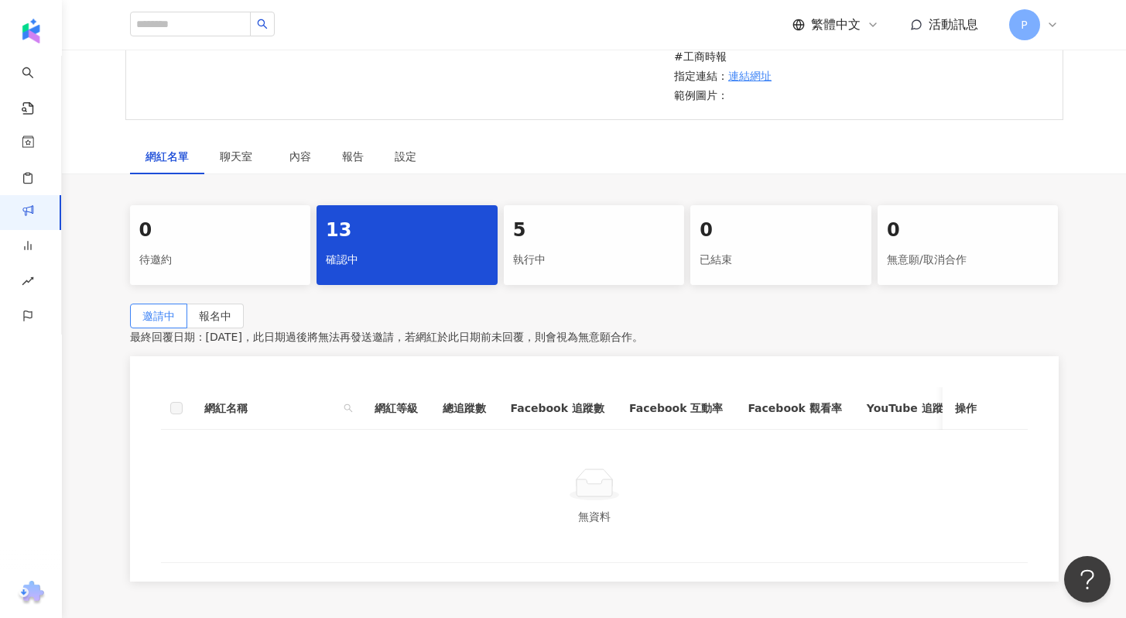
click at [611, 268] on div "執行中" at bounding box center [594, 260] width 163 height 26
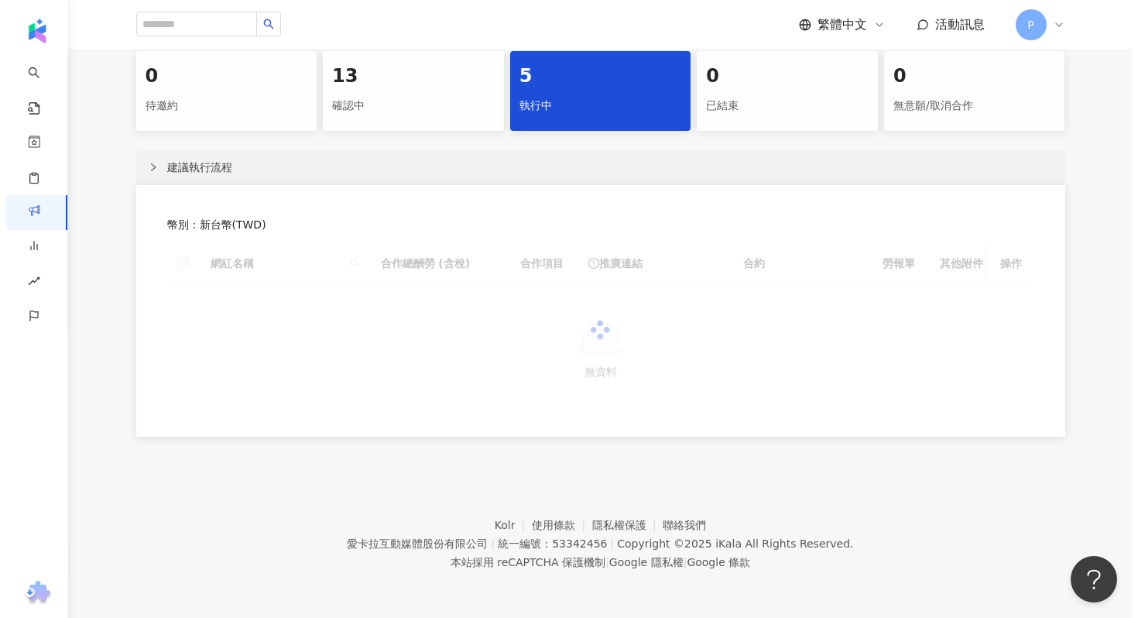
scroll to position [528, 0]
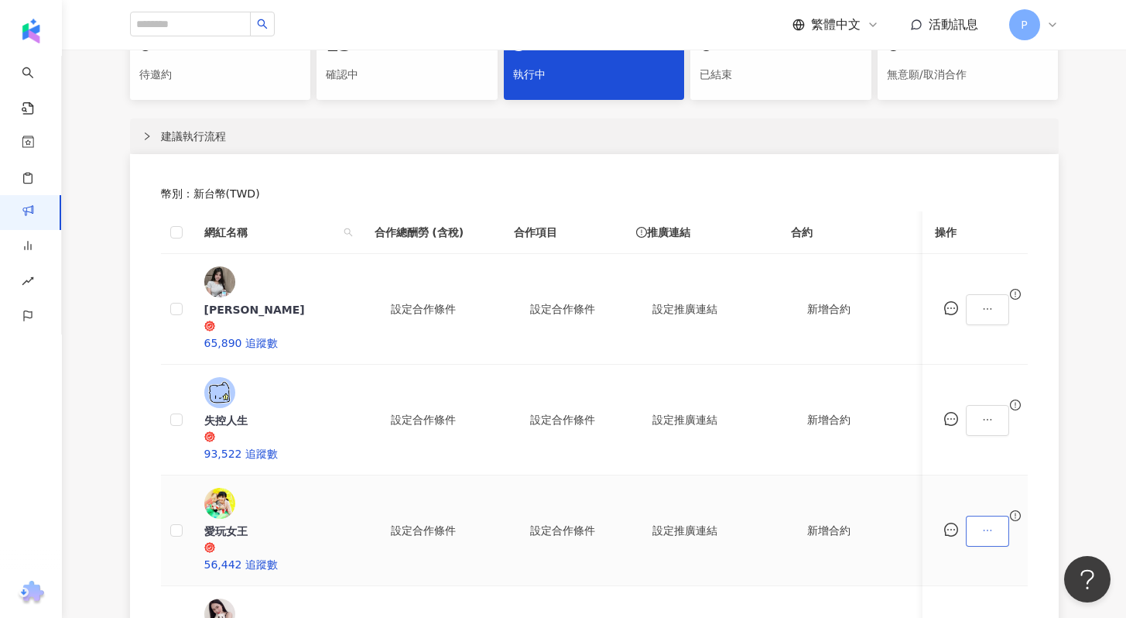
click at [993, 525] on icon "ellipsis" at bounding box center [987, 530] width 11 height 11
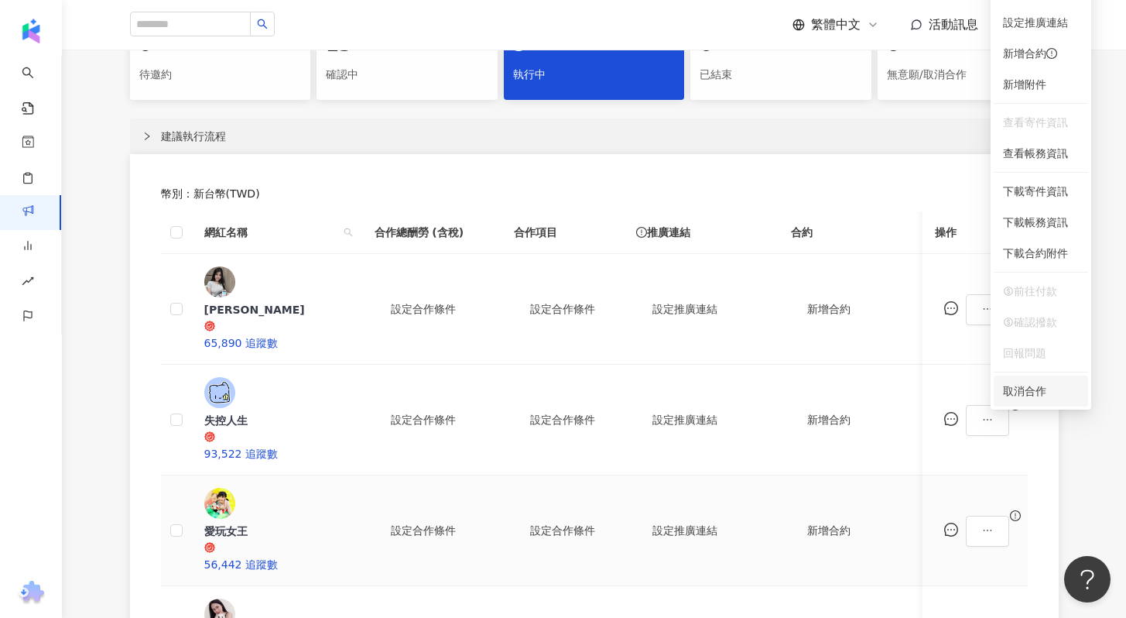
click at [1030, 390] on div "取消合作" at bounding box center [1041, 390] width 76 height 17
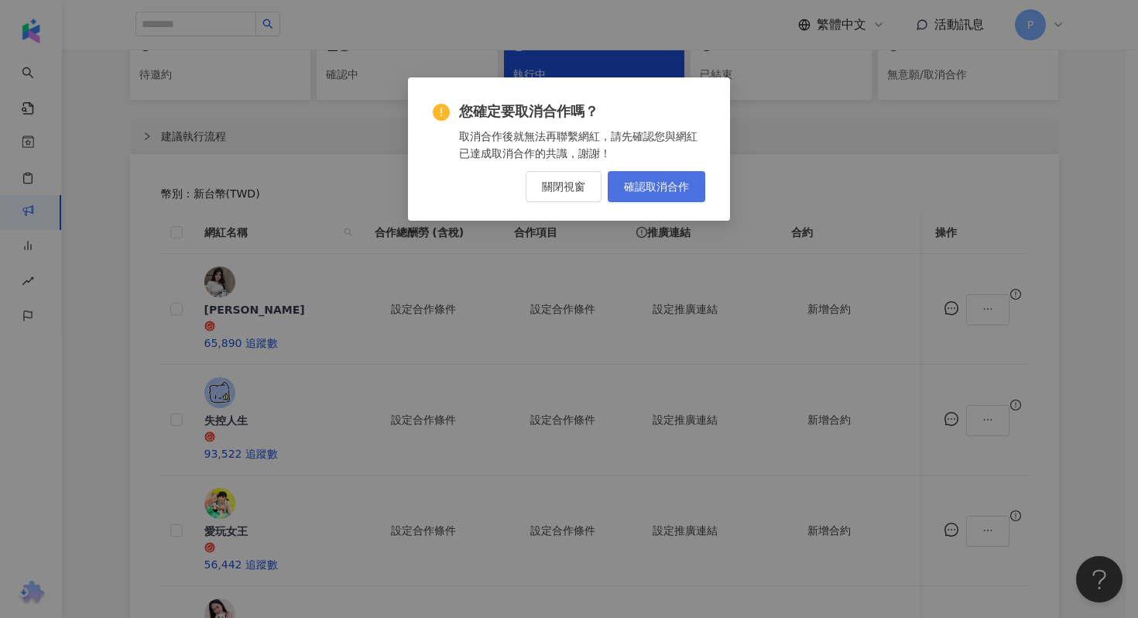
click at [686, 184] on span "確認取消合作" at bounding box center [656, 186] width 65 height 12
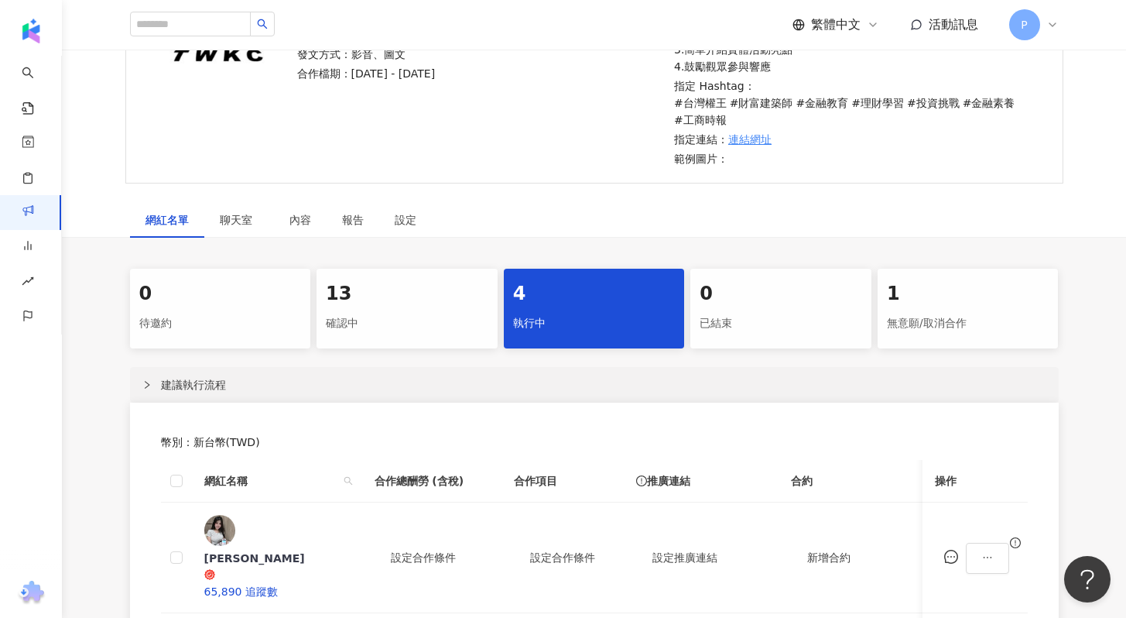
scroll to position [320, 0]
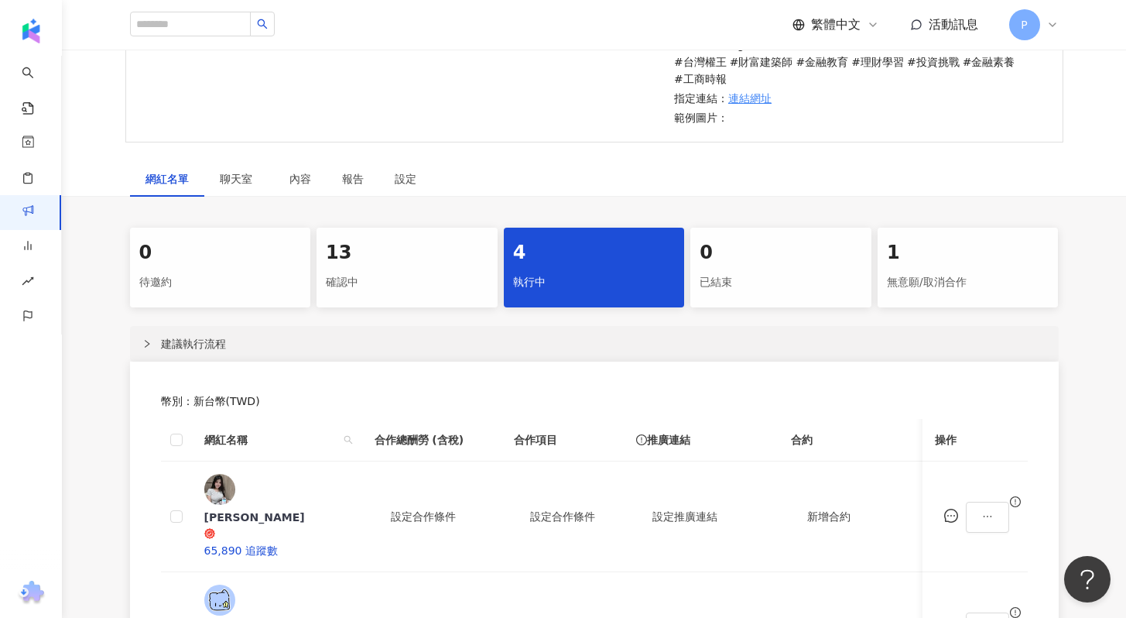
click at [922, 275] on div "無意願/取消合作" at bounding box center [968, 282] width 163 height 26
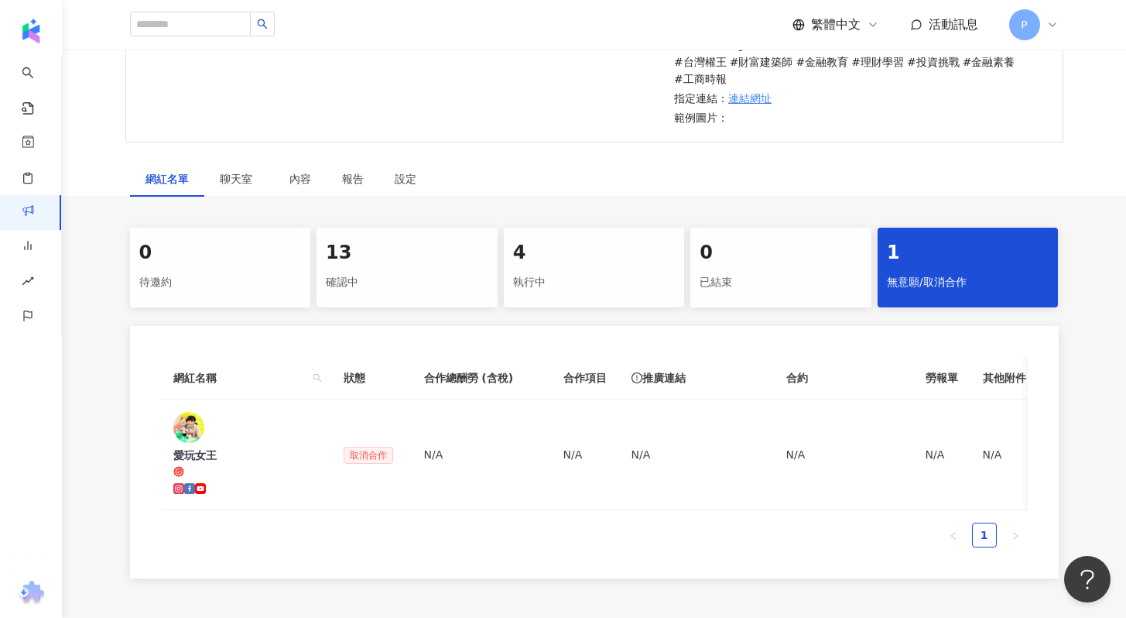
click at [587, 261] on div "4" at bounding box center [594, 253] width 163 height 26
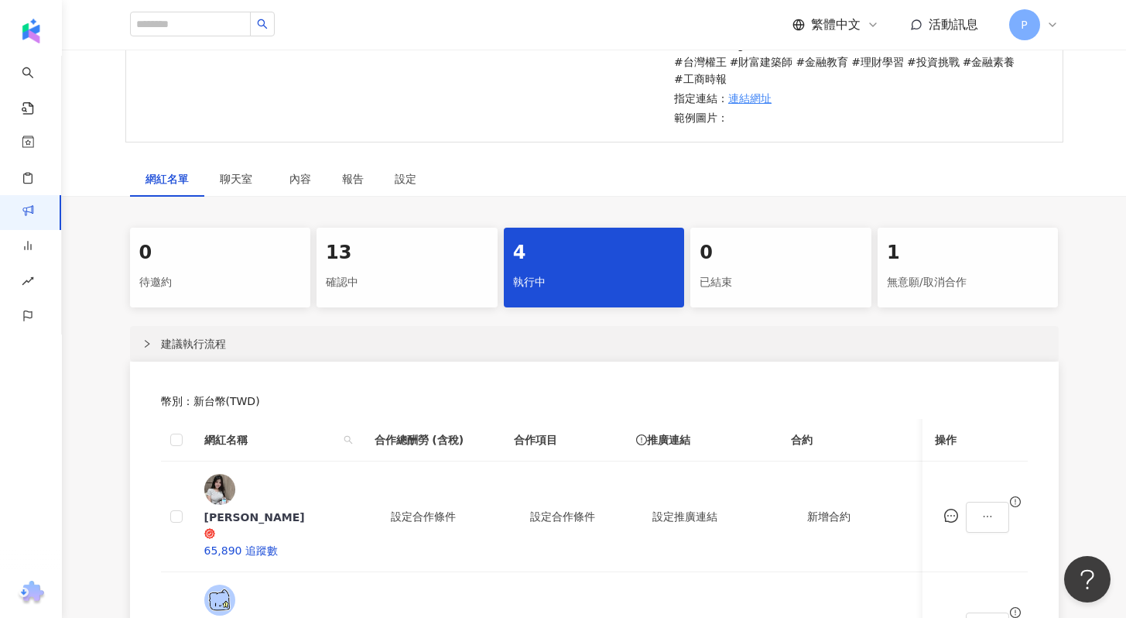
click at [371, 265] on div "13" at bounding box center [407, 253] width 163 height 26
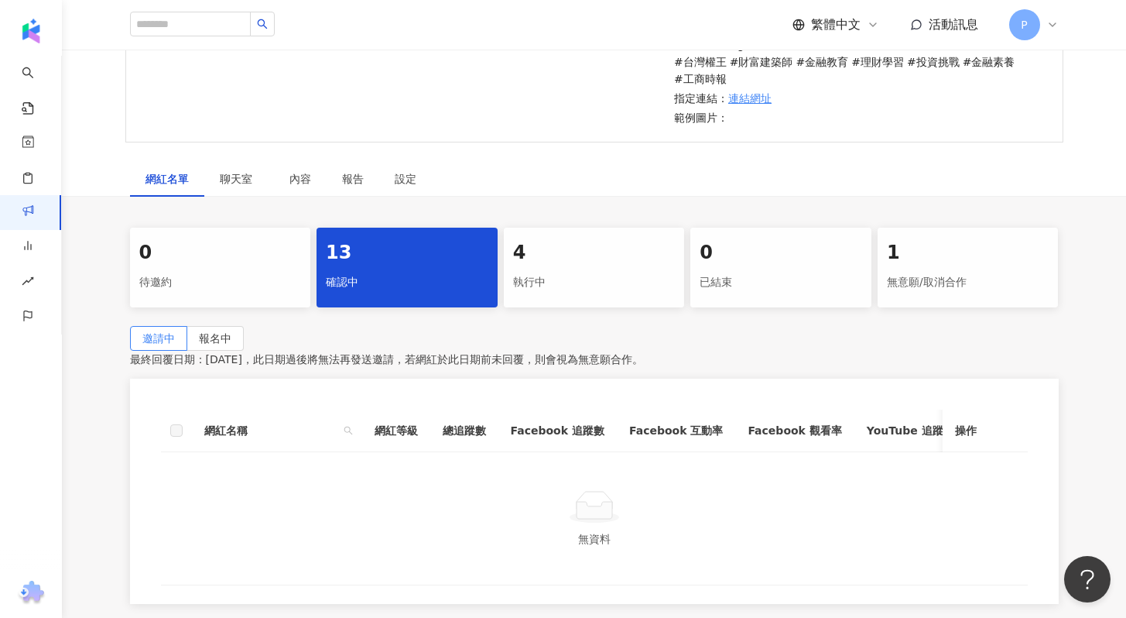
click at [551, 270] on div "執行中" at bounding box center [594, 282] width 163 height 26
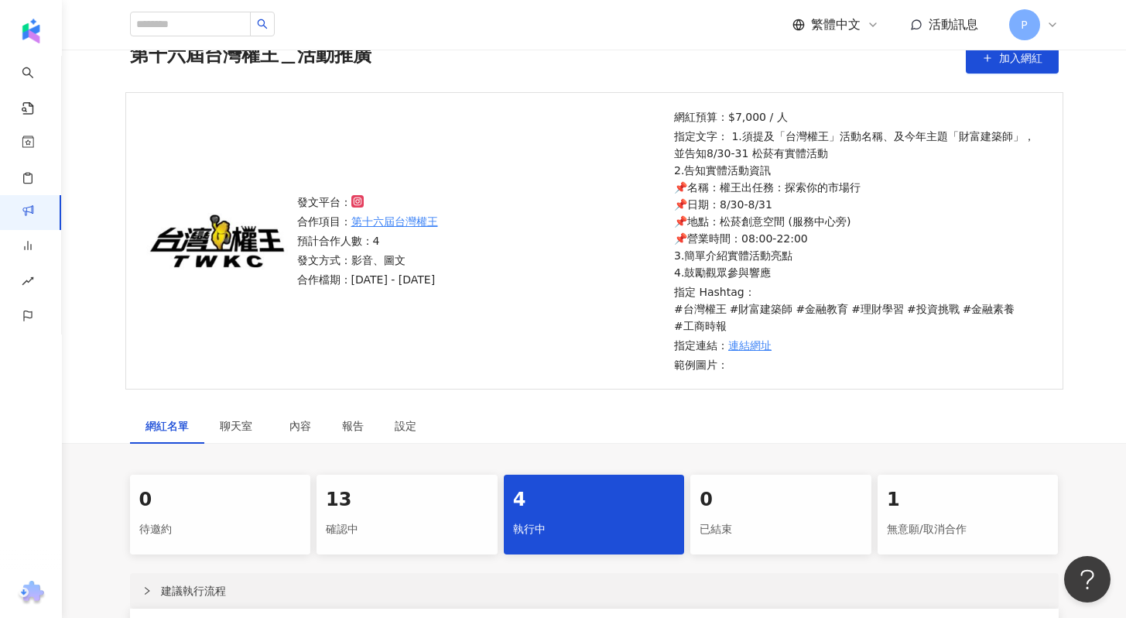
scroll to position [116, 0]
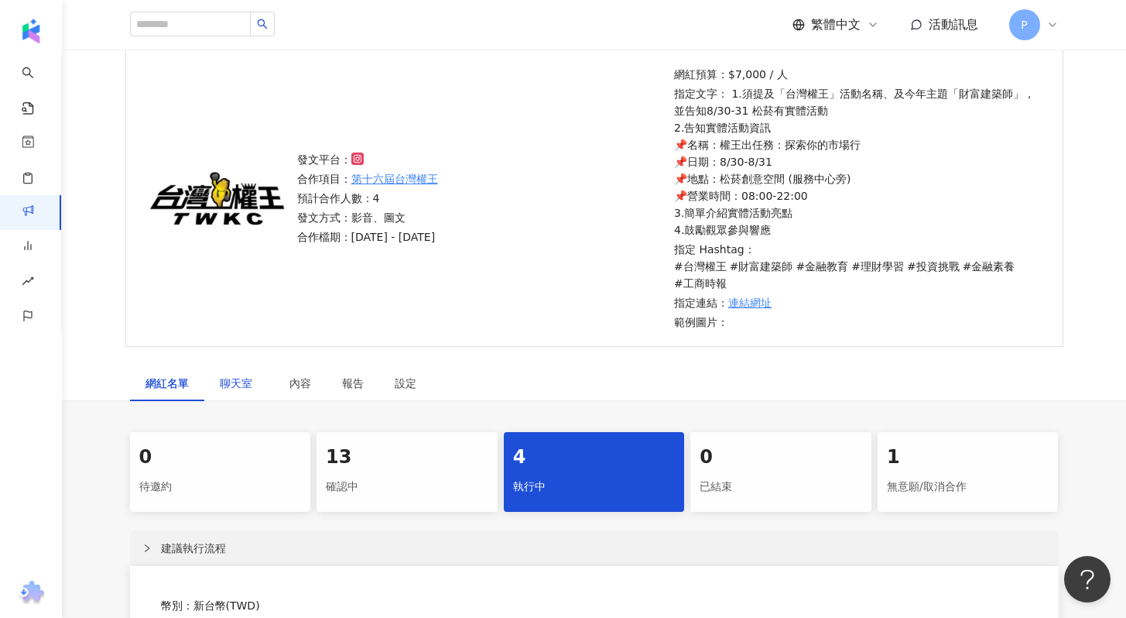
click at [239, 385] on span "聊天室" at bounding box center [239, 383] width 39 height 11
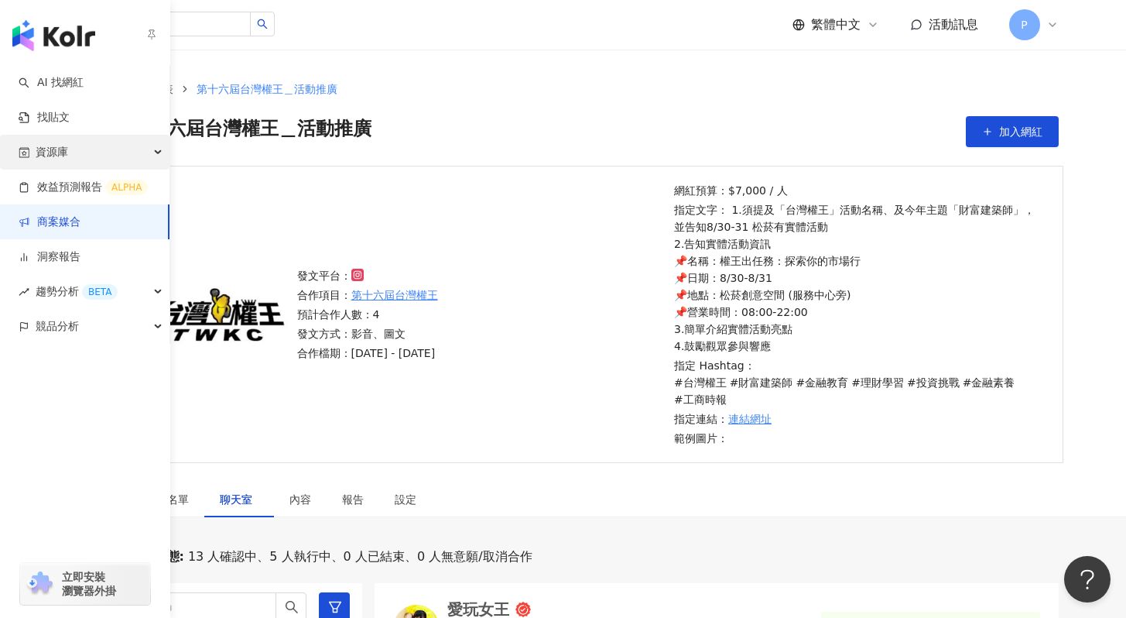
click at [76, 152] on div "資源庫" at bounding box center [84, 152] width 169 height 35
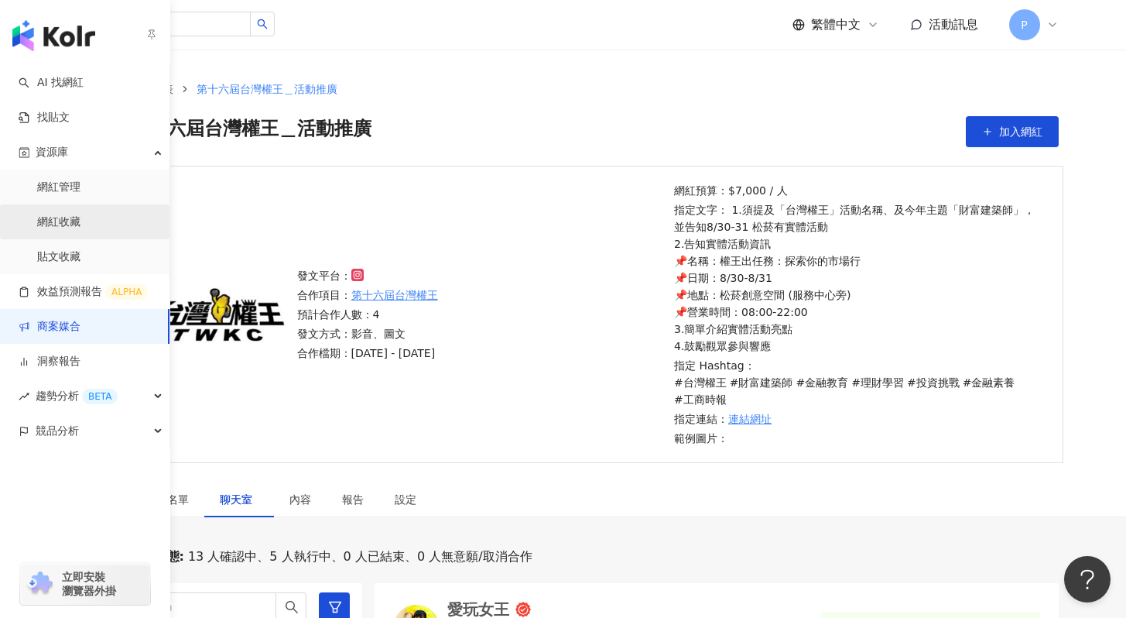
click at [63, 222] on link "網紅收藏" at bounding box center [58, 221] width 43 height 15
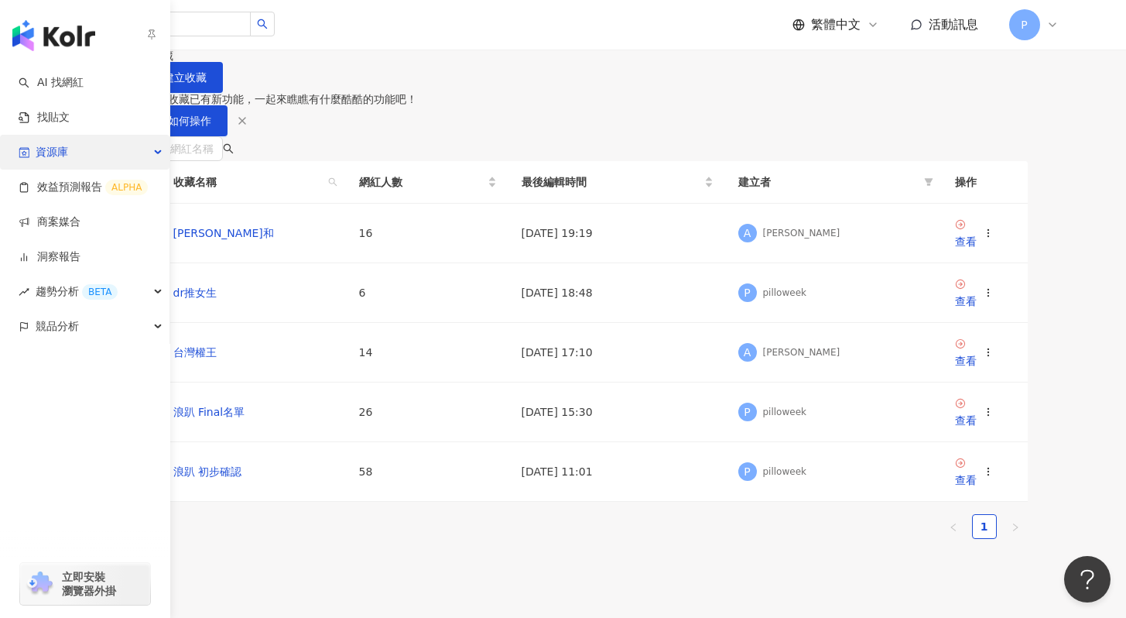
click at [36, 153] on span "資源庫" at bounding box center [52, 152] width 33 height 35
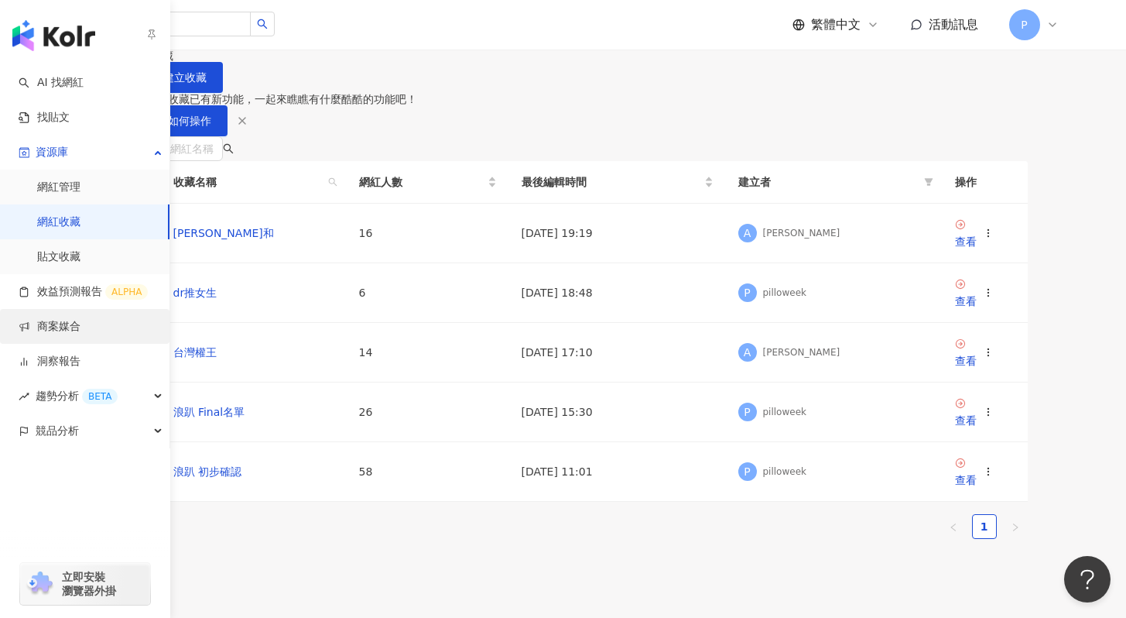
click at [80, 325] on link "商案媒合" at bounding box center [50, 326] width 62 height 15
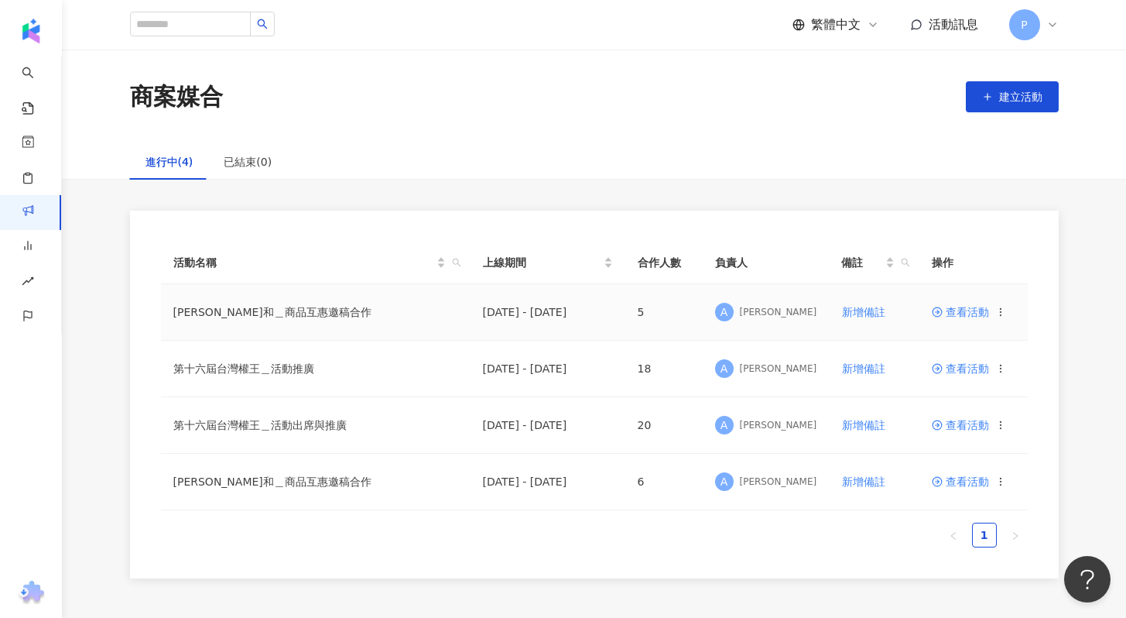
click at [972, 317] on span "查看活動" at bounding box center [960, 311] width 57 height 11
